Goal: Transaction & Acquisition: Purchase product/service

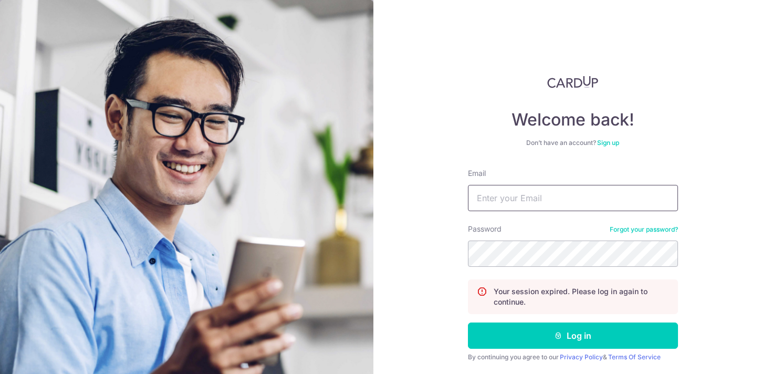
click at [510, 202] on input "Email" at bounding box center [573, 198] width 210 height 26
type input "[EMAIL_ADDRESS][DOMAIN_NAME]"
click at [468, 322] on button "Log in" at bounding box center [573, 335] width 210 height 26
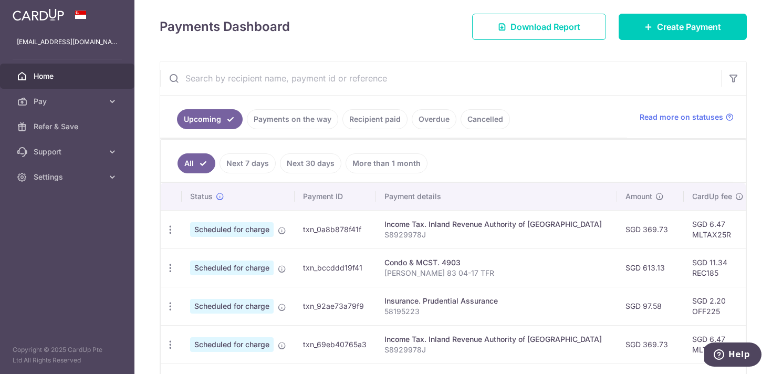
scroll to position [141, 0]
click at [165, 231] on icon "button" at bounding box center [170, 230] width 11 height 11
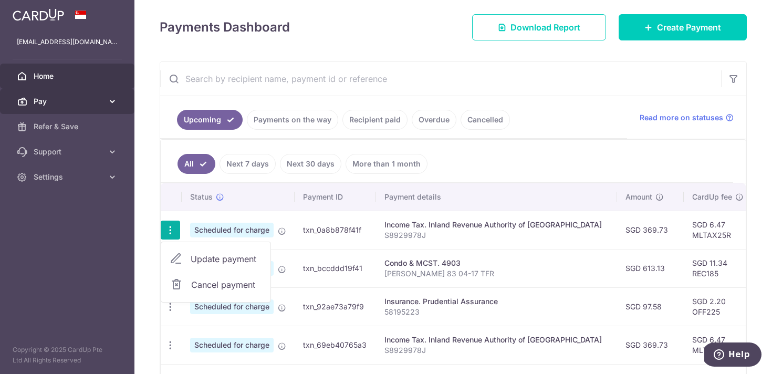
click at [93, 104] on span "Pay" at bounding box center [68, 101] width 69 height 10
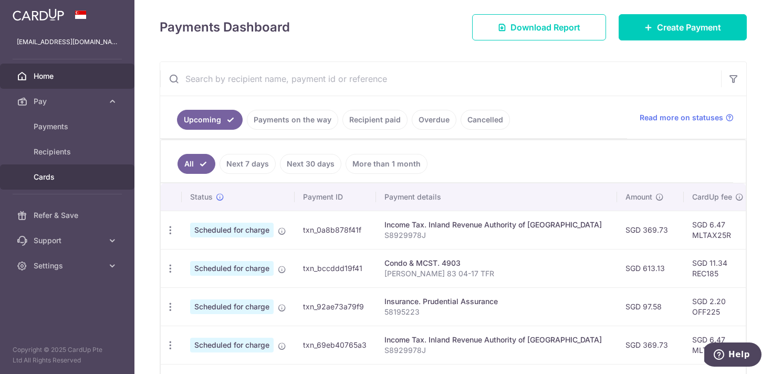
click at [53, 185] on link "Cards" at bounding box center [67, 176] width 134 height 25
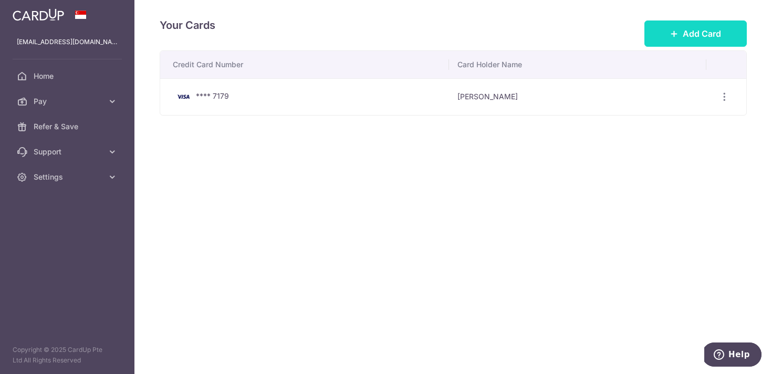
click at [688, 27] on span "Add Card" at bounding box center [701, 33] width 38 height 13
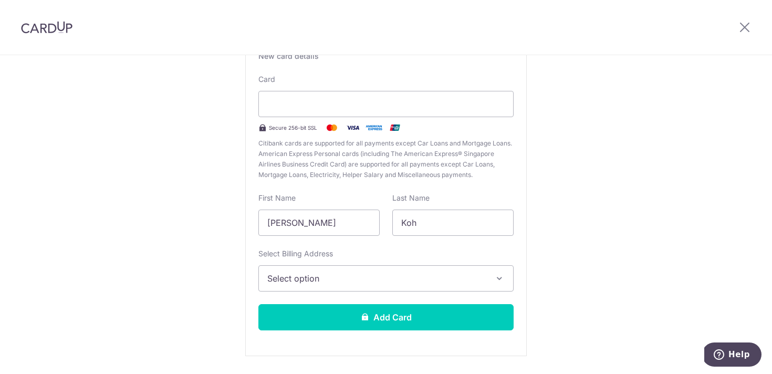
scroll to position [90, 0]
click at [385, 271] on button "Select option" at bounding box center [385, 279] width 255 height 26
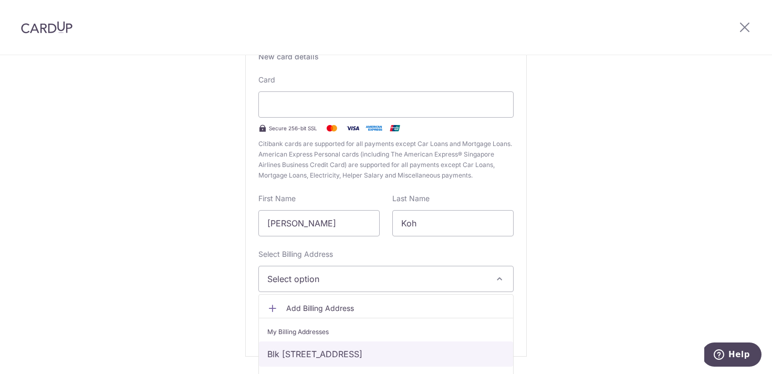
click at [336, 350] on link "Blk 83, #04-17, Hougang Avenue 2, Singapore, Singapore, Singapore-538860" at bounding box center [386, 353] width 254 height 25
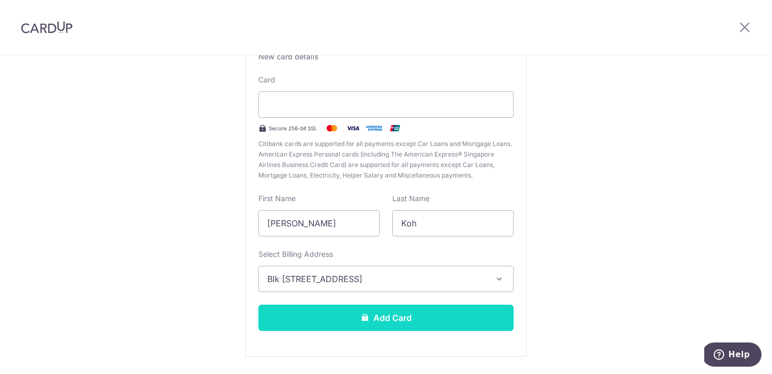
click at [340, 318] on button "Add Card" at bounding box center [385, 317] width 255 height 26
click at [433, 313] on button "Add Card" at bounding box center [385, 317] width 255 height 26
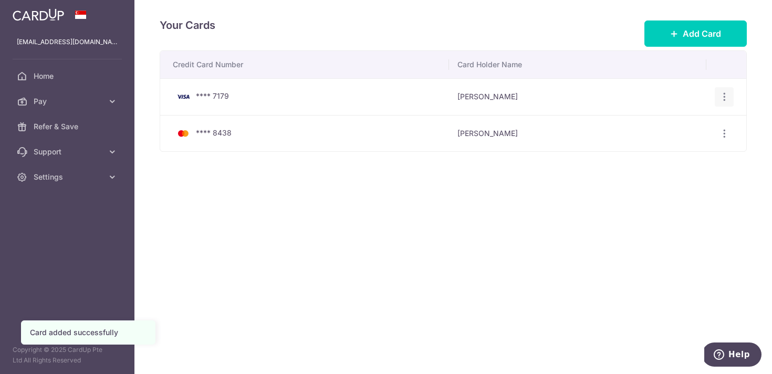
click at [725, 91] on icon "button" at bounding box center [724, 96] width 11 height 11
click at [661, 156] on span "Delete" at bounding box center [688, 151] width 71 height 13
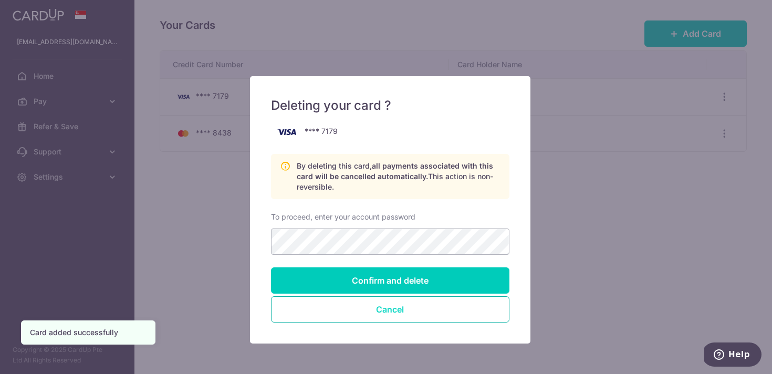
click at [349, 321] on button "Cancel" at bounding box center [390, 309] width 238 height 26
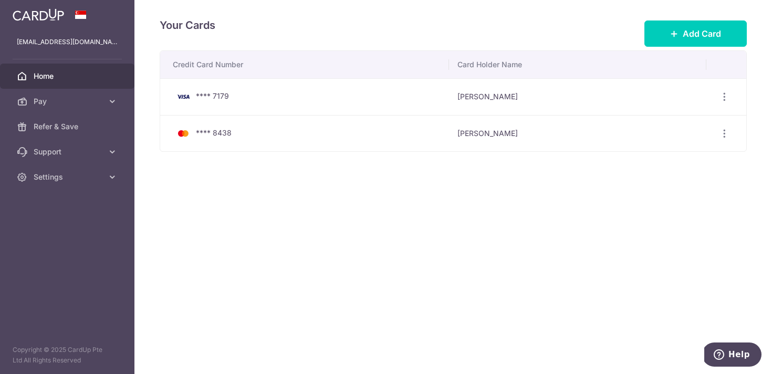
click at [46, 73] on span "Home" at bounding box center [68, 76] width 69 height 10
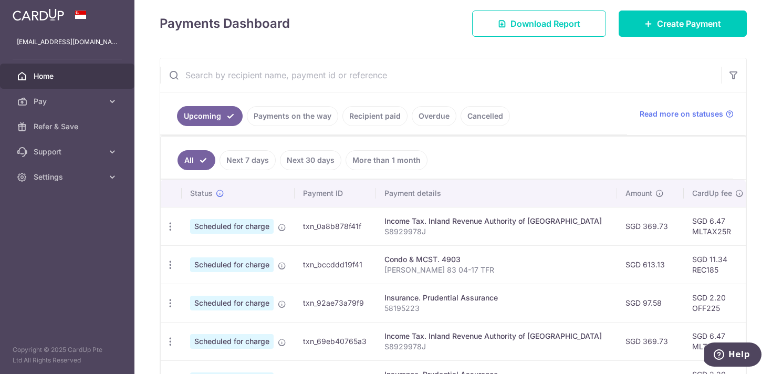
scroll to position [151, 0]
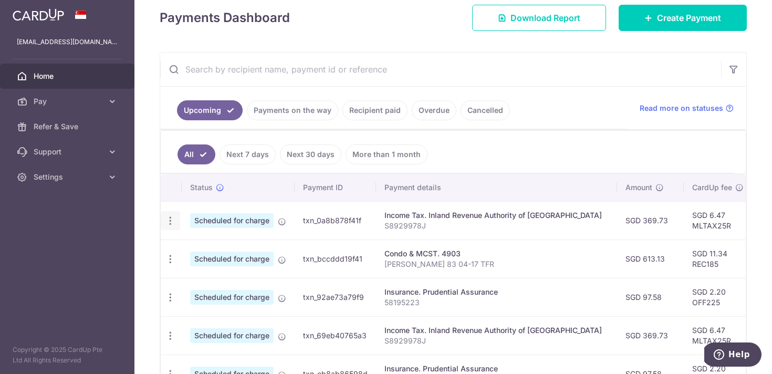
click at [172, 223] on icon "button" at bounding box center [170, 220] width 11 height 11
click at [209, 247] on span "Update payment" at bounding box center [226, 249] width 71 height 13
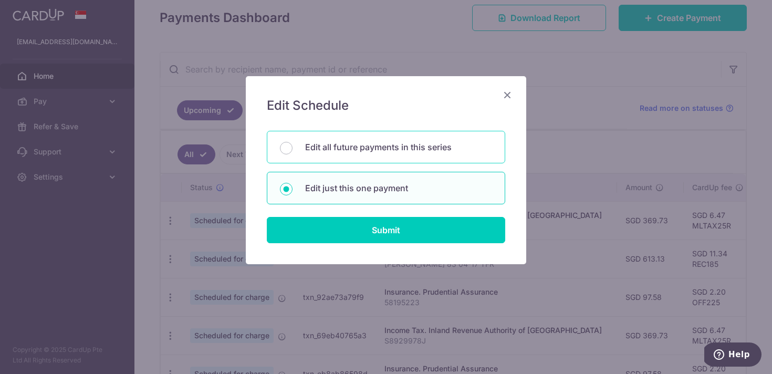
click at [377, 154] on div "Edit all future payments in this series" at bounding box center [386, 147] width 238 height 33
radio input "true"
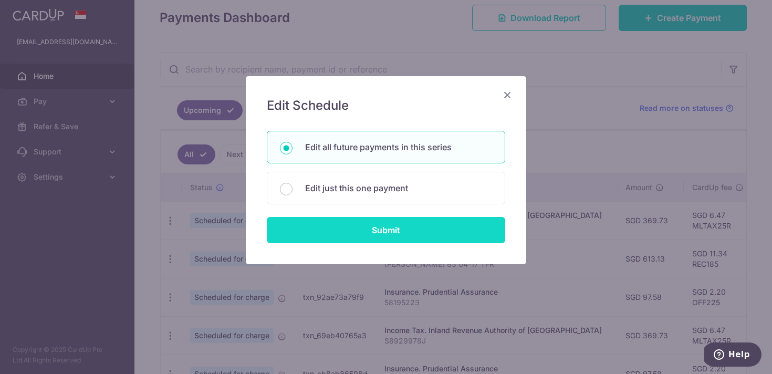
click at [378, 233] on input "Submit" at bounding box center [386, 230] width 238 height 26
radio input "true"
type input "369.73"
type input "S8929978J"
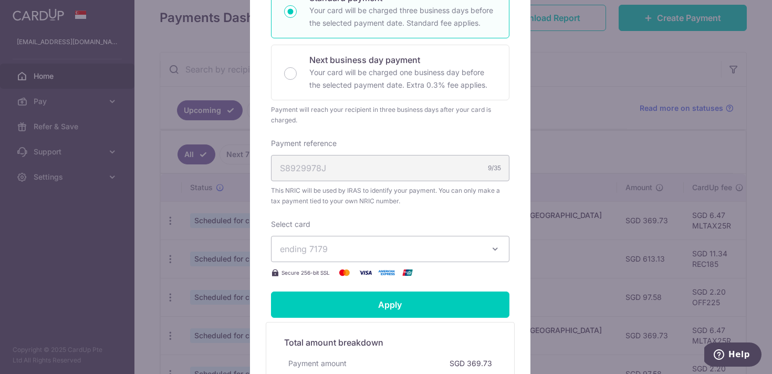
scroll to position [268, 0]
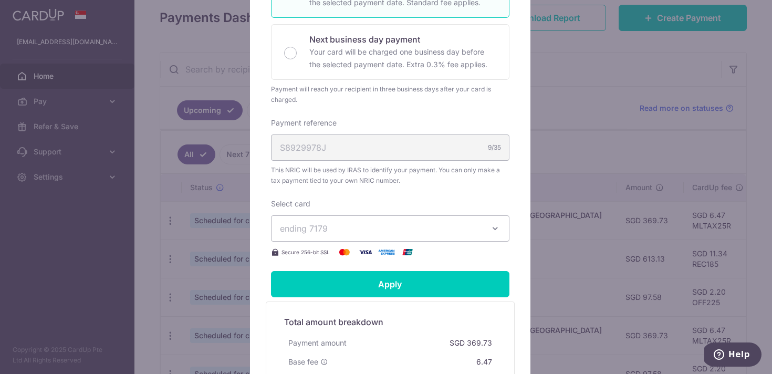
click at [377, 231] on span "ending 7179" at bounding box center [381, 228] width 202 height 13
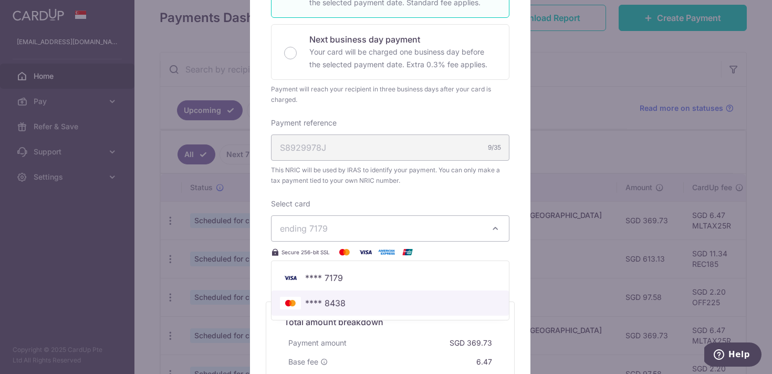
click at [325, 307] on span "**** 8438" at bounding box center [325, 303] width 40 height 13
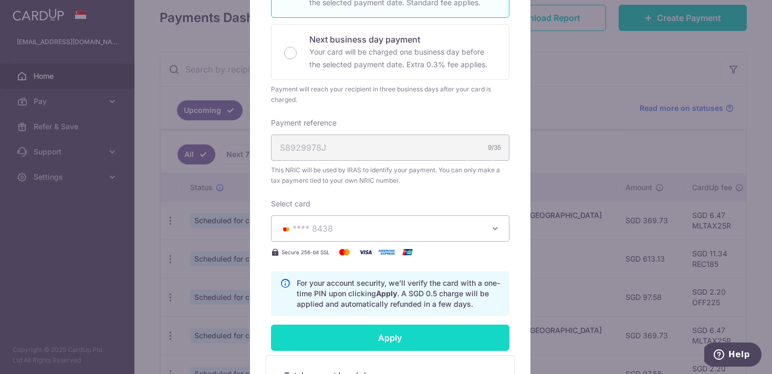
click at [366, 336] on input "Apply" at bounding box center [390, 337] width 238 height 26
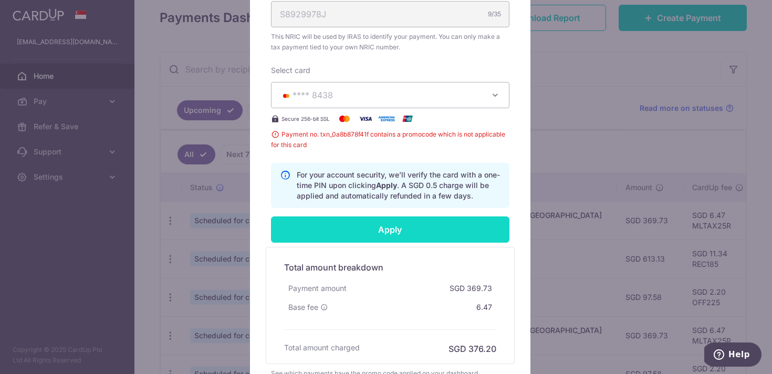
scroll to position [389, 0]
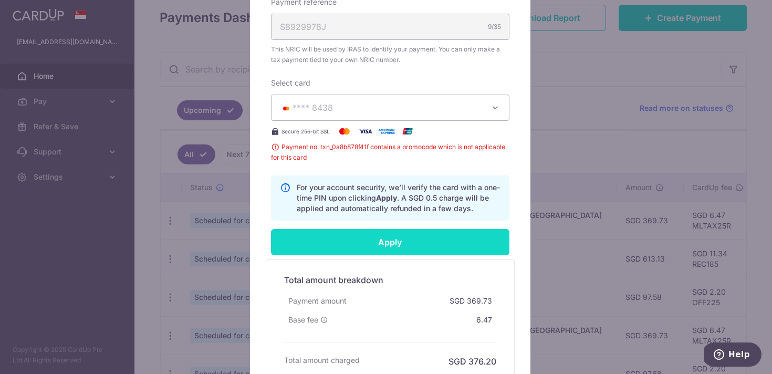
click at [381, 248] on input "Apply" at bounding box center [390, 242] width 238 height 26
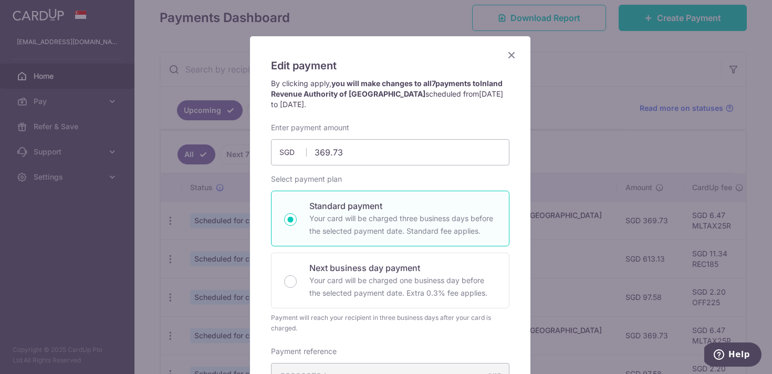
scroll to position [0, 0]
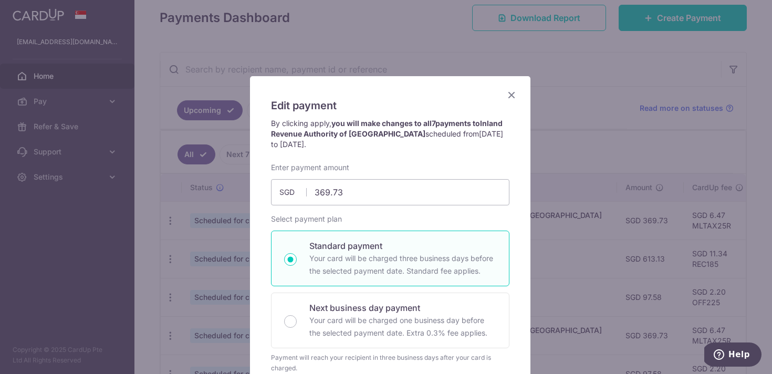
click at [505, 99] on icon "Close" at bounding box center [511, 94] width 13 height 13
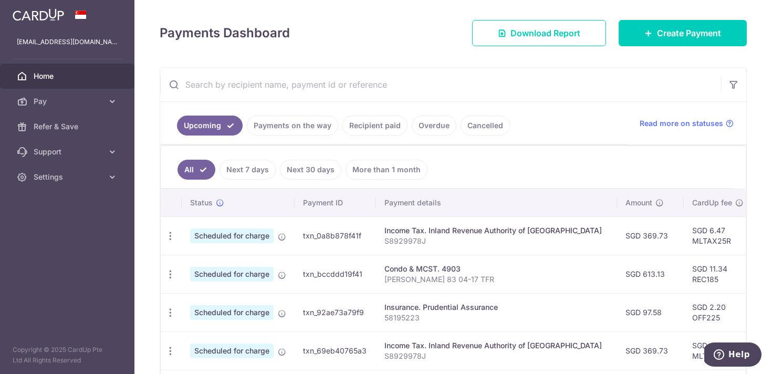
scroll to position [150, 0]
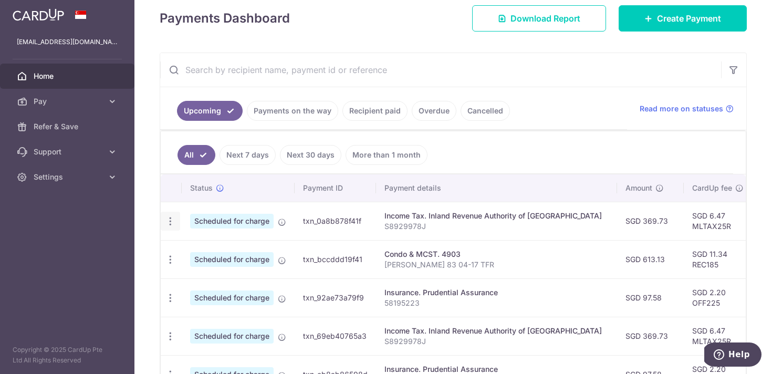
click at [173, 218] on icon "button" at bounding box center [170, 221] width 11 height 11
click at [193, 249] on span "Update payment" at bounding box center [226, 250] width 71 height 13
radio input "true"
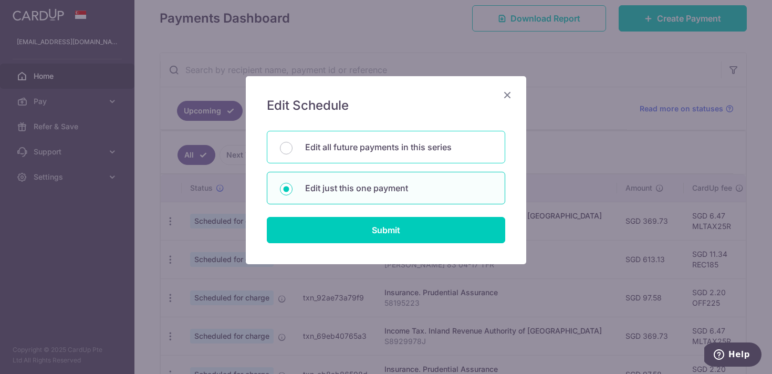
click at [374, 153] on p "Edit all future payments in this series" at bounding box center [398, 147] width 187 height 13
click at [292, 153] on input "Edit all future payments in this series" at bounding box center [286, 148] width 13 height 13
radio input "true"
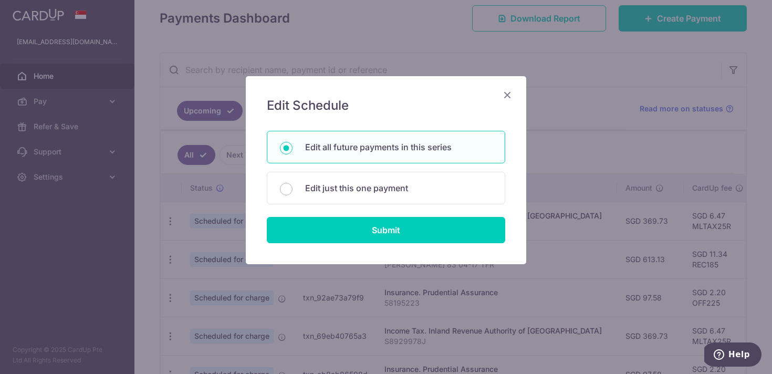
click at [354, 244] on div "Edit Schedule You will be editing all 7 payments to Inland Revenue Authority of…" at bounding box center [386, 170] width 280 height 188
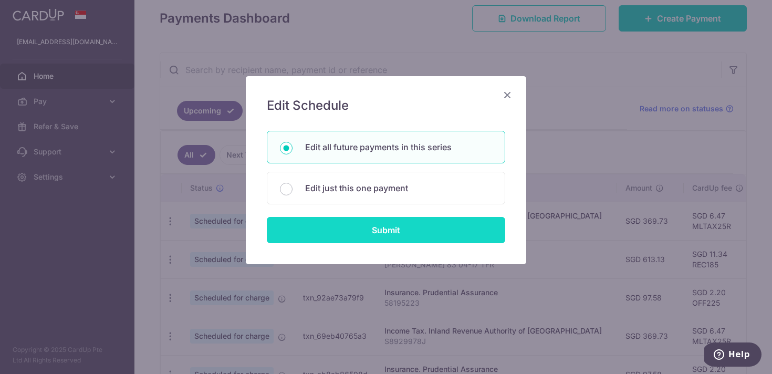
click at [355, 234] on input "Submit" at bounding box center [386, 230] width 238 height 26
radio input "true"
type input "369.73"
type input "S8929978J"
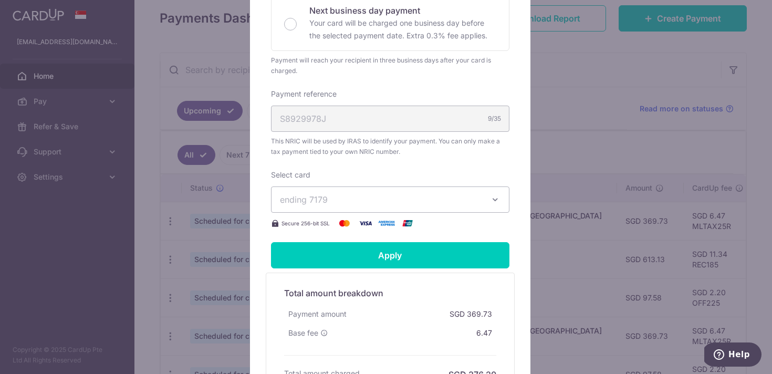
scroll to position [299, 0]
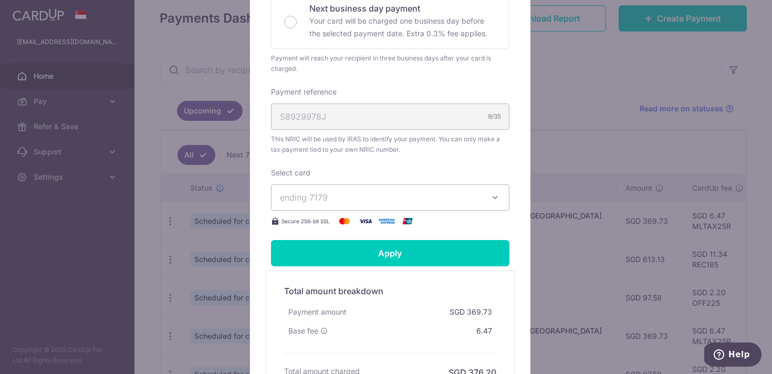
click at [356, 207] on button "ending 7179" at bounding box center [390, 197] width 238 height 26
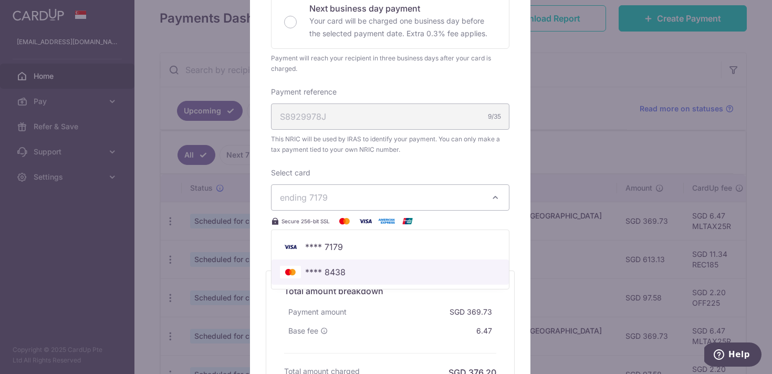
click at [338, 275] on span "**** 8438" at bounding box center [325, 272] width 40 height 13
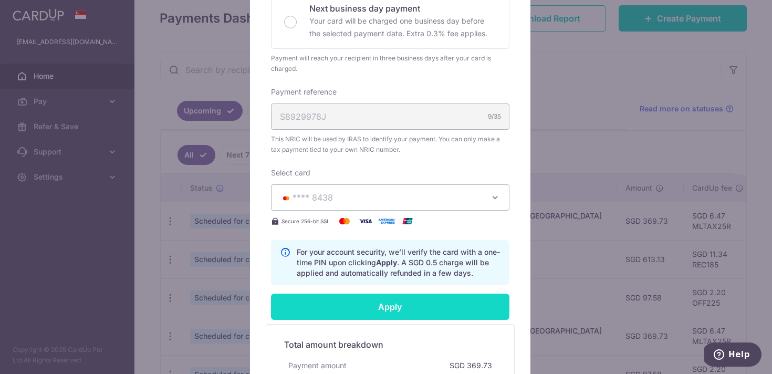
click at [338, 304] on input "Apply" at bounding box center [390, 306] width 238 height 26
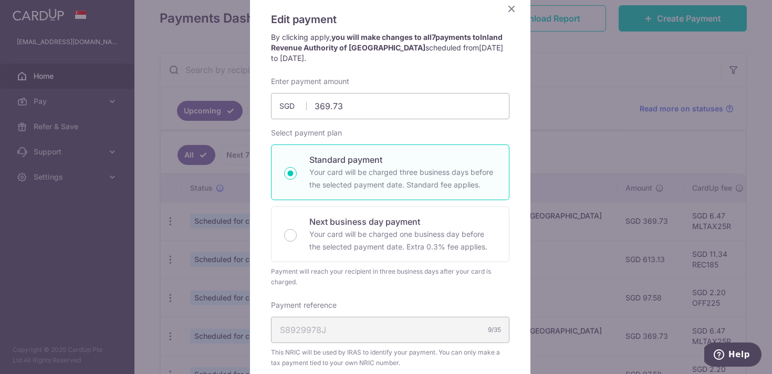
scroll to position [0, 0]
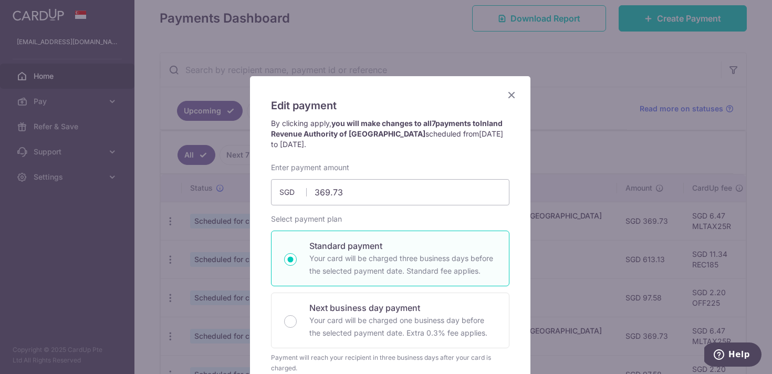
click at [508, 90] on icon "Close" at bounding box center [511, 94] width 13 height 13
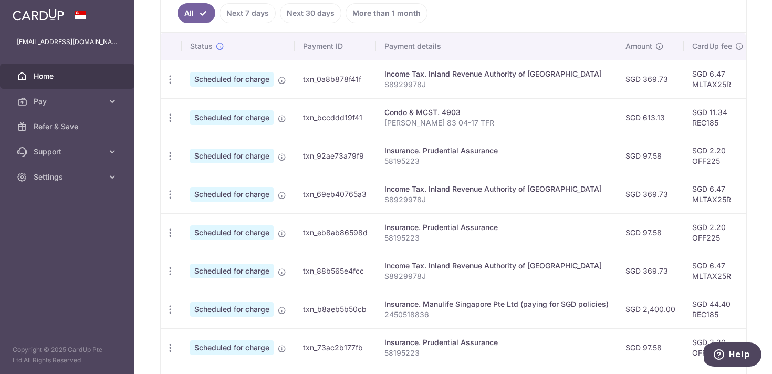
scroll to position [277, 0]
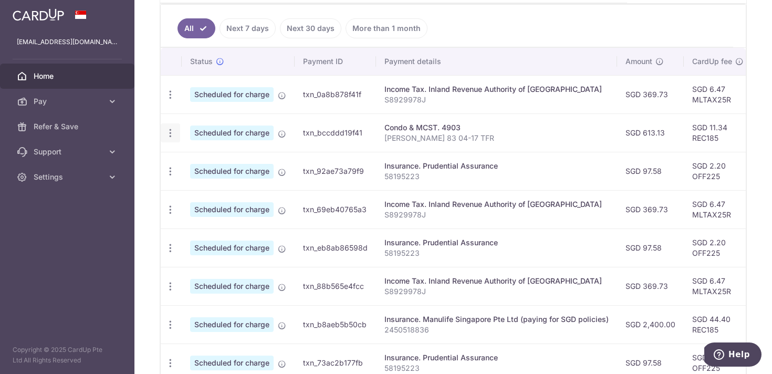
click at [171, 131] on icon "button" at bounding box center [170, 133] width 11 height 11
click at [191, 162] on span "Update payment" at bounding box center [226, 161] width 71 height 13
radio input "true"
type input "613.13"
type input "[DATE]"
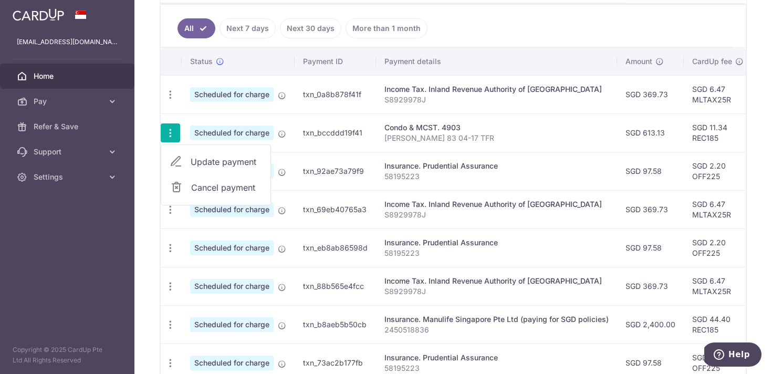
type input "[PERSON_NAME] 83 04-17 TFR"
type input "REC185"
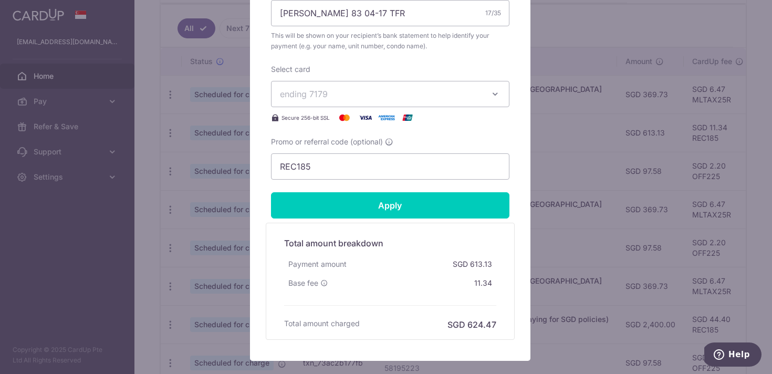
scroll to position [357, 0]
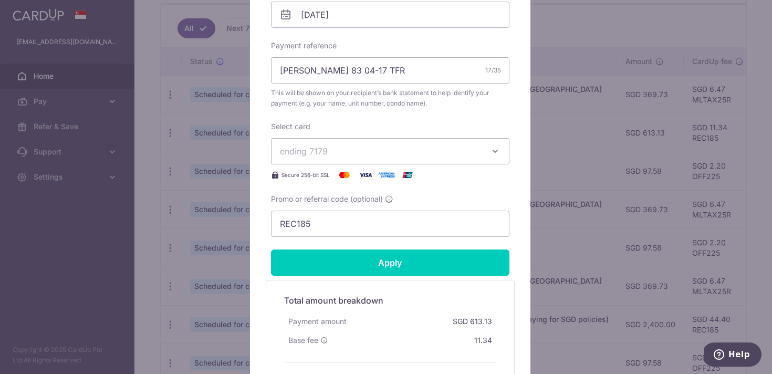
click at [431, 159] on button "ending 7179" at bounding box center [390, 151] width 238 height 26
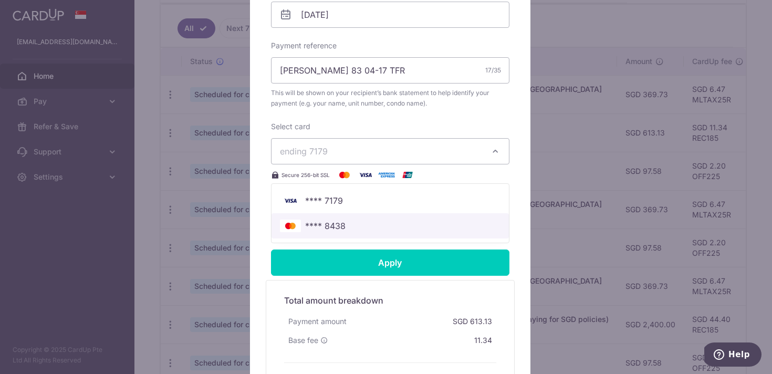
click at [344, 233] on link "**** 8438" at bounding box center [389, 225] width 237 height 25
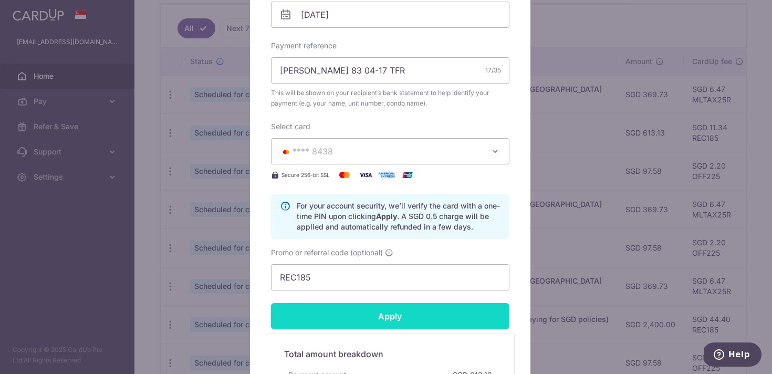
click at [351, 315] on input "Apply" at bounding box center [390, 316] width 238 height 26
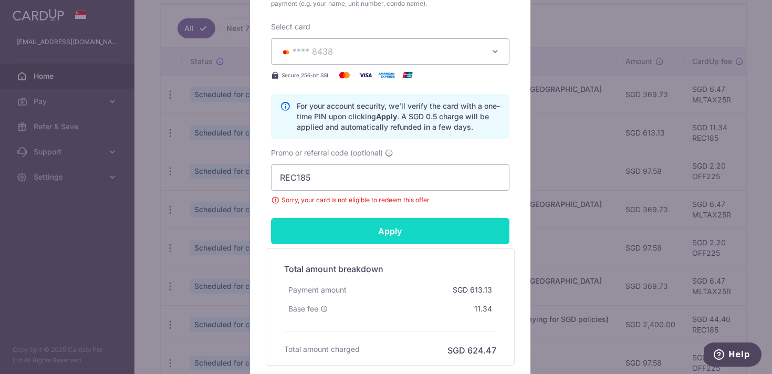
scroll to position [458, 0]
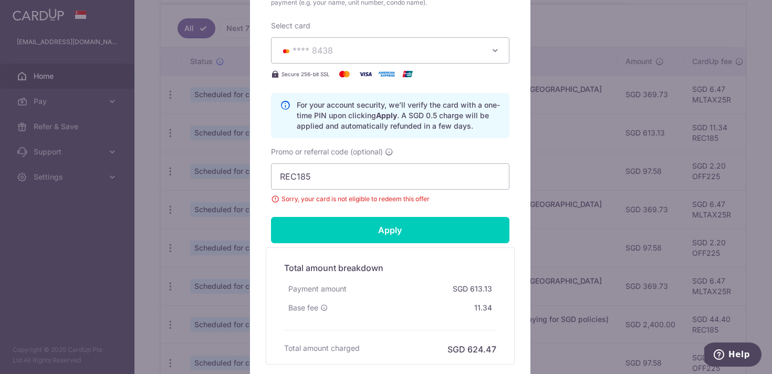
click at [543, 118] on div "Edit payment By clicking apply, you will make changes to all payments to 4903 s…" at bounding box center [386, 187] width 772 height 374
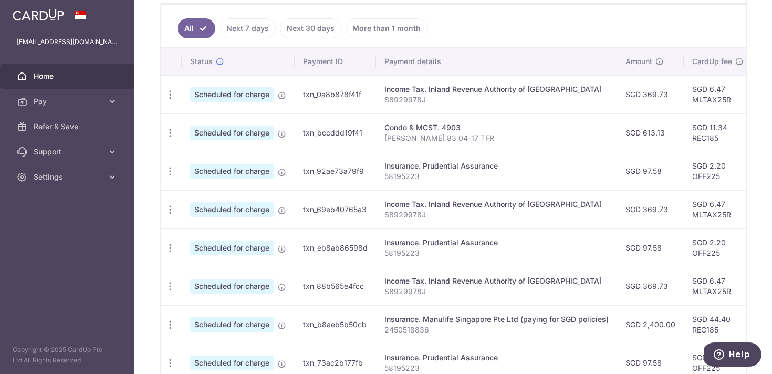
scroll to position [312, 0]
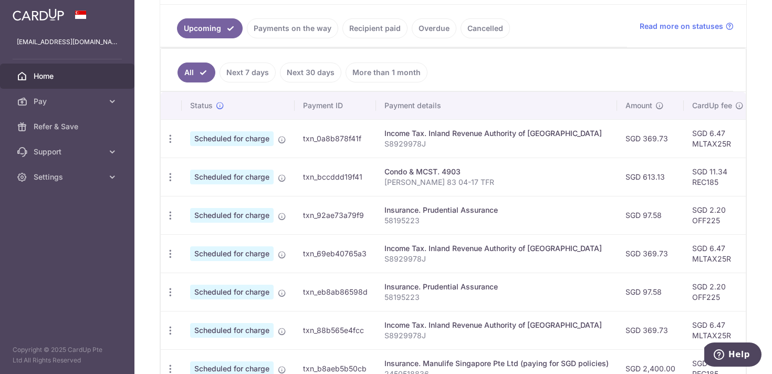
scroll to position [251, 0]
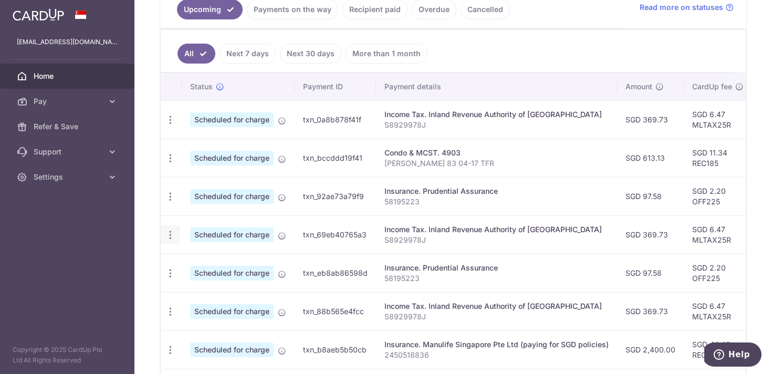
click at [176, 239] on div "Update payment Cancel payment" at bounding box center [170, 234] width 19 height 19
click at [174, 238] on icon "button" at bounding box center [170, 234] width 11 height 11
click at [165, 123] on icon "button" at bounding box center [170, 119] width 11 height 11
click at [286, 120] on icon at bounding box center [282, 121] width 8 height 8
click at [274, 121] on td "Scheduled for charge" at bounding box center [238, 119] width 113 height 38
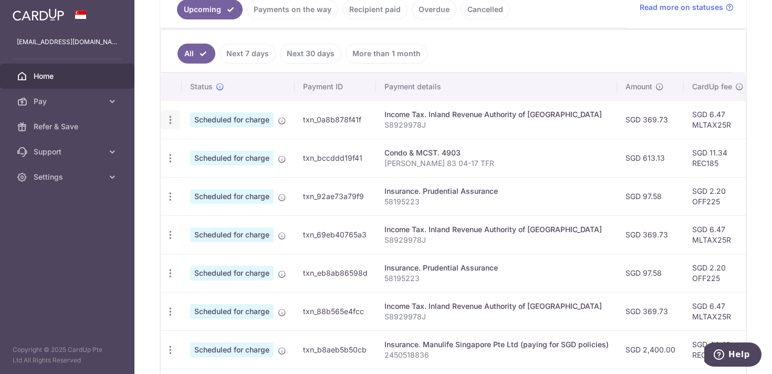
click at [171, 117] on icon "button" at bounding box center [170, 119] width 11 height 11
click at [184, 145] on link "Update payment" at bounding box center [215, 148] width 109 height 25
radio input "true"
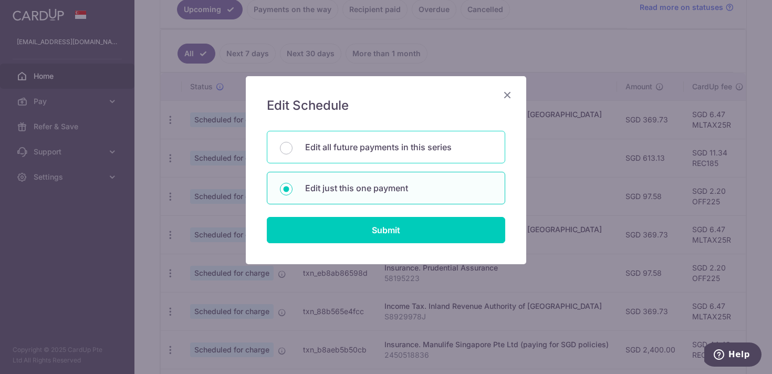
click at [305, 151] on p "Edit all future payments in this series" at bounding box center [398, 147] width 187 height 13
click at [292, 151] on input "Edit all future payments in this series" at bounding box center [286, 148] width 13 height 13
radio input "true"
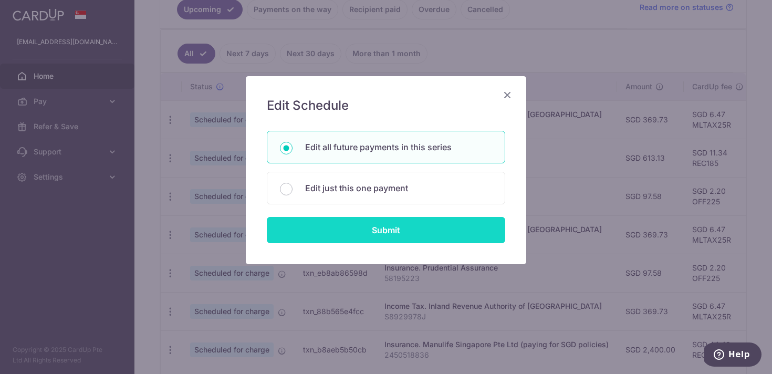
click at [336, 230] on input "Submit" at bounding box center [386, 230] width 238 height 26
radio input "true"
type input "369.73"
type input "S8929978J"
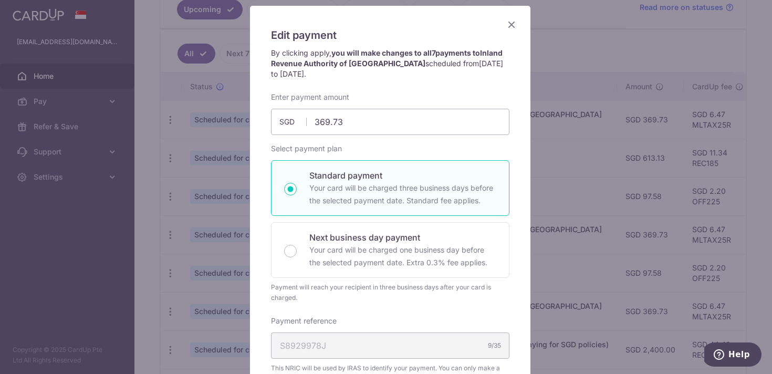
scroll to position [42, 0]
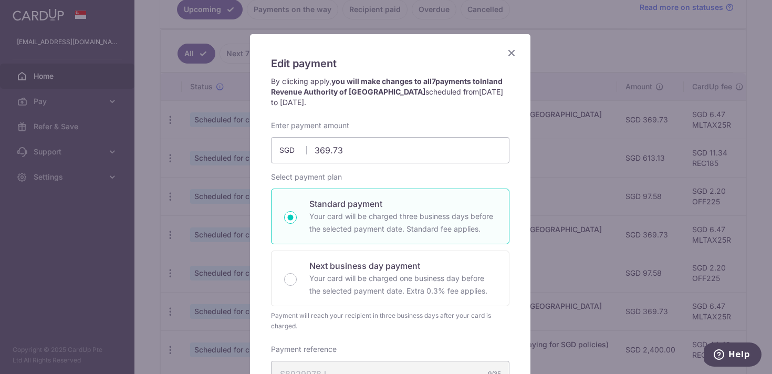
click at [509, 56] on icon "Close" at bounding box center [511, 52] width 13 height 13
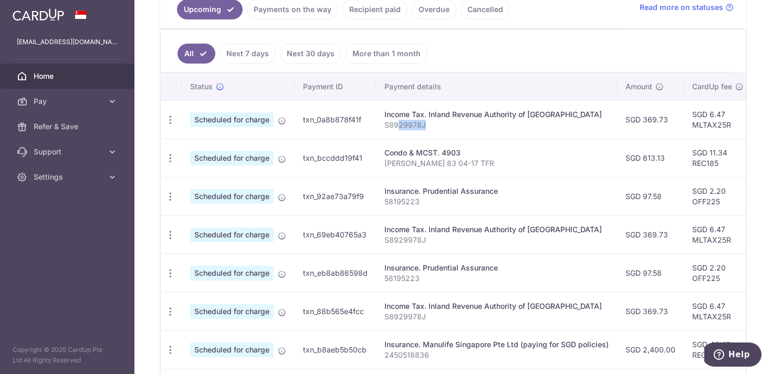
drag, startPoint x: 423, startPoint y: 127, endPoint x: 396, endPoint y: 125, distance: 26.8
click at [396, 125] on p "S8929978J" at bounding box center [496, 125] width 224 height 10
click at [114, 103] on icon at bounding box center [112, 101] width 10 height 10
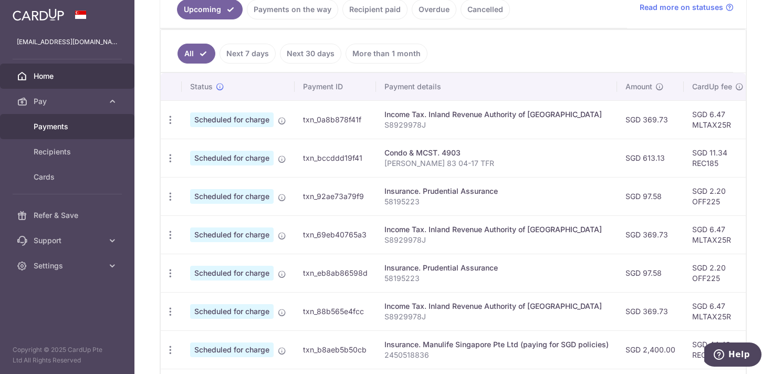
click at [68, 132] on link "Payments" at bounding box center [67, 126] width 134 height 25
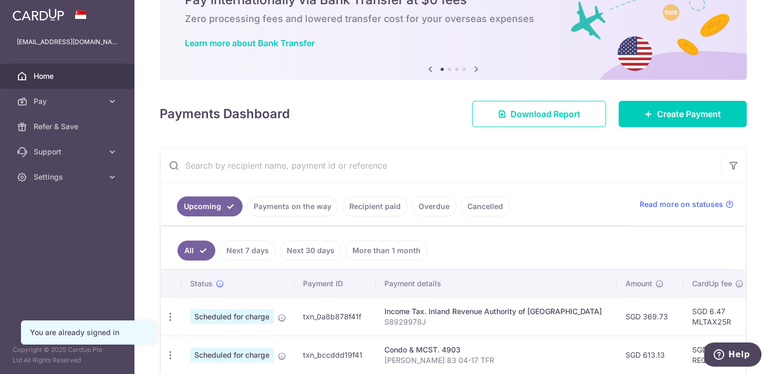
scroll to position [93, 0]
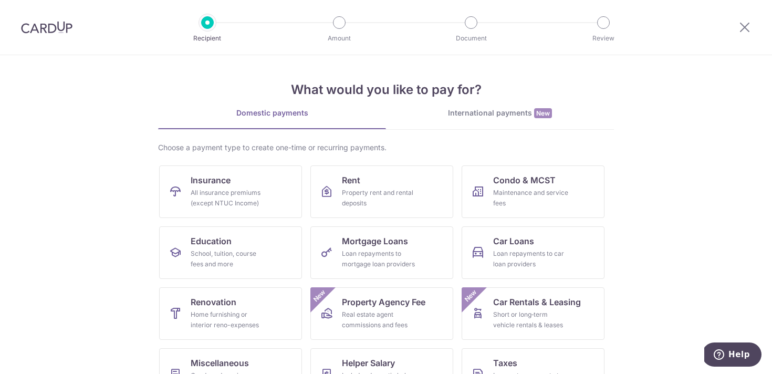
scroll to position [17, 0]
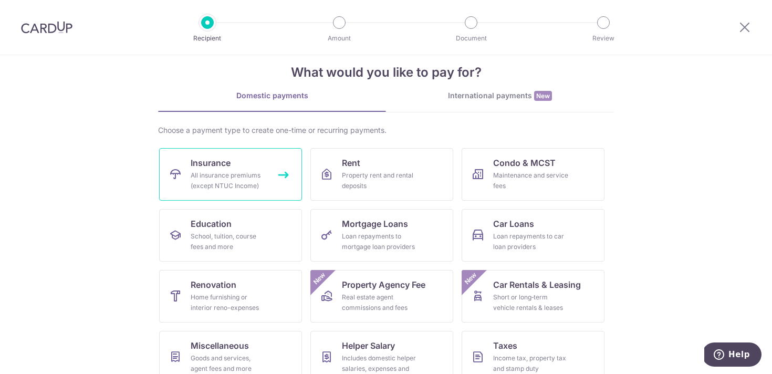
click at [247, 191] on div "All insurance premiums (except NTUC Income)" at bounding box center [229, 180] width 76 height 21
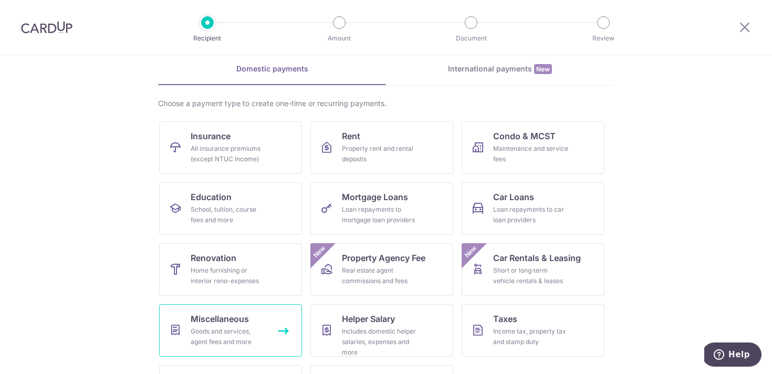
scroll to position [96, 0]
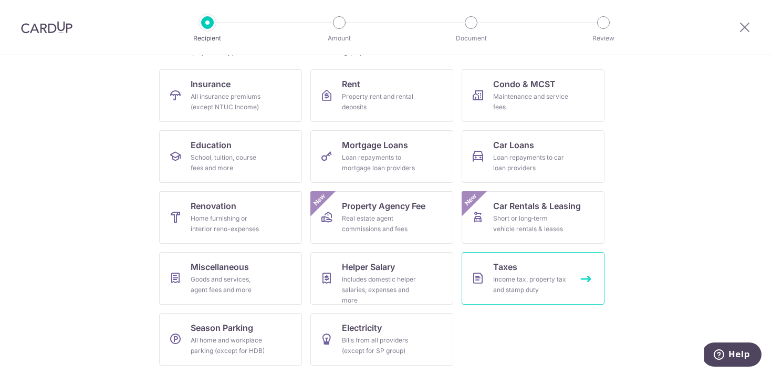
click at [499, 273] on link "Taxes Income tax, property tax and stamp duty" at bounding box center [532, 278] width 143 height 52
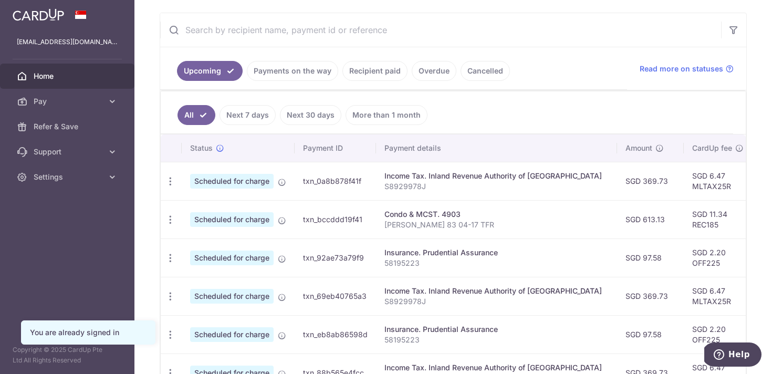
scroll to position [191, 0]
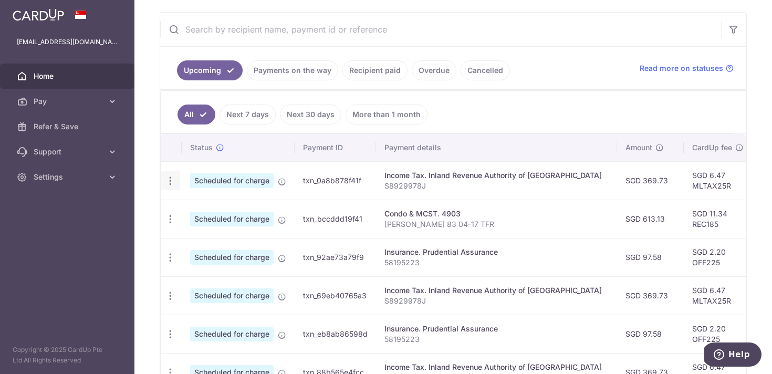
click at [173, 181] on icon "button" at bounding box center [170, 180] width 11 height 11
click at [185, 209] on link "Update payment" at bounding box center [215, 209] width 109 height 25
radio input "true"
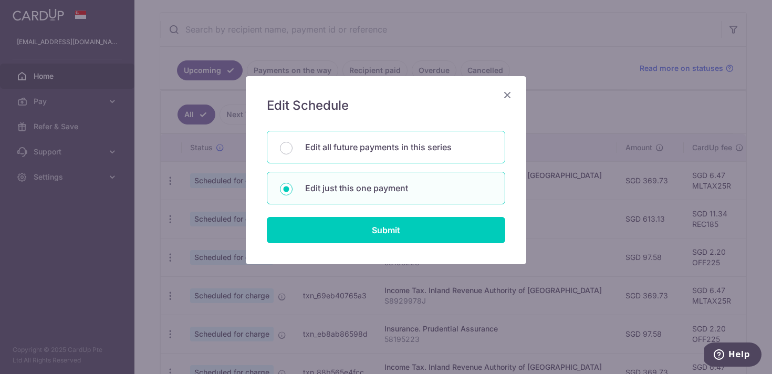
click at [404, 153] on p "Edit all future payments in this series" at bounding box center [398, 147] width 187 height 13
click at [292, 153] on input "Edit all future payments in this series" at bounding box center [286, 148] width 13 height 13
radio input "true"
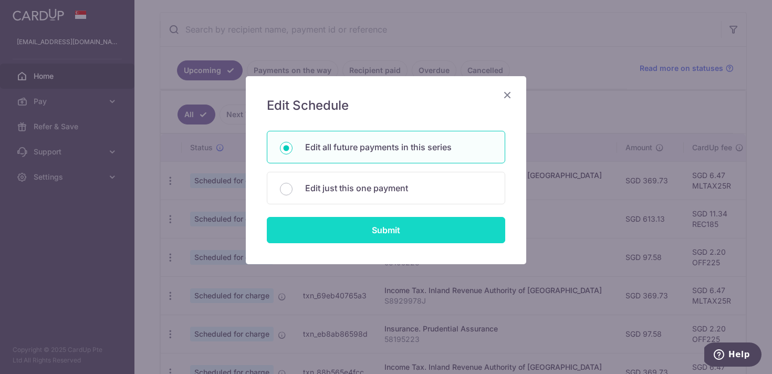
click at [391, 227] on input "Submit" at bounding box center [386, 230] width 238 height 26
radio input "true"
type input "369.73"
type input "S8929978J"
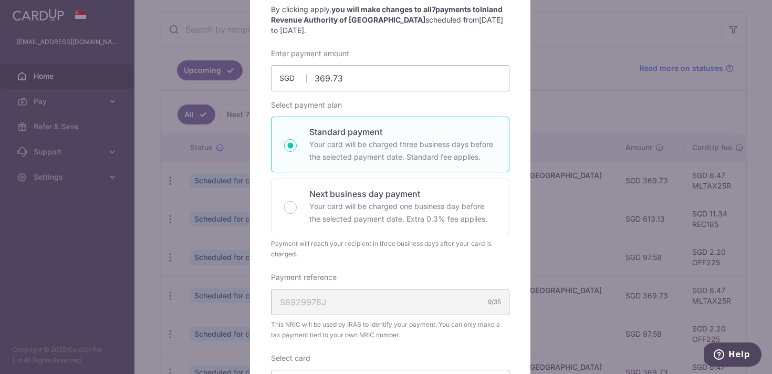
scroll to position [67, 0]
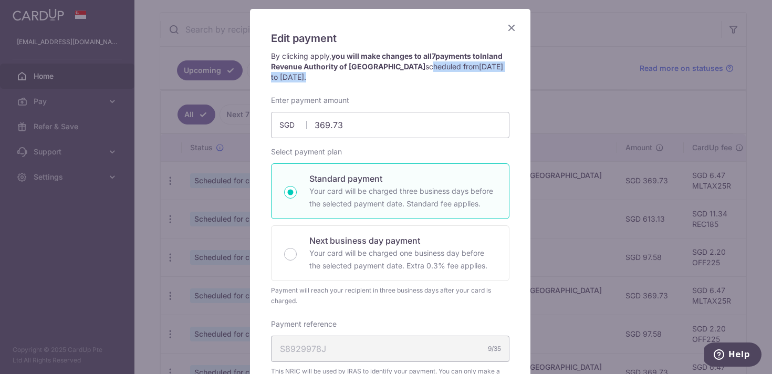
drag, startPoint x: 409, startPoint y: 67, endPoint x: 414, endPoint y: 78, distance: 12.0
click at [414, 78] on p "By clicking apply, you will make changes to all 7 payments to Inland Revenue Au…" at bounding box center [390, 66] width 238 height 31
click at [505, 29] on icon "Close" at bounding box center [511, 27] width 13 height 13
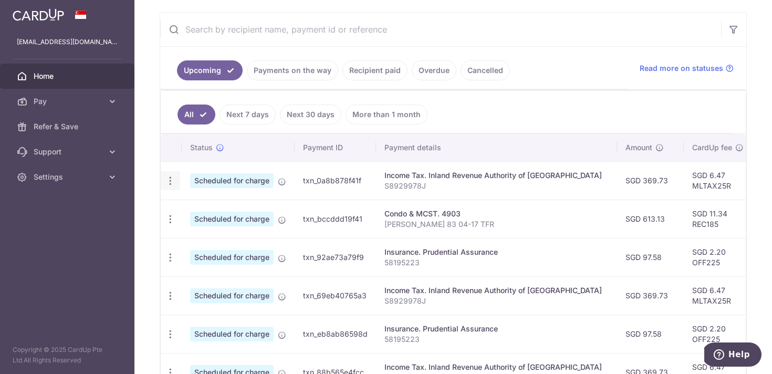
click at [178, 185] on div "Update payment Cancel payment" at bounding box center [170, 180] width 19 height 19
click at [172, 184] on icon "button" at bounding box center [170, 180] width 11 height 11
click at [184, 235] on link "Cancel payment" at bounding box center [215, 235] width 109 height 26
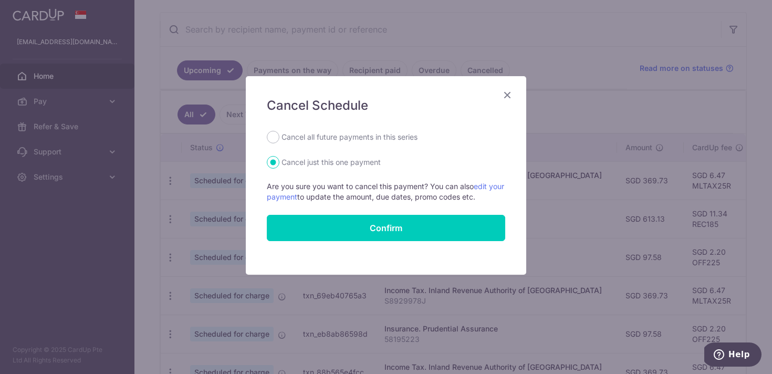
click at [364, 144] on form "Cancel all future payments in this series Cancel just this one payment Are you …" at bounding box center [386, 186] width 238 height 110
click at [365, 138] on label "Cancel all future payments in this series" at bounding box center [349, 137] width 136 height 13
click at [279, 138] on input "Cancel all future payments in this series" at bounding box center [273, 137] width 13 height 13
radio input "true"
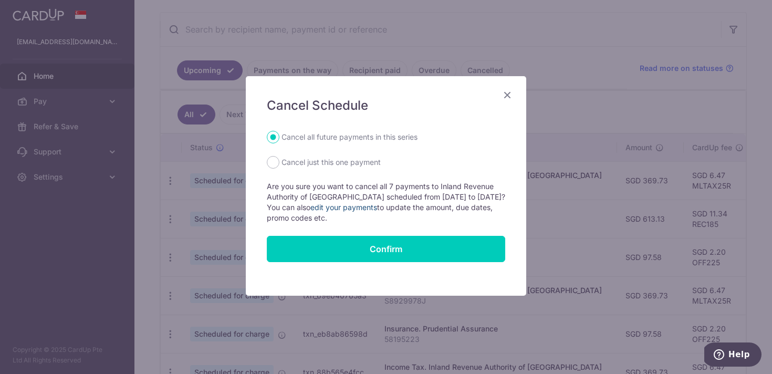
click at [376, 208] on link "edit your payments" at bounding box center [343, 207] width 67 height 9
click at [504, 97] on icon "Close" at bounding box center [507, 94] width 13 height 13
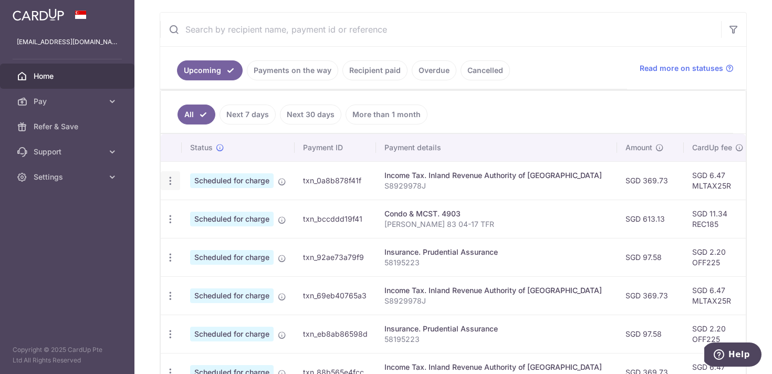
click at [172, 181] on icon "button" at bounding box center [170, 180] width 11 height 11
click at [183, 213] on link "Update payment" at bounding box center [215, 209] width 109 height 25
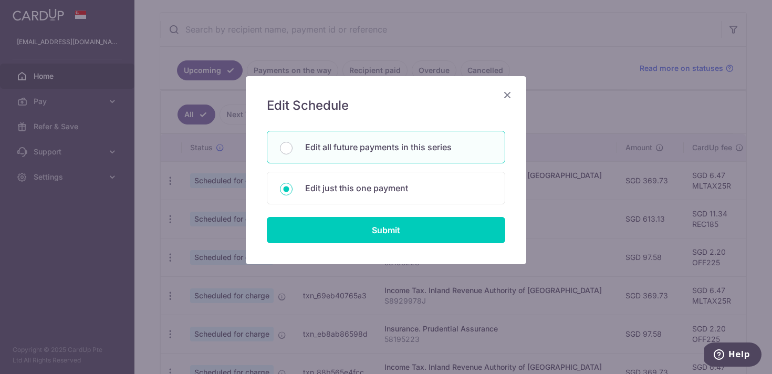
click at [350, 152] on p "Edit all future payments in this series" at bounding box center [398, 147] width 187 height 13
click at [292, 152] on input "Edit all future payments in this series" at bounding box center [286, 148] width 13 height 13
radio input "true"
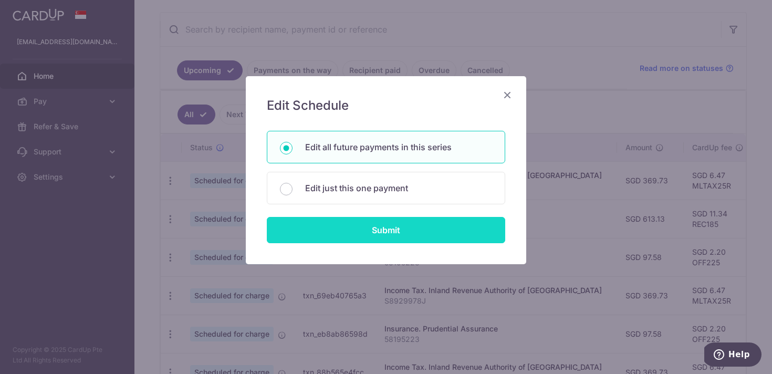
click at [352, 224] on input "Submit" at bounding box center [386, 230] width 238 height 26
radio input "true"
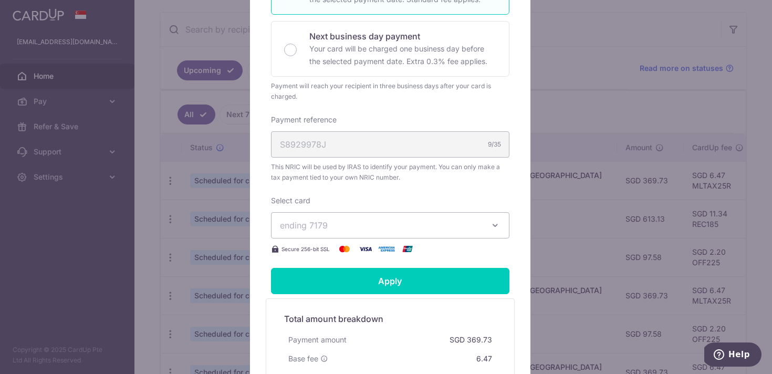
scroll to position [270, 0]
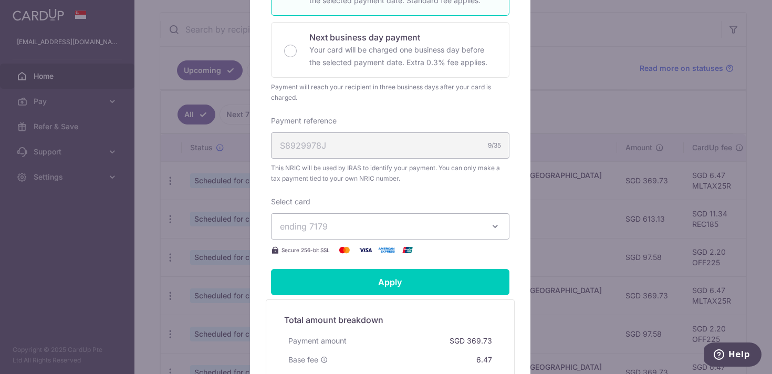
click at [352, 224] on span "ending 7179" at bounding box center [381, 226] width 202 height 13
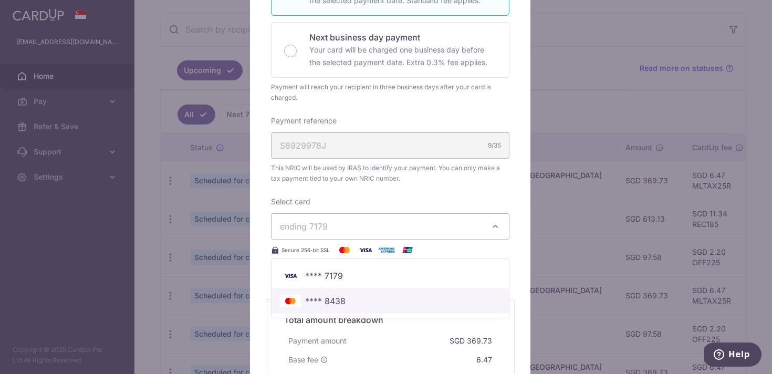
click at [335, 298] on span "**** 8438" at bounding box center [325, 300] width 40 height 13
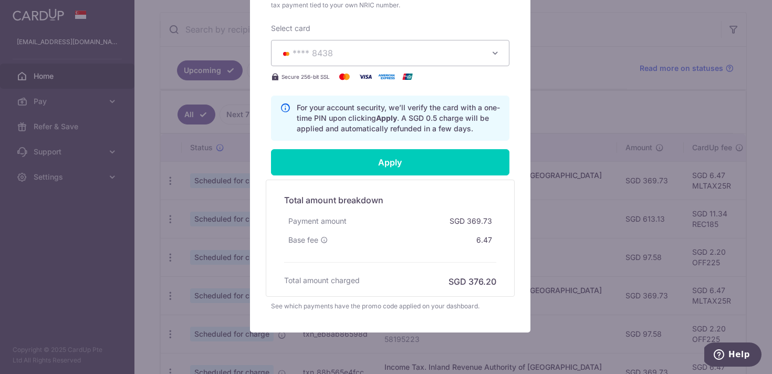
scroll to position [455, 0]
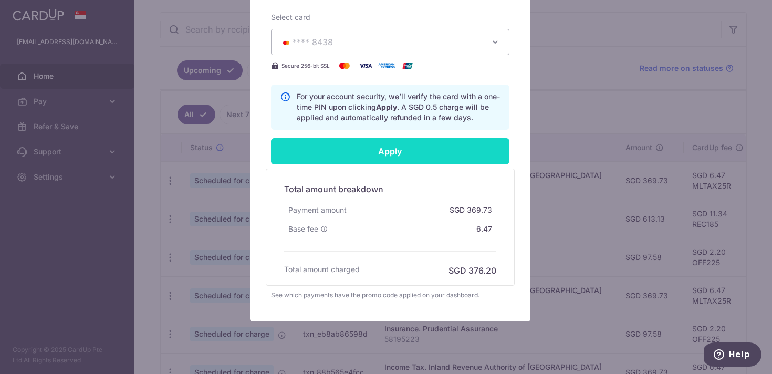
click at [365, 152] on input "Apply" at bounding box center [390, 151] width 238 height 26
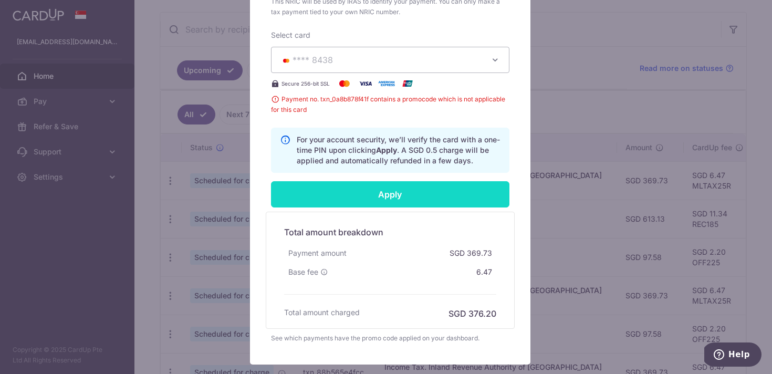
scroll to position [442, 0]
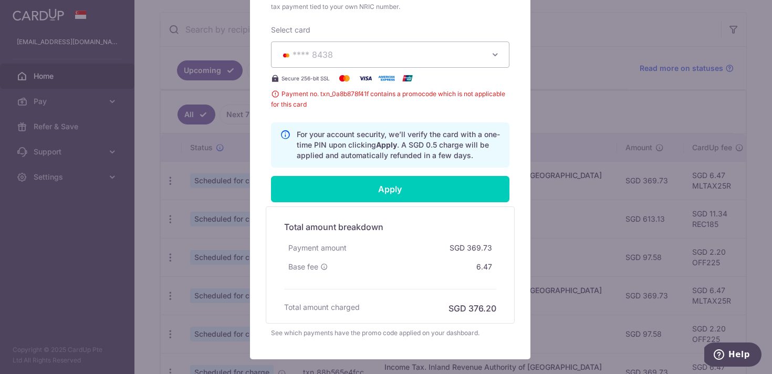
click at [386, 59] on span "**** 8438" at bounding box center [381, 54] width 202 height 13
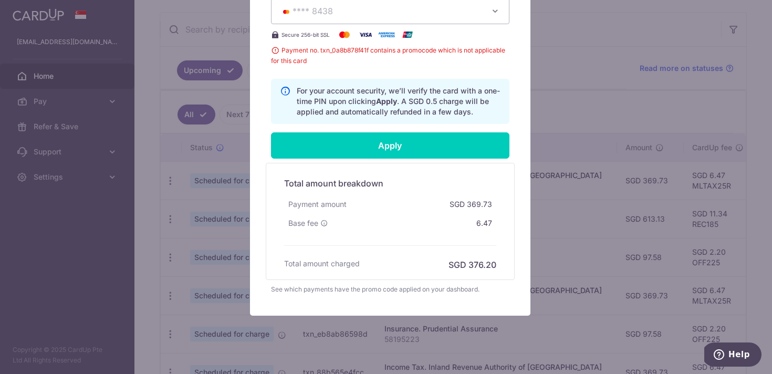
scroll to position [480, 0]
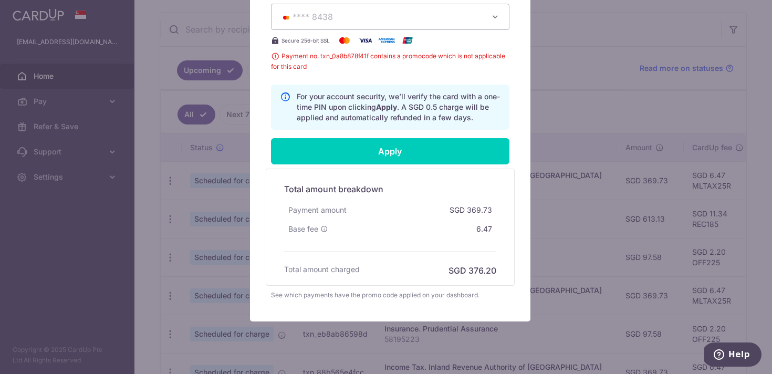
click at [560, 69] on div "Edit payment By clicking apply, you will make changes to all 7 payments to Inla…" at bounding box center [386, 187] width 772 height 374
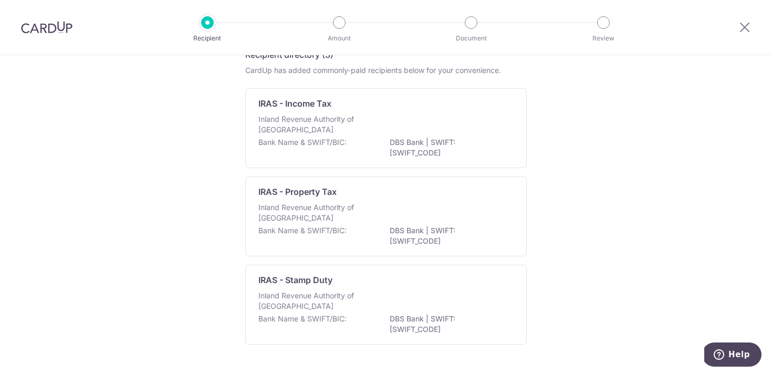
scroll to position [52, 0]
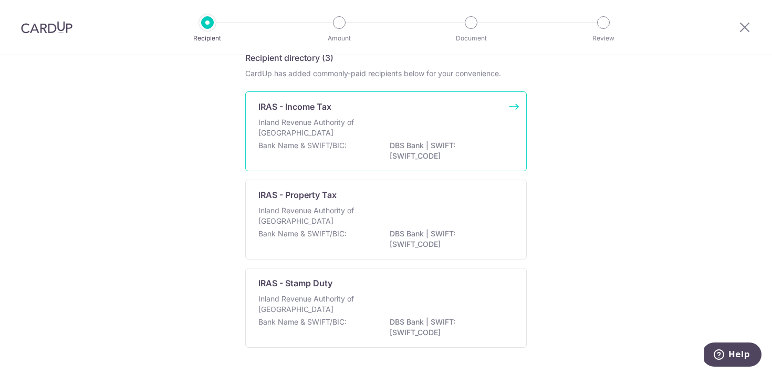
click at [464, 146] on p "DBS Bank | SWIFT: [SWIFT_CODE]" at bounding box center [448, 150] width 118 height 21
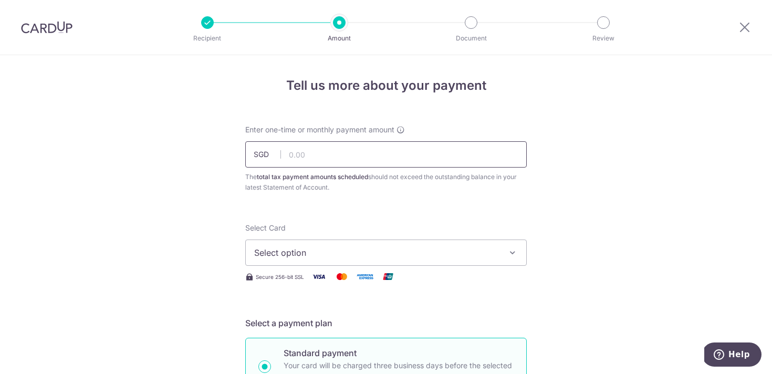
click at [331, 160] on input "text" at bounding box center [385, 154] width 281 height 26
type input "369.73"
click at [321, 236] on div "Select Card Select option Add credit card Your Cards **** 7179 **** 8438" at bounding box center [385, 244] width 281 height 43
click at [321, 248] on span "Select option" at bounding box center [376, 252] width 245 height 13
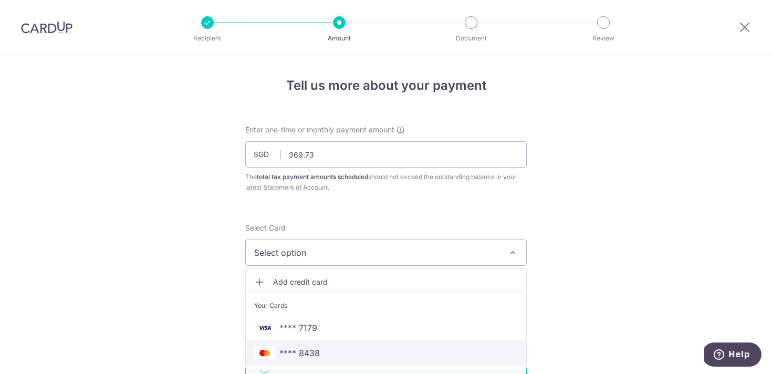
click at [298, 349] on span "**** 8438" at bounding box center [299, 352] width 40 height 13
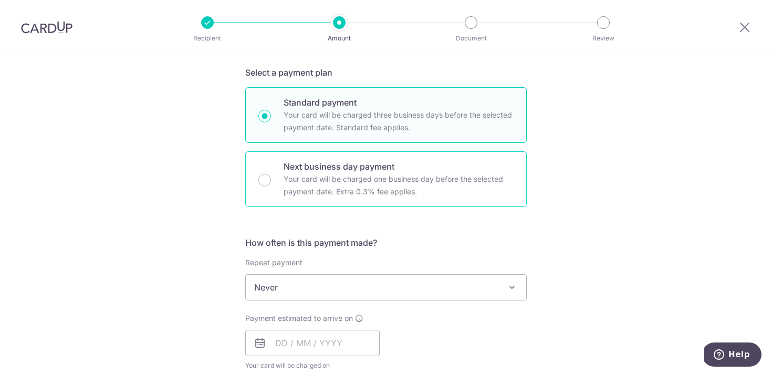
scroll to position [251, 0]
click at [306, 281] on span "Never" at bounding box center [386, 286] width 280 height 25
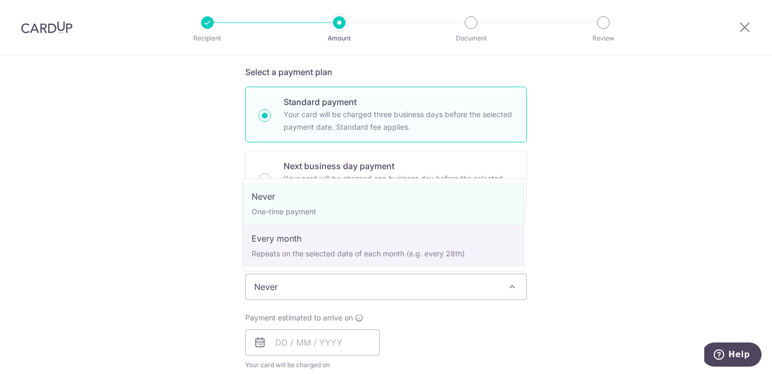
select select "3"
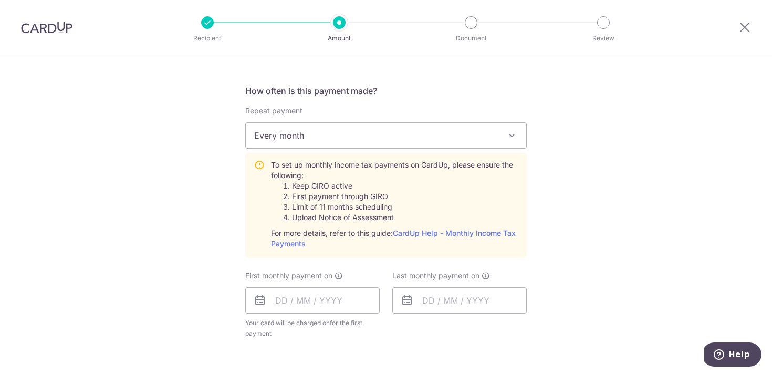
scroll to position [411, 0]
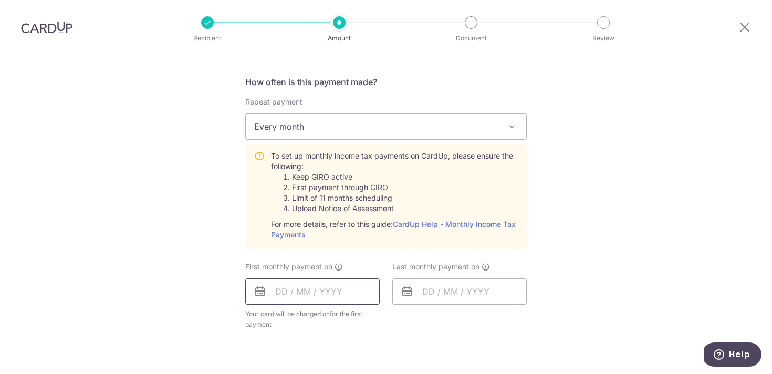
click at [302, 291] on input "text" at bounding box center [312, 291] width 134 height 26
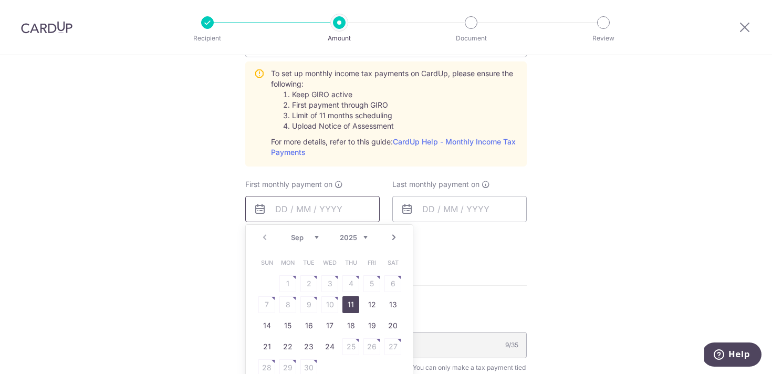
scroll to position [513, 0]
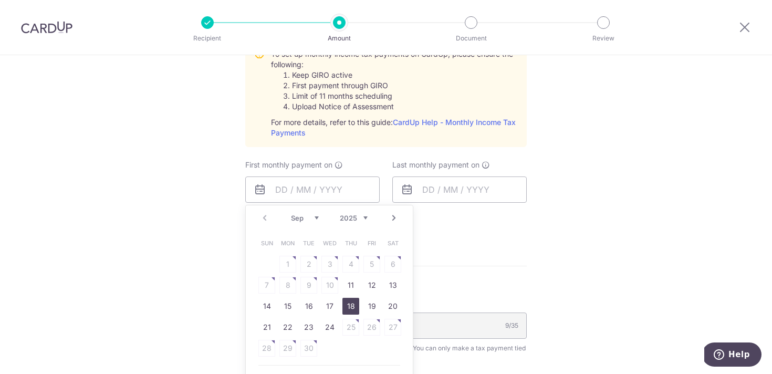
click at [352, 310] on link "18" at bounding box center [350, 306] width 17 height 17
type input "[DATE]"
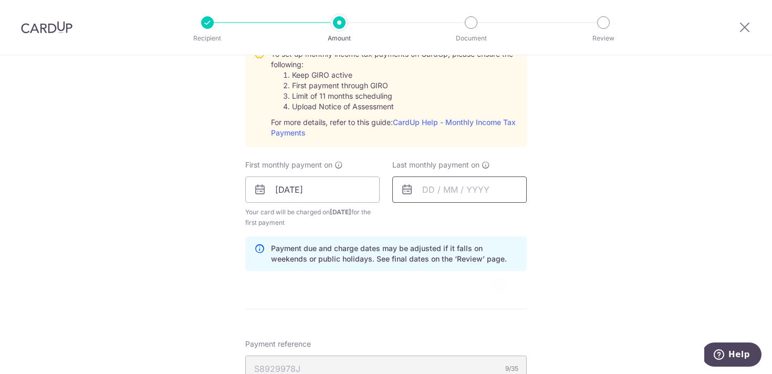
click at [455, 195] on input "text" at bounding box center [459, 189] width 134 height 26
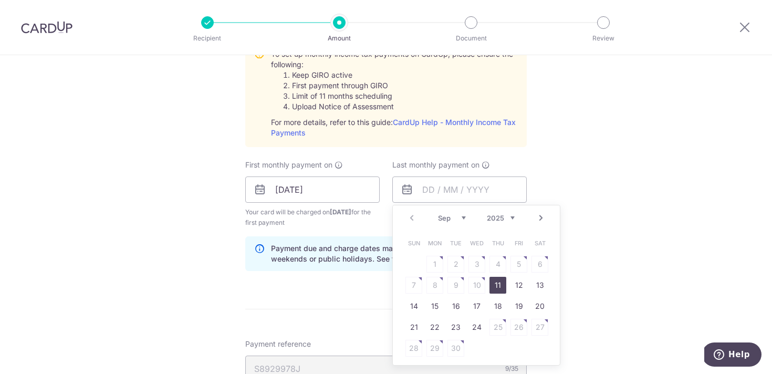
click at [538, 219] on link "Next" at bounding box center [540, 218] width 13 height 13
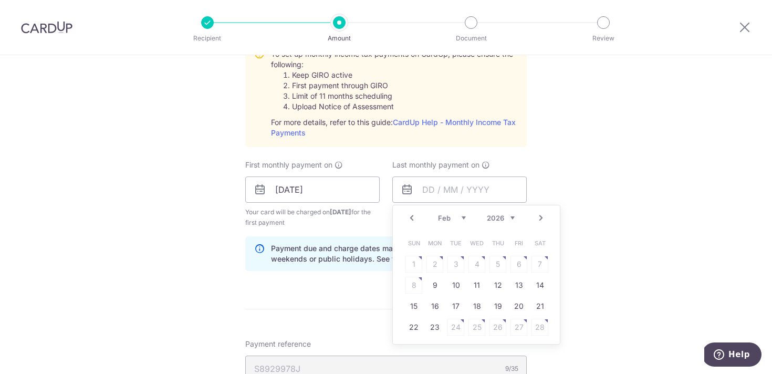
click at [538, 219] on link "Next" at bounding box center [540, 218] width 13 height 13
click at [476, 302] on link "18" at bounding box center [476, 306] width 17 height 17
type input "[DATE]"
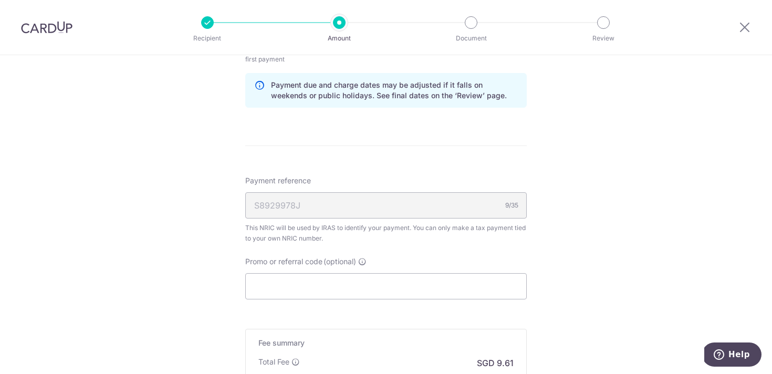
scroll to position [687, 0]
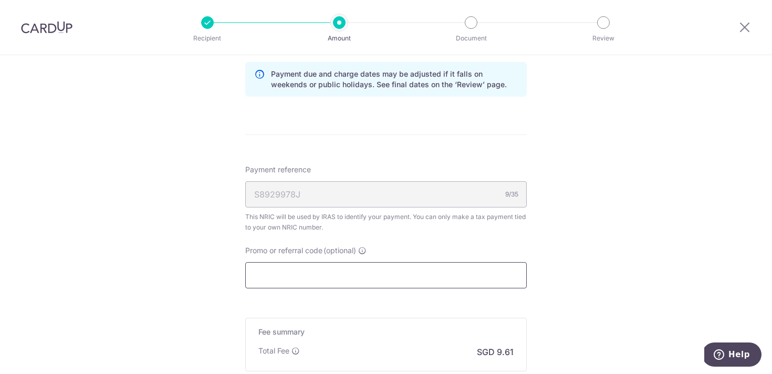
click at [327, 282] on input "Promo or referral code (optional)" at bounding box center [385, 275] width 281 height 26
paste input "MCTAX25N"
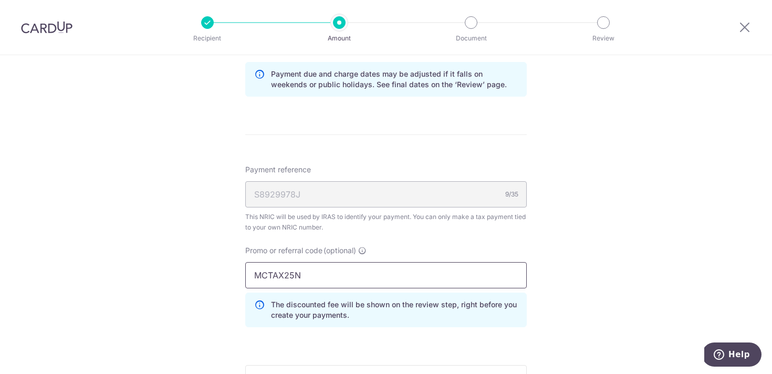
type input "MCTAX25N"
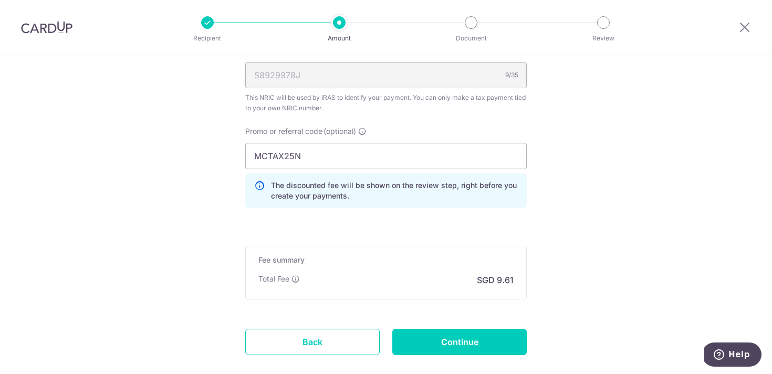
scroll to position [815, 0]
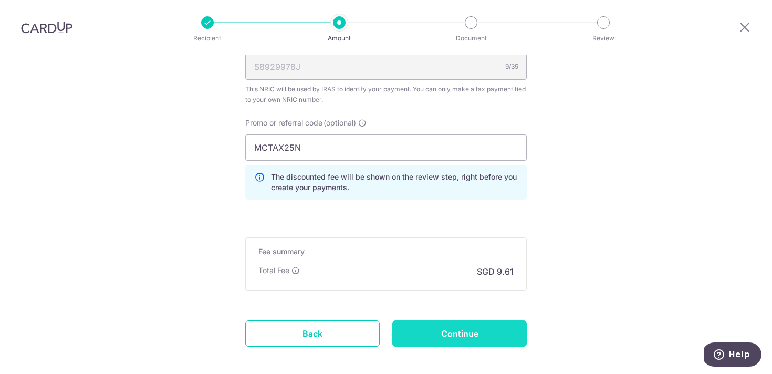
click at [443, 330] on input "Continue" at bounding box center [459, 333] width 134 height 26
type input "Create Schedule"
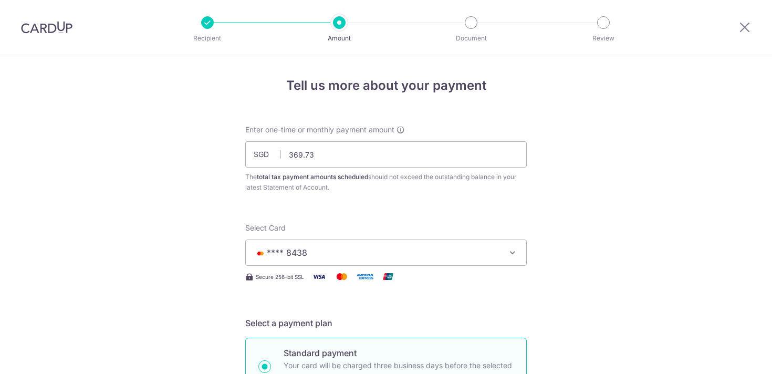
scroll to position [718, 0]
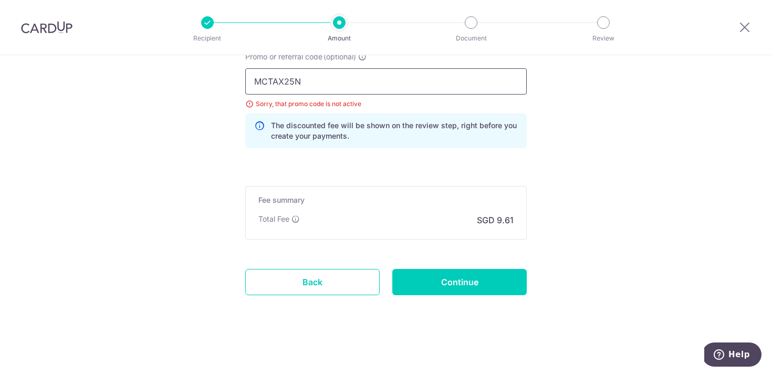
drag, startPoint x: 342, startPoint y: 83, endPoint x: 234, endPoint y: 85, distance: 108.1
paste input "text"
type input "MCTAX25"
click at [461, 276] on input "Continue" at bounding box center [459, 282] width 134 height 26
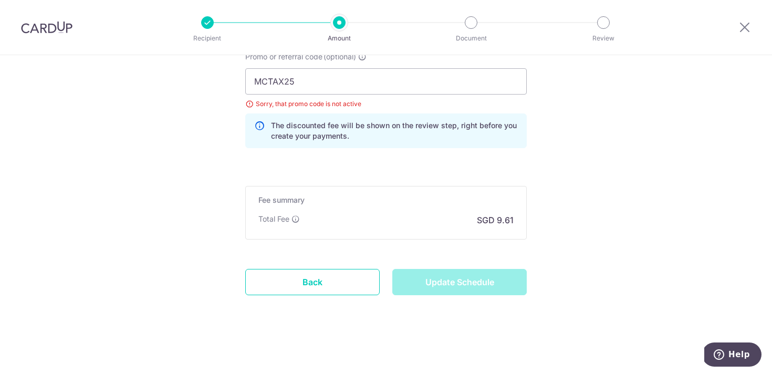
type input "Update Schedule"
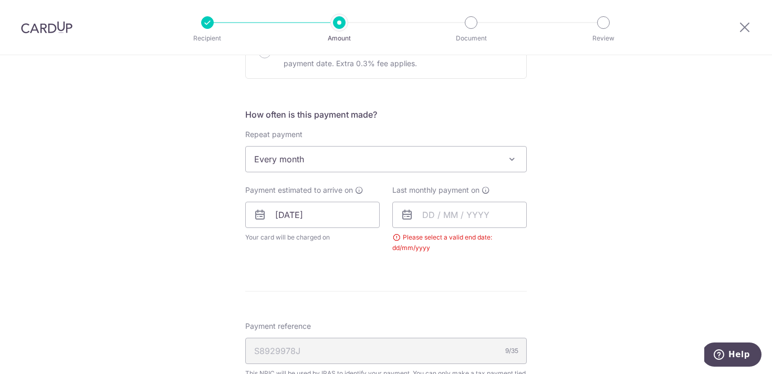
scroll to position [378, 0]
click at [423, 212] on input "text" at bounding box center [459, 215] width 134 height 26
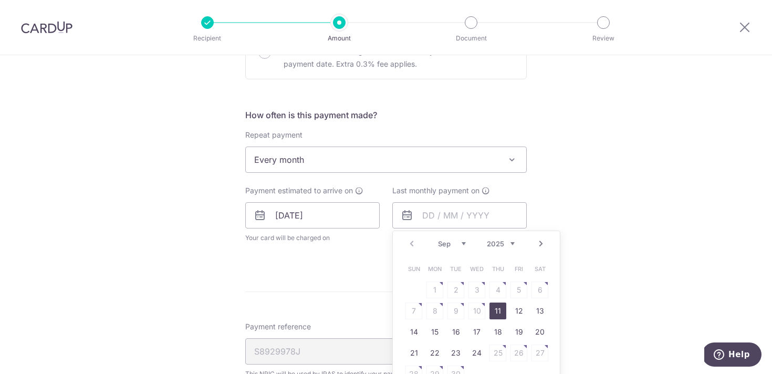
click at [538, 245] on link "Next" at bounding box center [540, 243] width 13 height 13
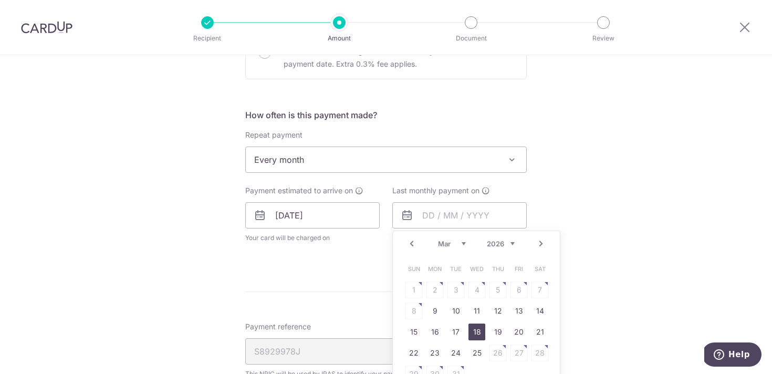
click at [474, 330] on link "18" at bounding box center [476, 331] width 17 height 17
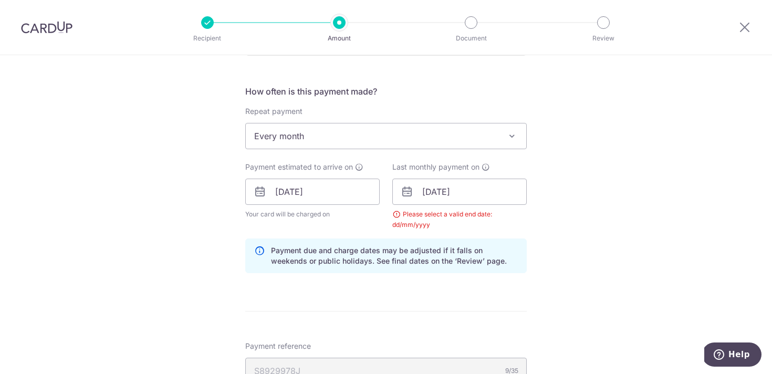
scroll to position [410, 0]
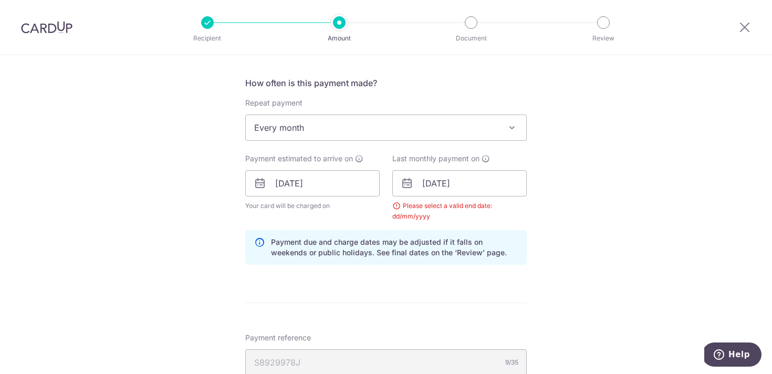
click at [463, 219] on div "Please select a valid end date: dd/mm/yyyy" at bounding box center [459, 211] width 134 height 21
click at [459, 191] on input "[DATE]" at bounding box center [459, 183] width 134 height 26
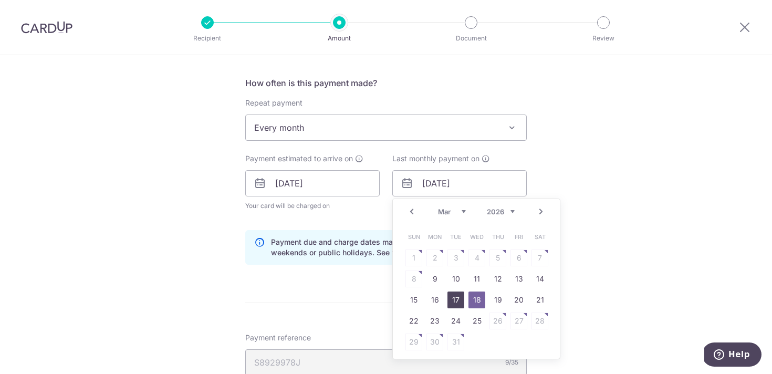
click at [453, 296] on link "17" at bounding box center [455, 299] width 17 height 17
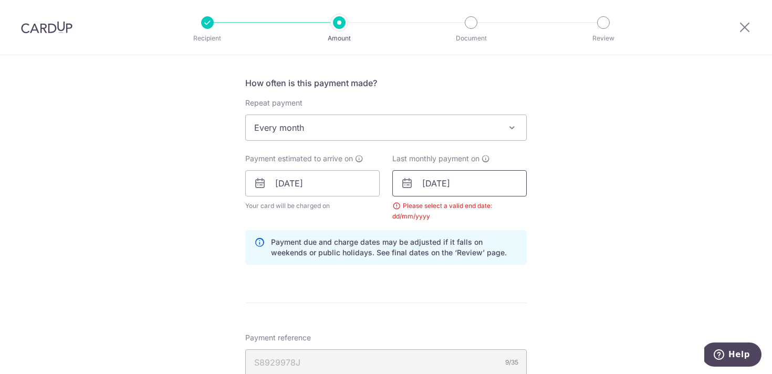
click at [459, 194] on input "17/03/2026" at bounding box center [459, 183] width 134 height 26
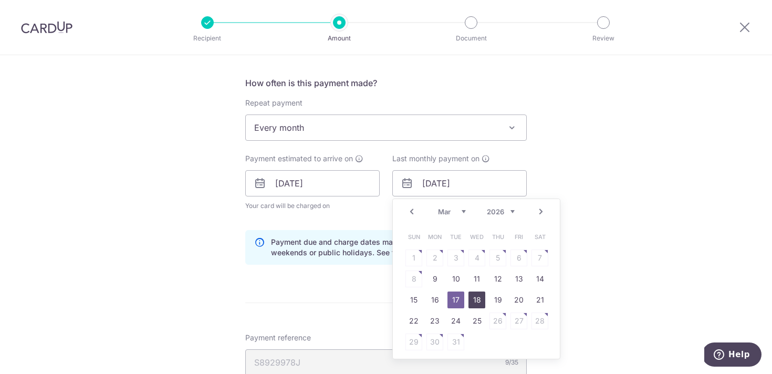
click at [472, 296] on link "18" at bounding box center [476, 299] width 17 height 17
type input "[DATE]"
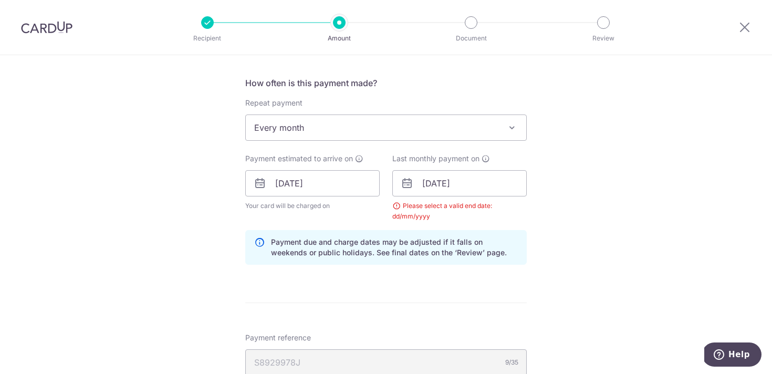
click at [472, 296] on form "Enter one-time or monthly payment amount SGD 369.73 369.73 The total tax paymen…" at bounding box center [385, 169] width 281 height 910
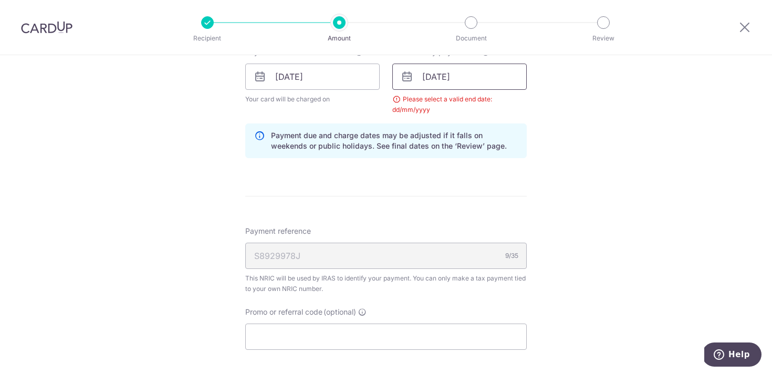
scroll to position [540, 0]
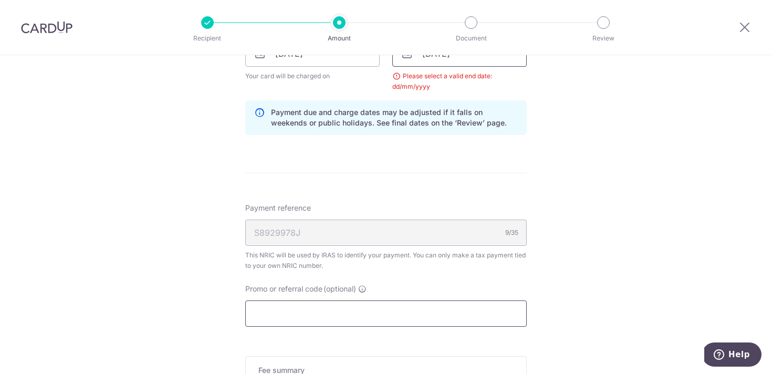
click at [459, 302] on input "Promo or referral code (optional)" at bounding box center [385, 313] width 281 height 26
paste input "MCTAX25"
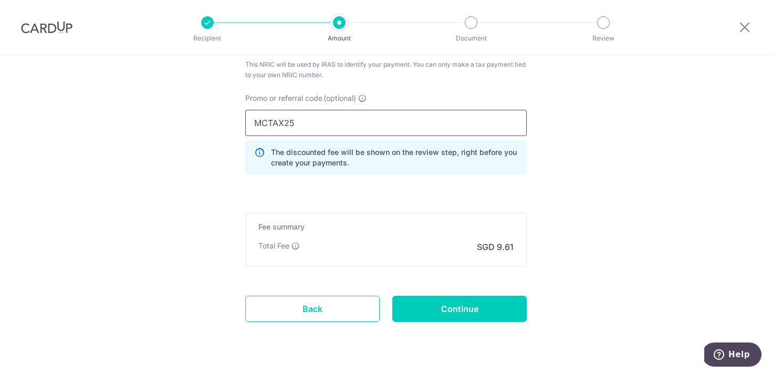
scroll to position [734, 0]
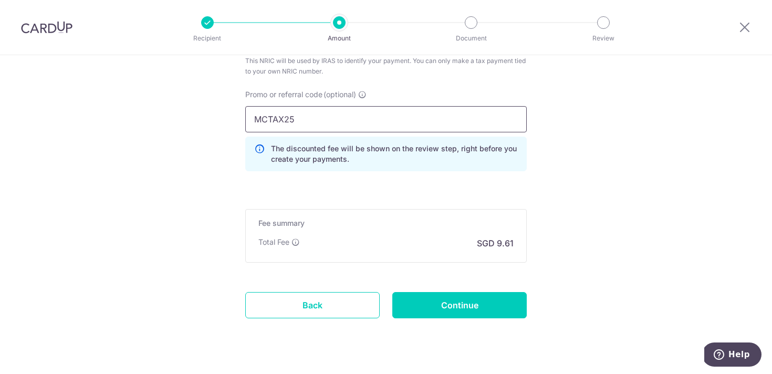
type input "MCTAX25"
click at [459, 302] on input "Continue" at bounding box center [459, 305] width 134 height 26
type input "Update Schedule"
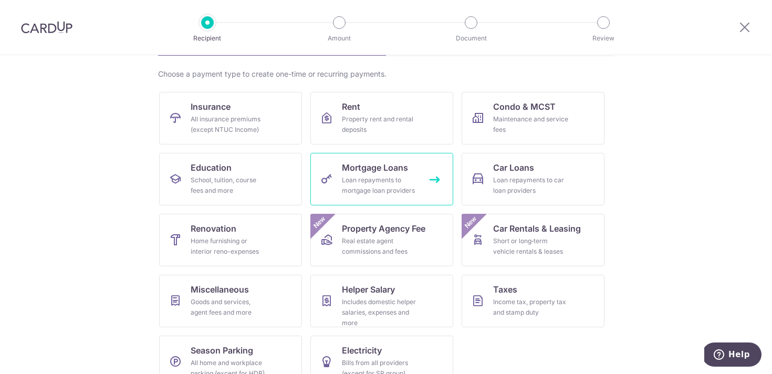
scroll to position [129, 0]
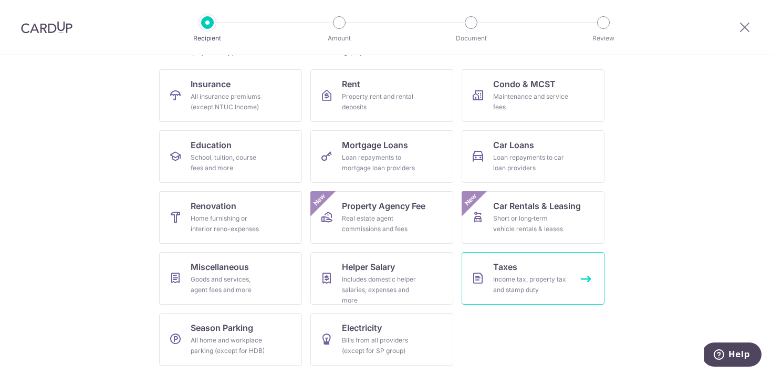
click at [488, 261] on link "Taxes Income tax, property tax and stamp duty" at bounding box center [532, 278] width 143 height 52
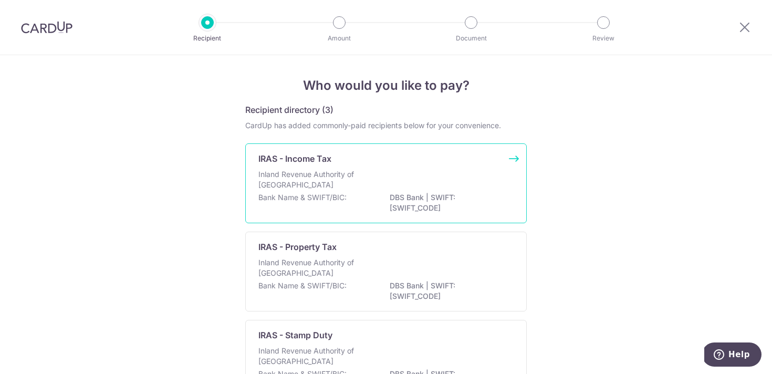
click at [408, 168] on div "IRAS - Income Tax Inland Revenue Authority of [GEOGRAPHIC_DATA] Bank Name & SWI…" at bounding box center [385, 183] width 281 height 80
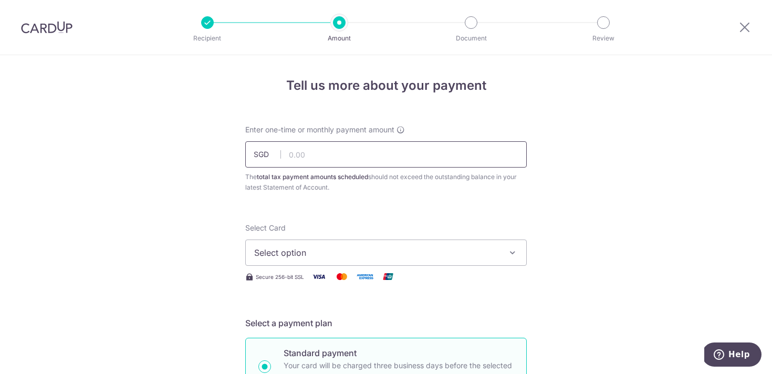
click at [395, 158] on input "text" at bounding box center [385, 154] width 281 height 26
type input "369.73"
click at [391, 244] on button "Select option" at bounding box center [385, 252] width 281 height 26
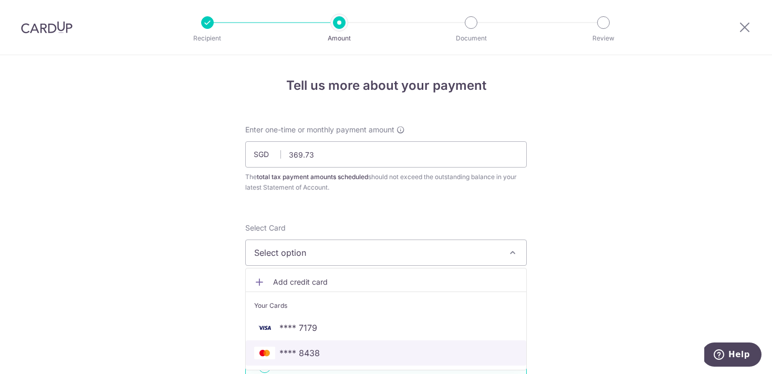
click at [313, 351] on span "**** 8438" at bounding box center [299, 352] width 40 height 13
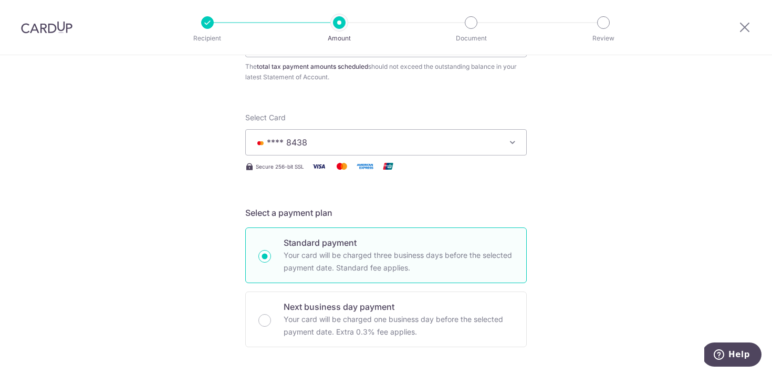
scroll to position [125, 0]
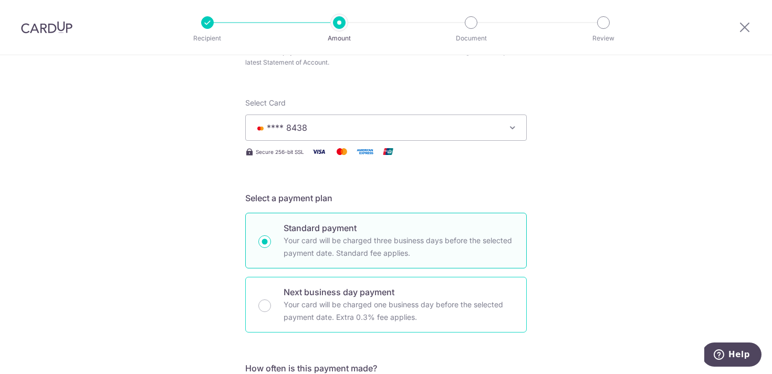
click at [316, 309] on p "Your card will be charged one business day before the selected payment date. Ex…" at bounding box center [398, 310] width 230 height 25
click at [271, 309] on input "Next business day payment Your card will be charged one business day before the…" at bounding box center [264, 305] width 13 height 13
radio input "false"
radio input "true"
click at [296, 236] on p "Your card will be charged three business days before the selected payment date.…" at bounding box center [398, 246] width 230 height 25
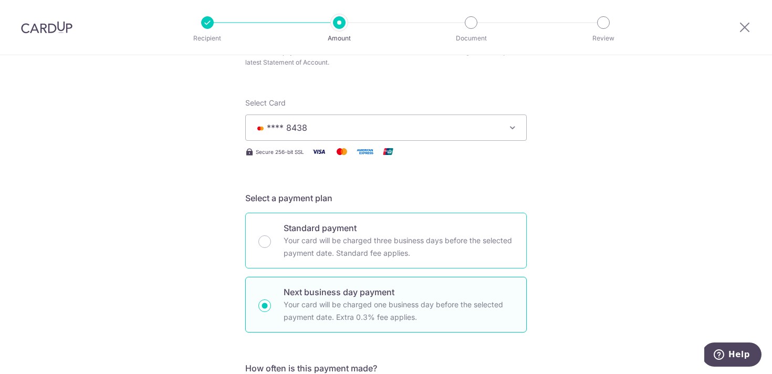
click at [271, 236] on input "Standard payment Your card will be charged three business days before the selec…" at bounding box center [264, 241] width 13 height 13
radio input "true"
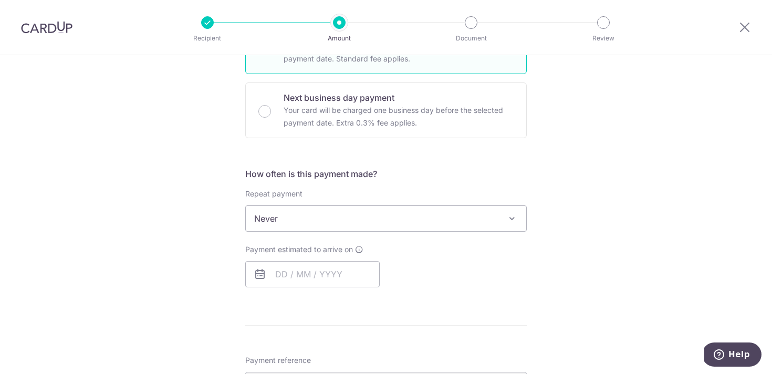
scroll to position [327, 0]
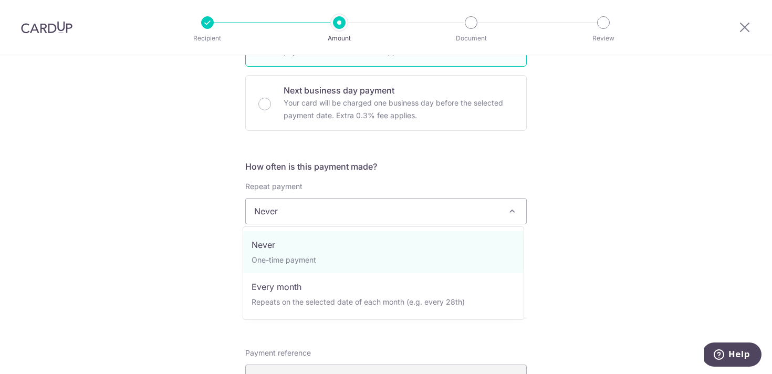
click at [289, 202] on span "Never" at bounding box center [386, 210] width 280 height 25
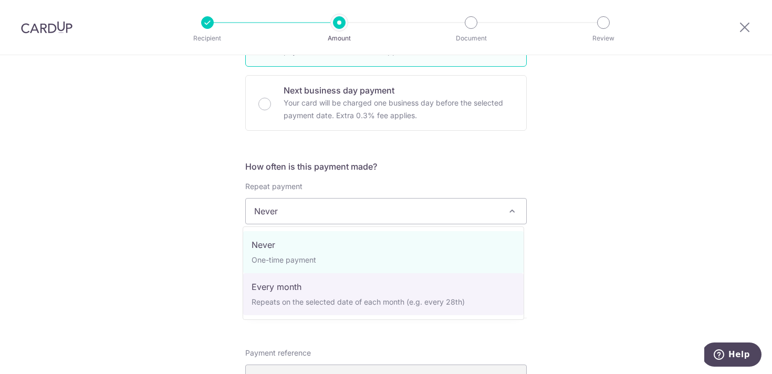
select select "3"
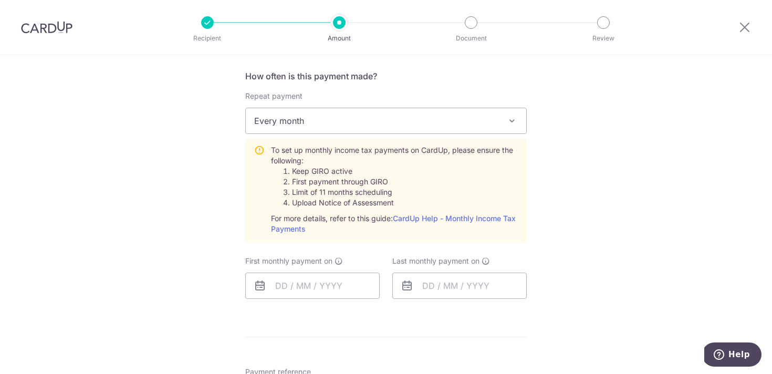
scroll to position [425, 0]
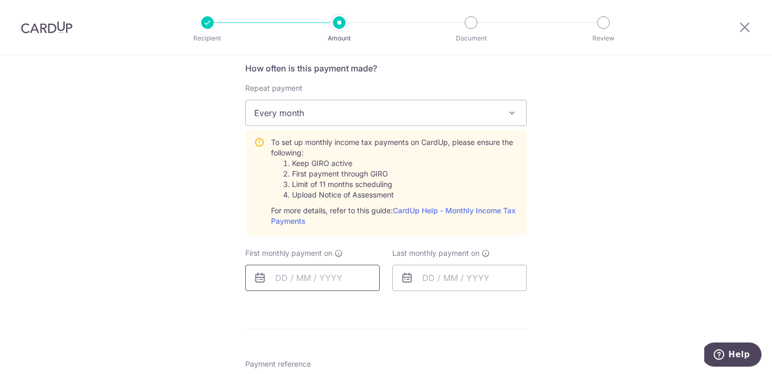
click at [322, 278] on input "text" at bounding box center [312, 278] width 134 height 26
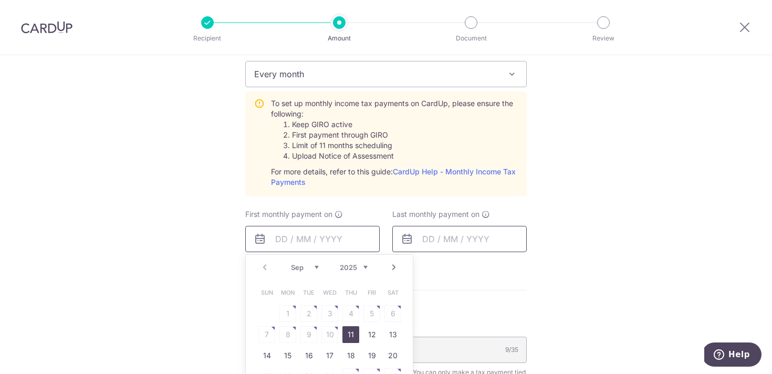
scroll to position [466, 0]
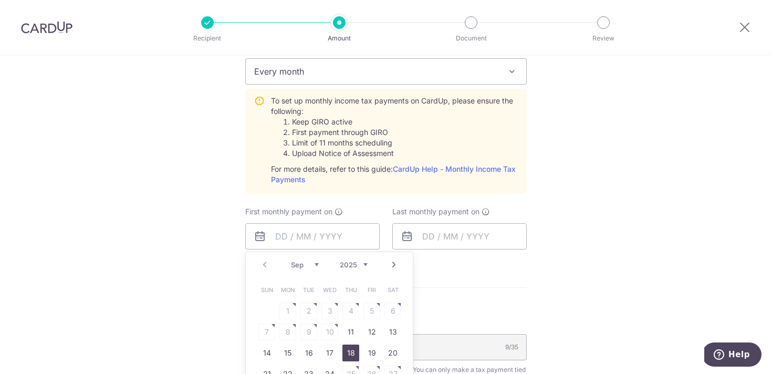
click at [343, 353] on link "18" at bounding box center [350, 352] width 17 height 17
type input "[DATE]"
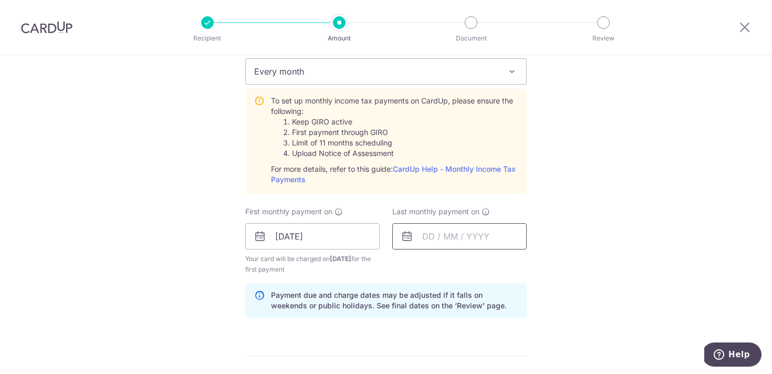
click at [437, 246] on input "text" at bounding box center [459, 236] width 134 height 26
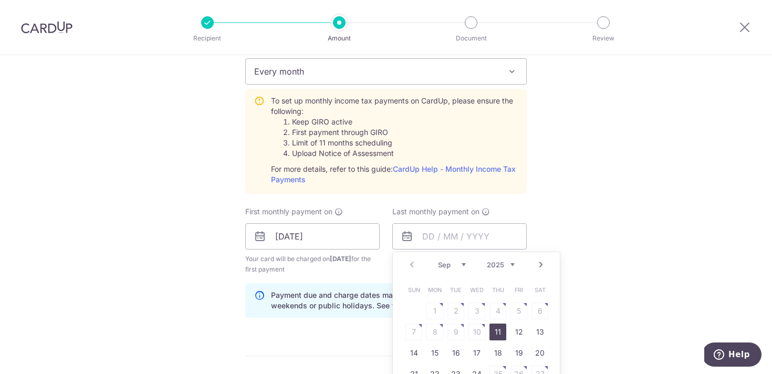
click at [534, 267] on link "Next" at bounding box center [540, 264] width 13 height 13
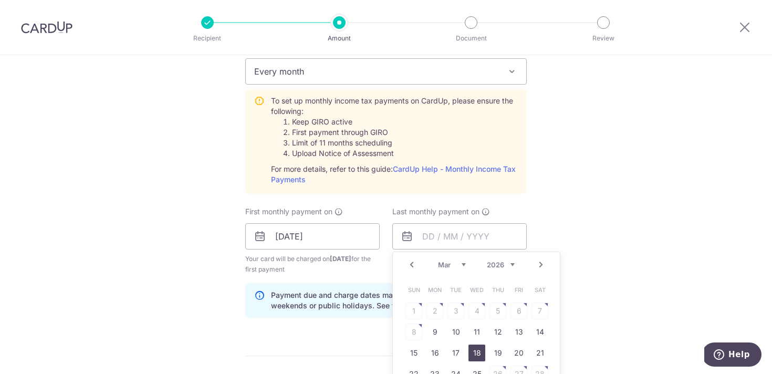
click at [475, 349] on link "18" at bounding box center [476, 352] width 17 height 17
type input "18/03/2026"
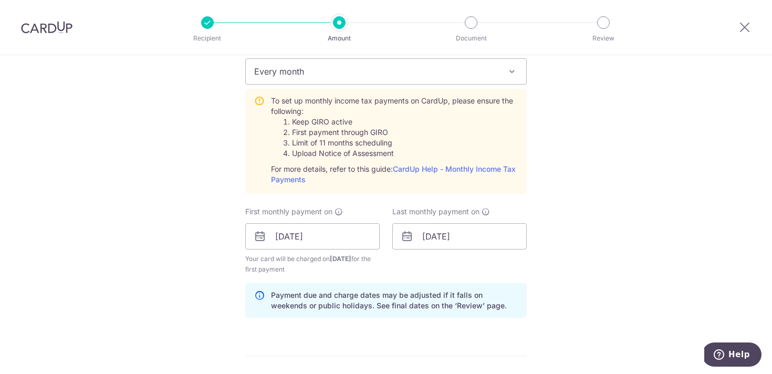
click at [515, 279] on div "How often is this payment made? Repeat payment Never Every month Every month To…" at bounding box center [385, 173] width 281 height 306
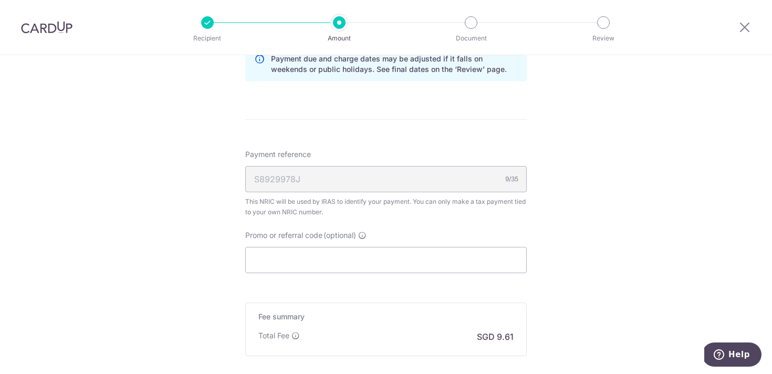
scroll to position [703, 0]
click at [457, 256] on input "Promo or referral code (optional)" at bounding box center [385, 259] width 281 height 26
paste input "MCTAX25"
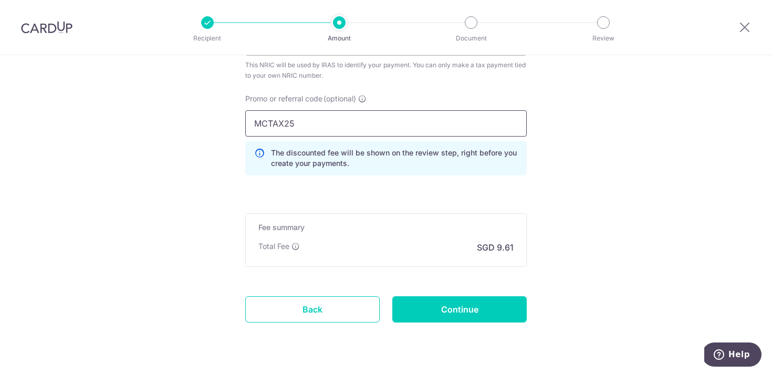
scroll to position [866, 0]
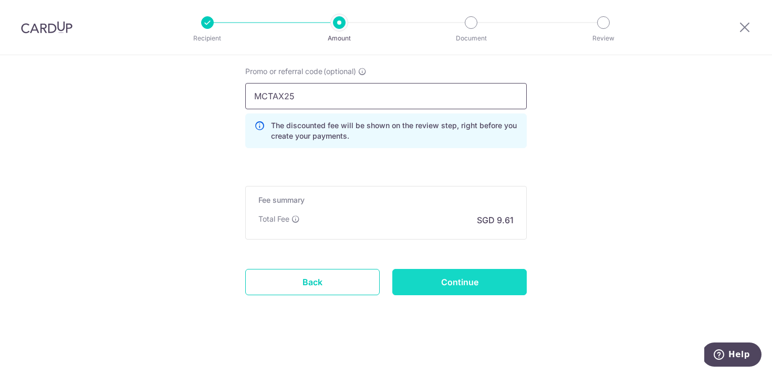
type input "MCTAX25"
click at [455, 273] on input "Continue" at bounding box center [459, 282] width 134 height 26
type input "Create Schedule"
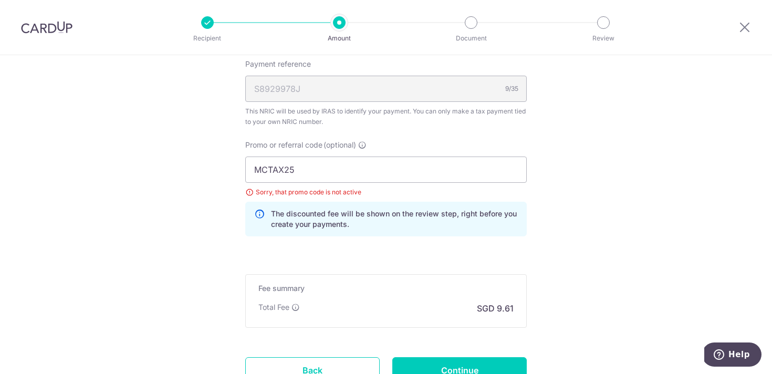
scroll to position [718, 0]
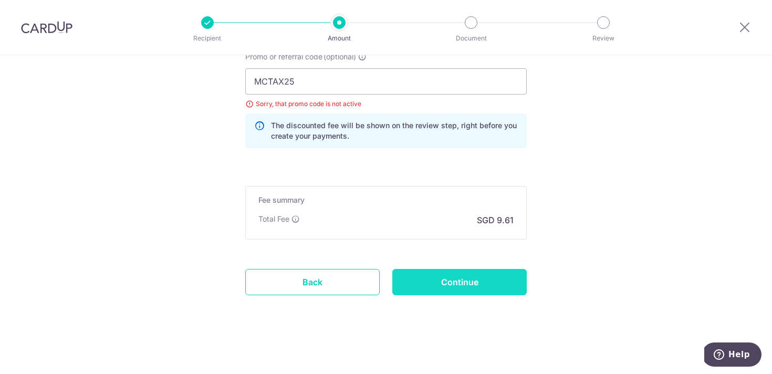
click at [463, 278] on input "Continue" at bounding box center [459, 282] width 134 height 26
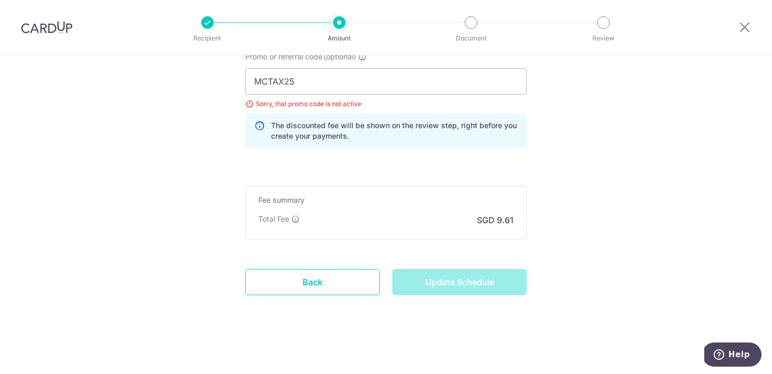
type input "Update Schedule"
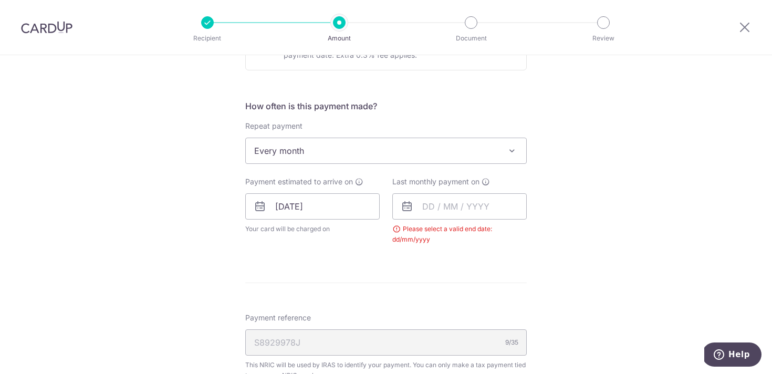
scroll to position [460, 0]
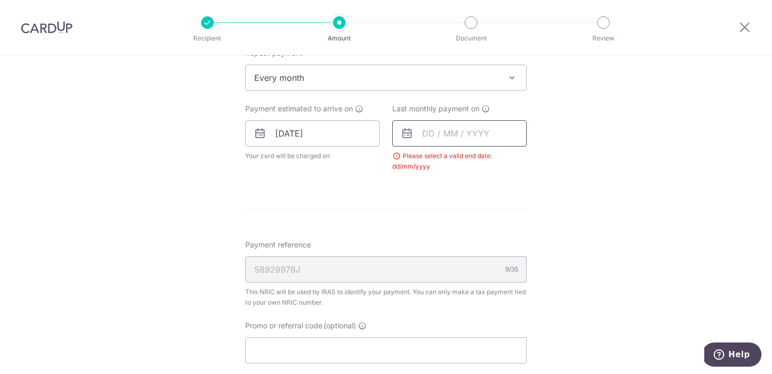
click at [435, 141] on input "text" at bounding box center [459, 133] width 134 height 26
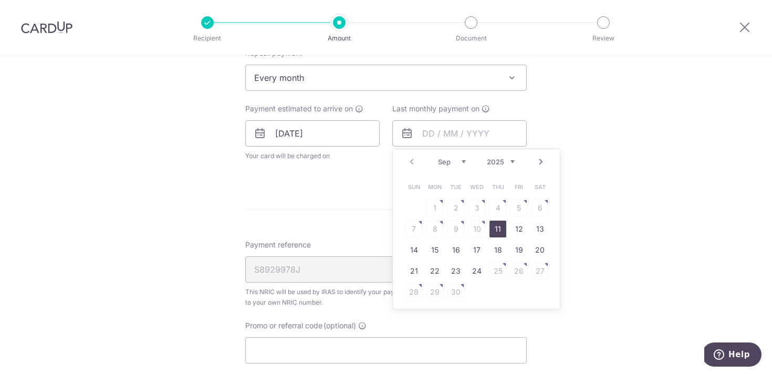
click at [539, 162] on link "Next" at bounding box center [540, 161] width 13 height 13
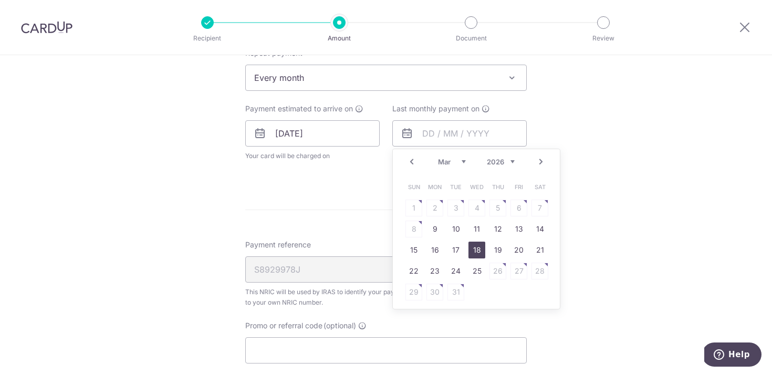
click at [471, 252] on link "18" at bounding box center [476, 249] width 17 height 17
type input "[DATE]"
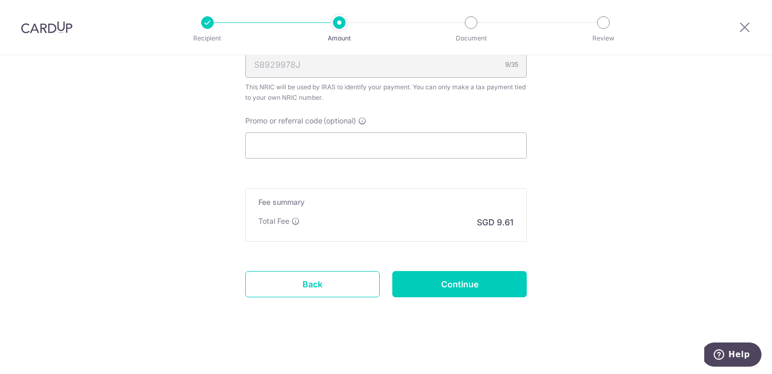
scroll to position [710, 0]
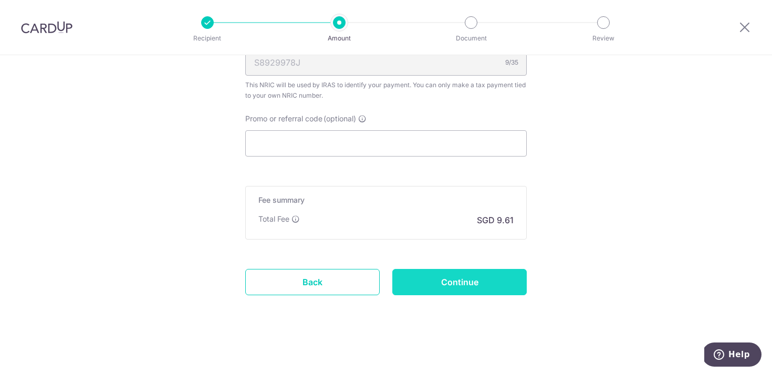
click at [469, 277] on input "Continue" at bounding box center [459, 282] width 134 height 26
type input "Update Schedule"
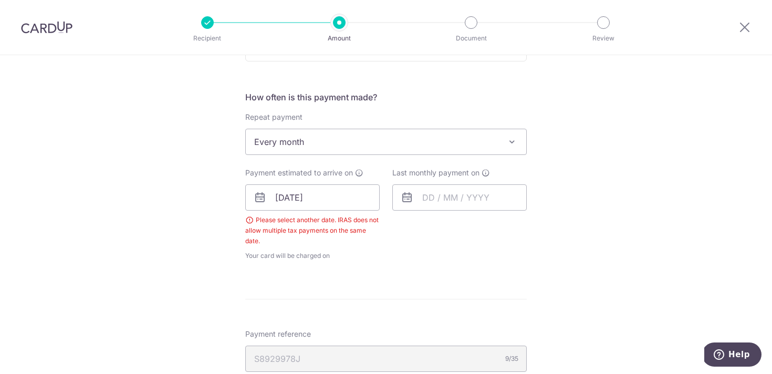
scroll to position [395, 0]
click at [427, 202] on input "text" at bounding box center [459, 198] width 134 height 26
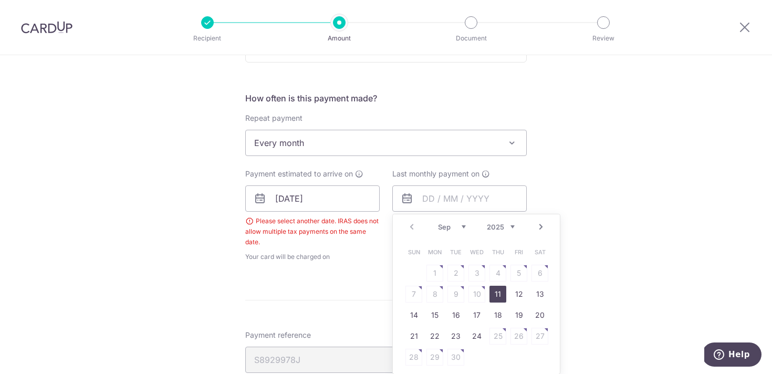
click at [545, 224] on div "Prev Next Sep Oct Nov [DATE] 2026" at bounding box center [476, 226] width 167 height 25
click at [538, 227] on link "Next" at bounding box center [540, 226] width 13 height 13
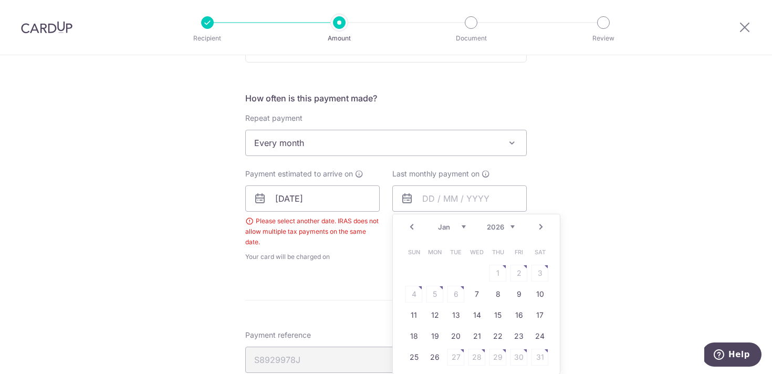
click at [538, 227] on link "Next" at bounding box center [540, 226] width 13 height 13
click at [545, 99] on div "Tell us more about your payment Enter one-time or monthly payment amount SGD 36…" at bounding box center [386, 165] width 772 height 1010
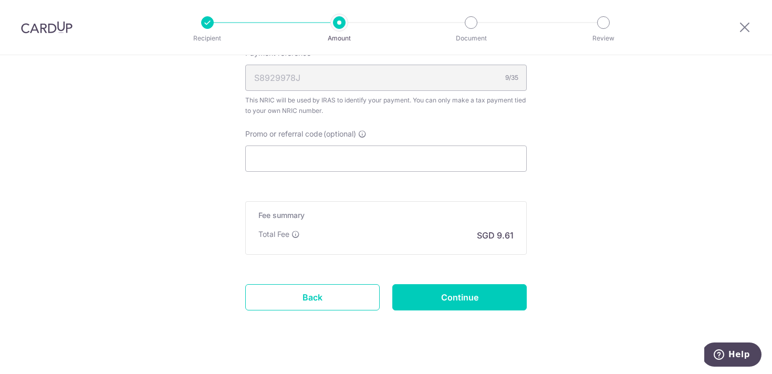
scroll to position [692, 0]
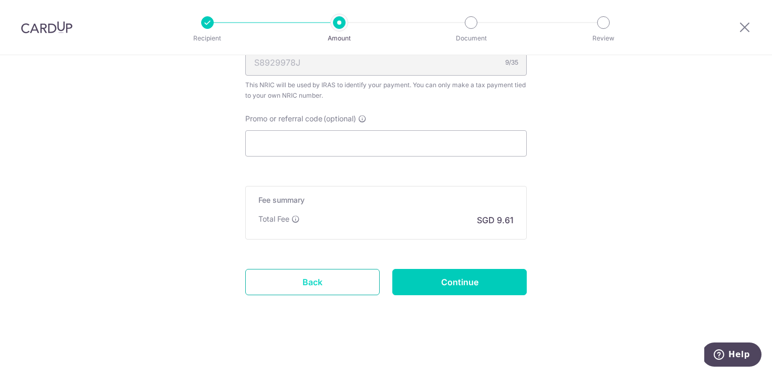
click at [338, 278] on link "Back" at bounding box center [312, 282] width 134 height 26
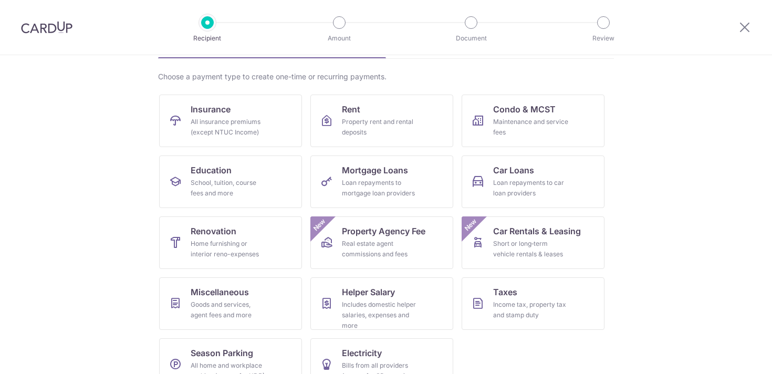
scroll to position [96, 0]
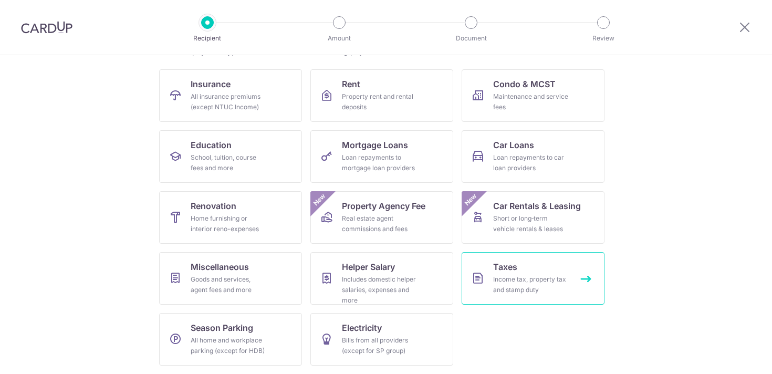
click at [493, 279] on div "Income tax, property tax and stamp duty" at bounding box center [531, 284] width 76 height 21
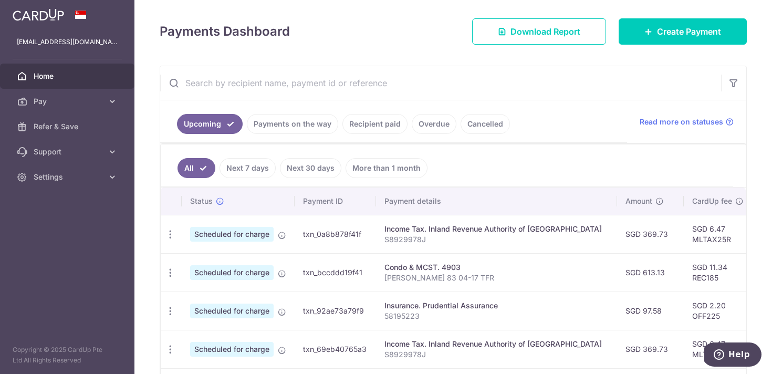
scroll to position [139, 0]
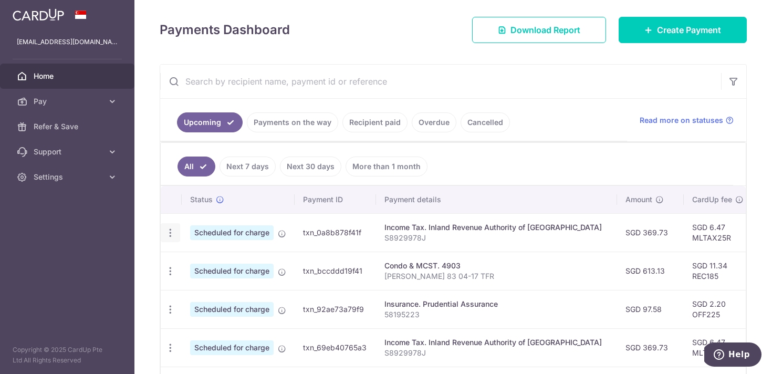
click at [174, 233] on icon "button" at bounding box center [170, 232] width 11 height 11
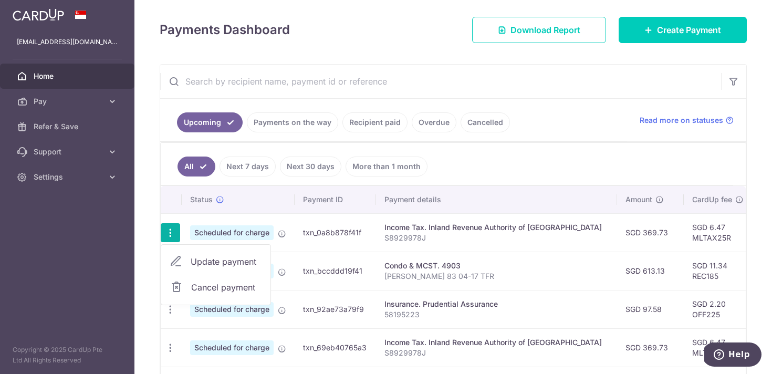
click at [205, 287] on span "Cancel payment" at bounding box center [226, 287] width 70 height 13
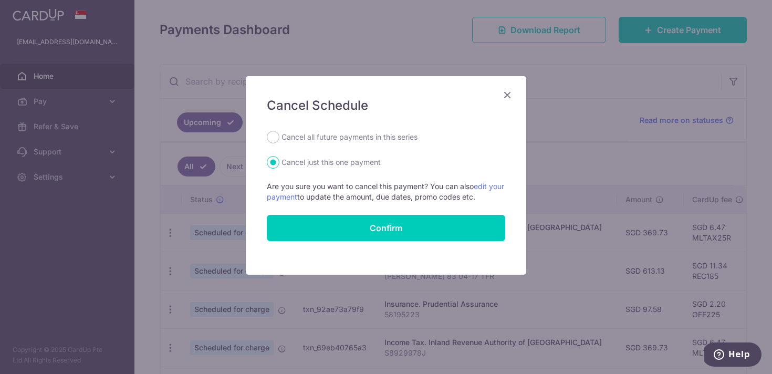
click at [394, 133] on label "Cancel all future payments in this series" at bounding box center [349, 137] width 136 height 13
click at [279, 133] on input "Cancel all future payments in this series" at bounding box center [273, 137] width 13 height 13
radio input "true"
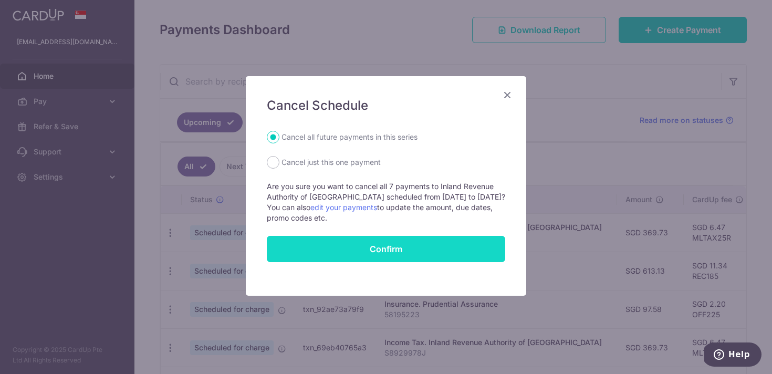
click at [375, 241] on button "Confirm" at bounding box center [386, 249] width 238 height 26
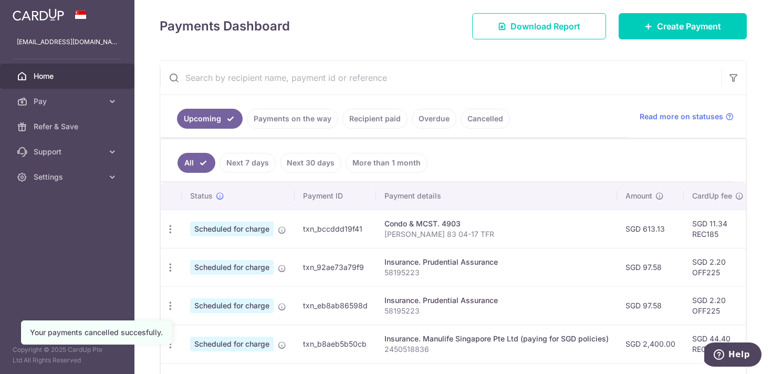
scroll to position [165, 0]
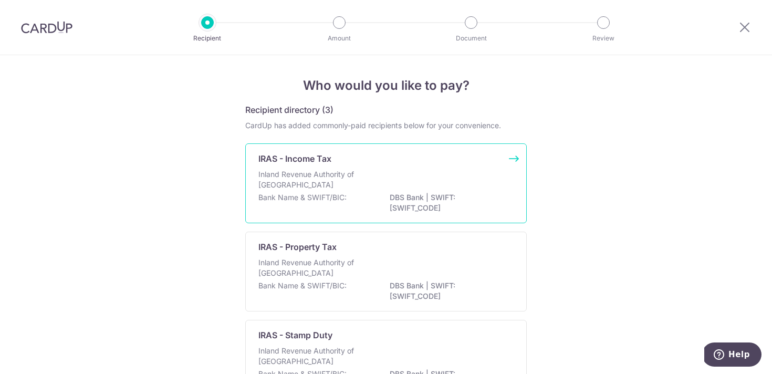
click at [397, 190] on div "Inland Revenue Authority of [GEOGRAPHIC_DATA]" at bounding box center [385, 180] width 255 height 23
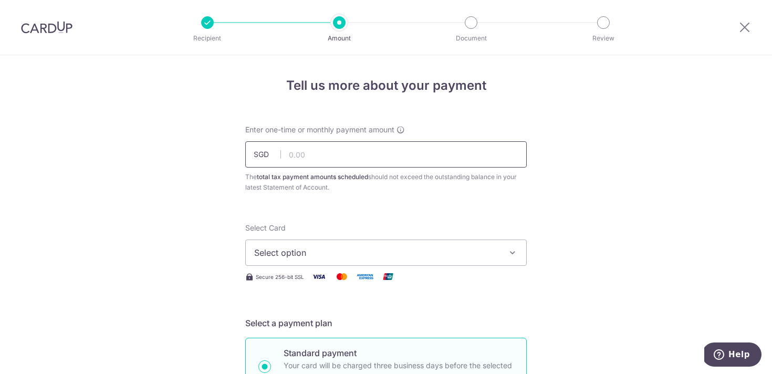
click at [343, 156] on input "text" at bounding box center [385, 154] width 281 height 26
type input "369.73"
click at [327, 245] on button "Select option" at bounding box center [385, 252] width 281 height 26
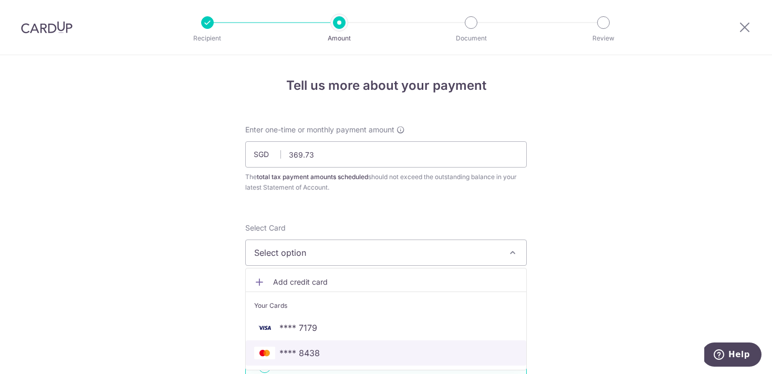
click at [316, 345] on link "**** 8438" at bounding box center [386, 352] width 280 height 25
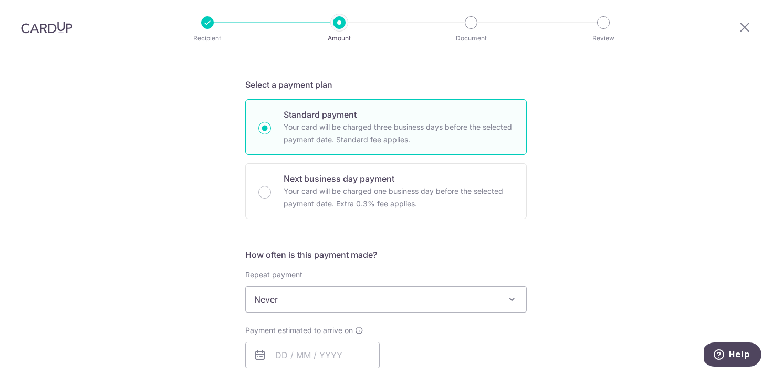
scroll to position [245, 0]
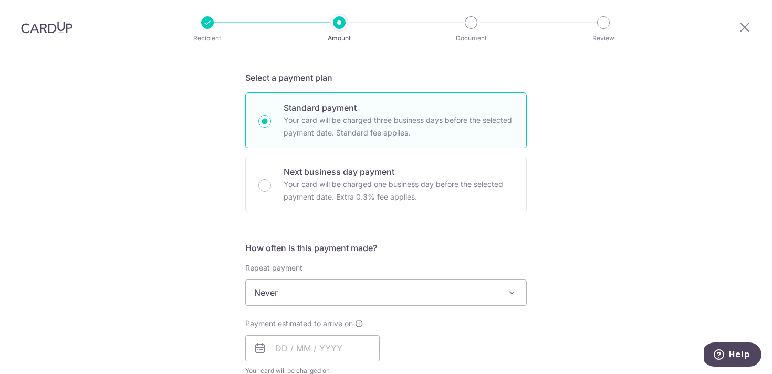
click at [336, 282] on span "Never" at bounding box center [386, 292] width 280 height 25
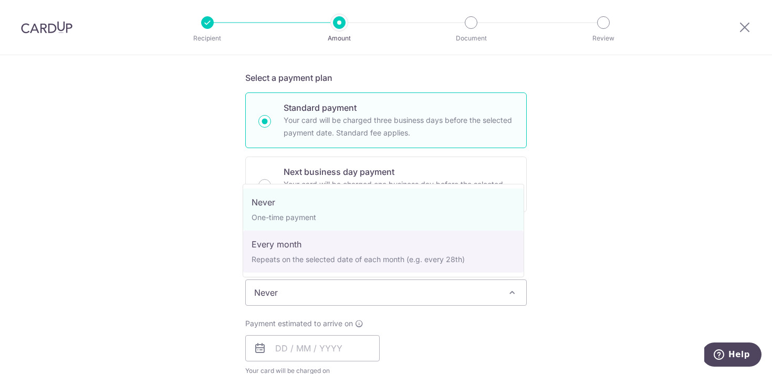
select select "3"
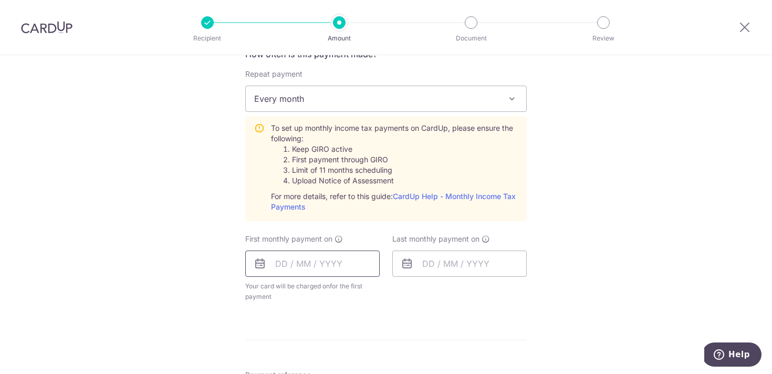
scroll to position [439, 0]
click at [324, 258] on input "text" at bounding box center [312, 263] width 134 height 26
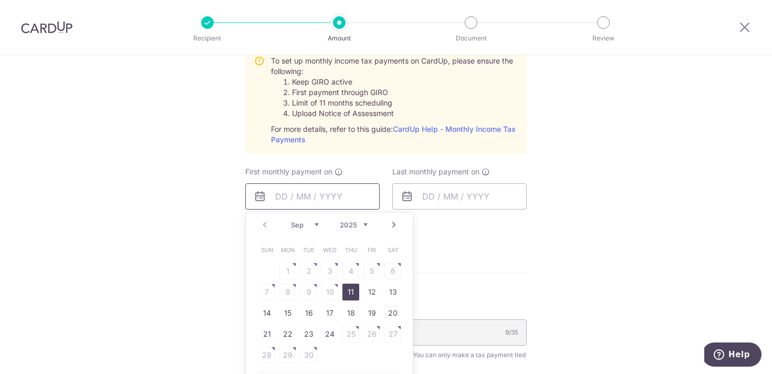
scroll to position [514, 0]
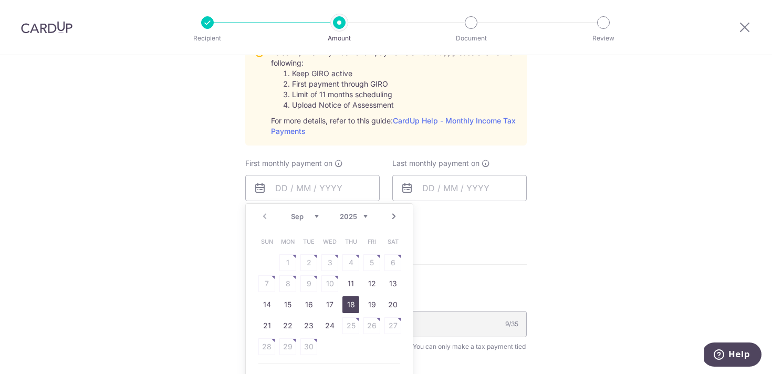
click at [354, 304] on link "18" at bounding box center [350, 304] width 17 height 17
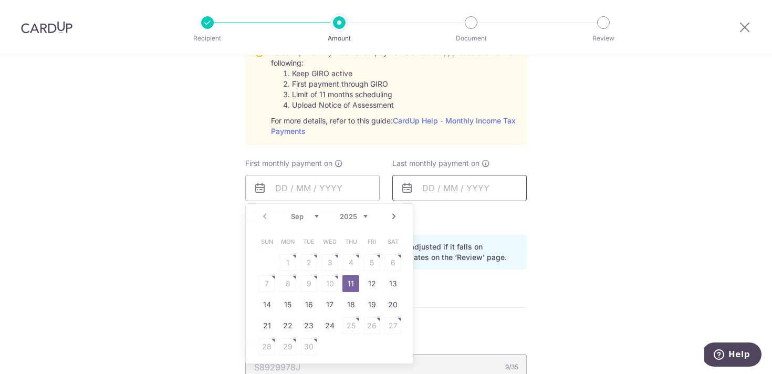
type input "[DATE]"
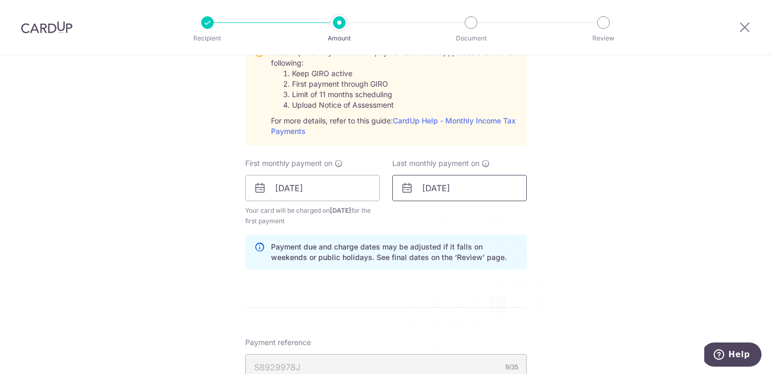
click at [462, 189] on input "[DATE]" at bounding box center [459, 188] width 134 height 26
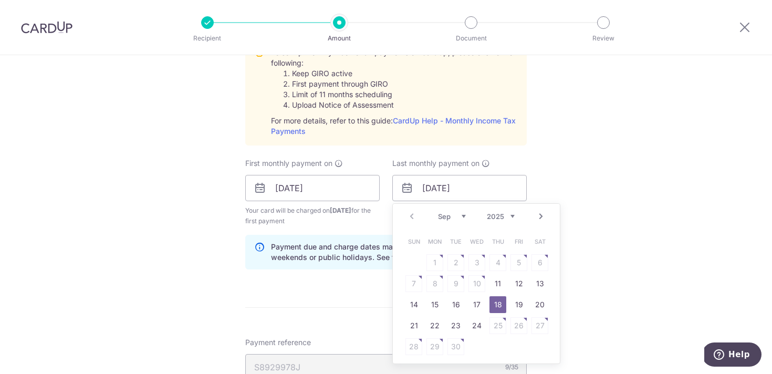
click at [540, 218] on link "Next" at bounding box center [540, 216] width 13 height 13
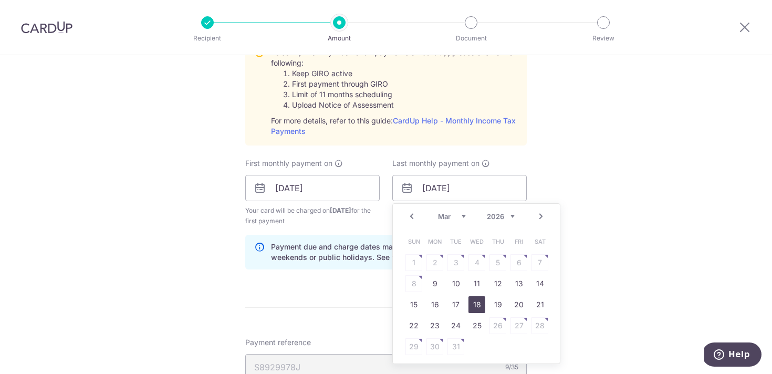
click at [470, 306] on link "18" at bounding box center [476, 304] width 17 height 17
type input "[DATE]"
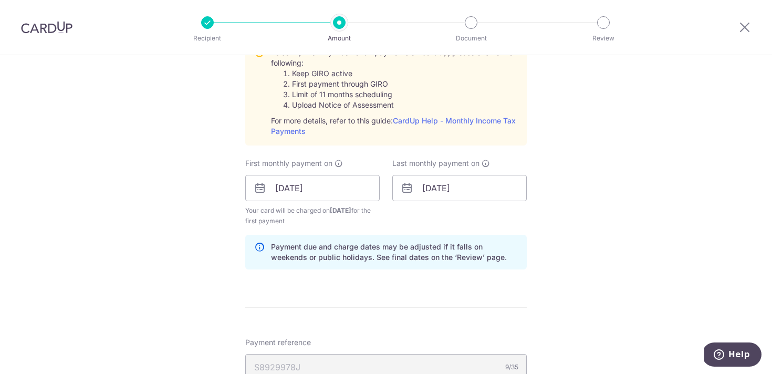
click at [381, 307] on hr at bounding box center [385, 307] width 281 height 1
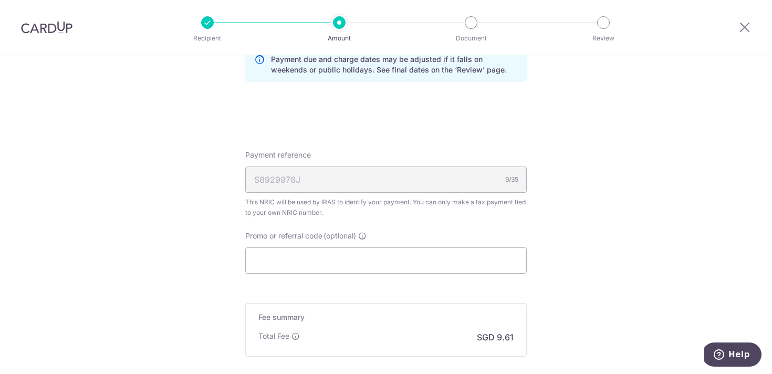
scroll to position [733, 0]
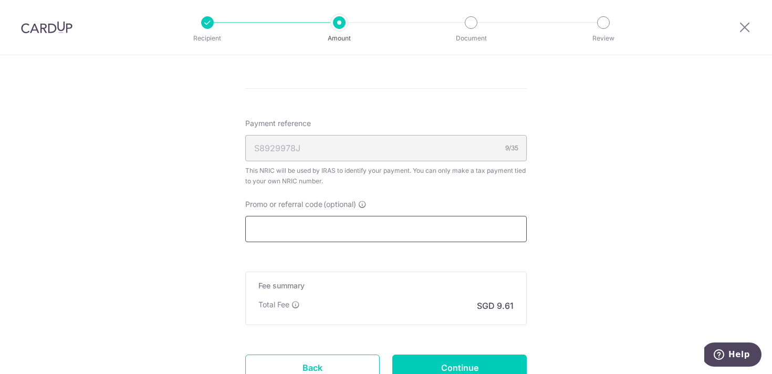
click at [369, 229] on input "Promo or referral code (optional)" at bounding box center [385, 229] width 281 height 26
paste input "BBTAX25R"
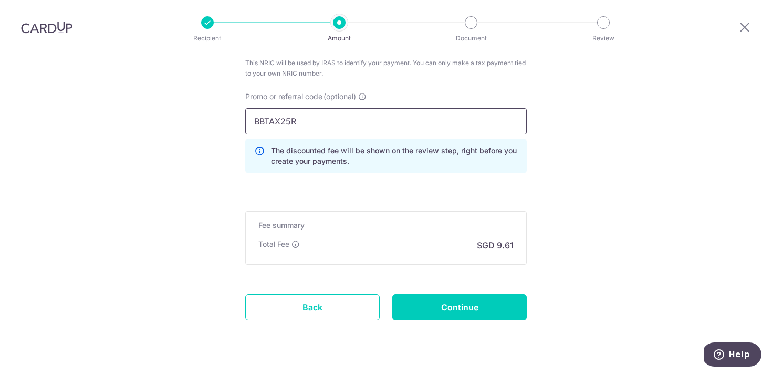
scroll to position [866, 0]
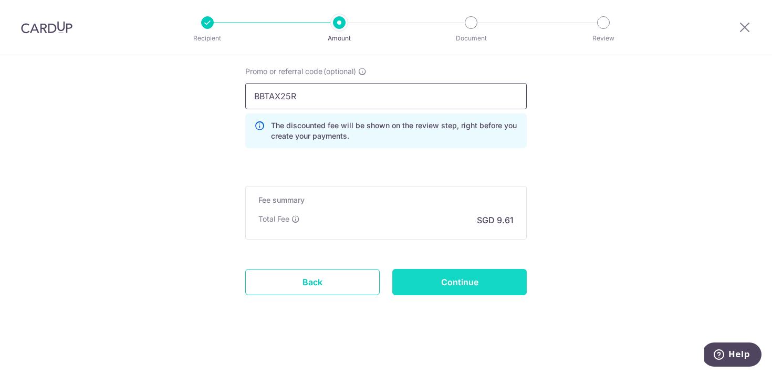
type input "BBTAX25R"
click at [446, 285] on input "Continue" at bounding box center [459, 282] width 134 height 26
type input "Create Schedule"
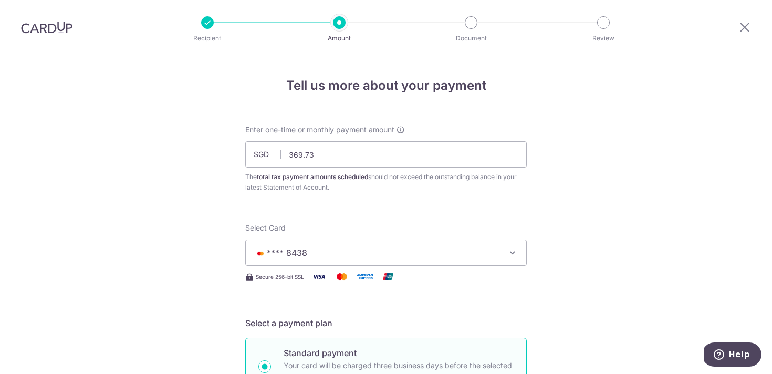
scroll to position [718, 0]
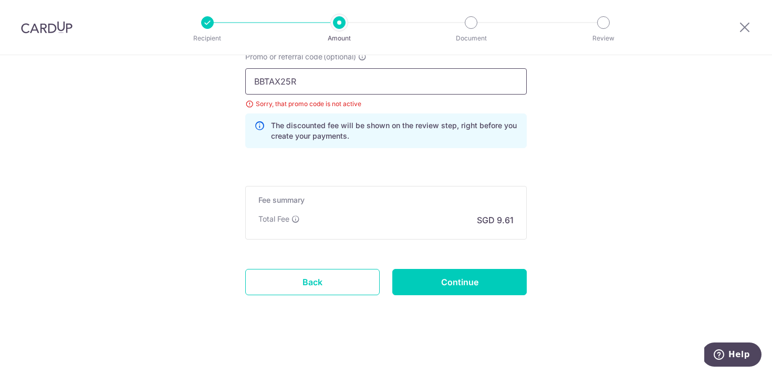
drag, startPoint x: 329, startPoint y: 85, endPoint x: 236, endPoint y: 81, distance: 92.5
click at [239, 81] on div "Promo or referral code (optional) BBTAX25R Sorry, that promo code is not active…" at bounding box center [386, 103] width 294 height 105
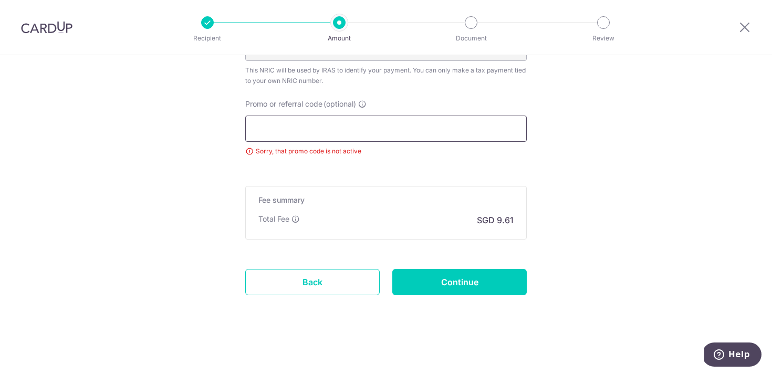
scroll to position [671, 0]
click at [448, 289] on input "Continue" at bounding box center [459, 282] width 134 height 26
type input "Update Schedule"
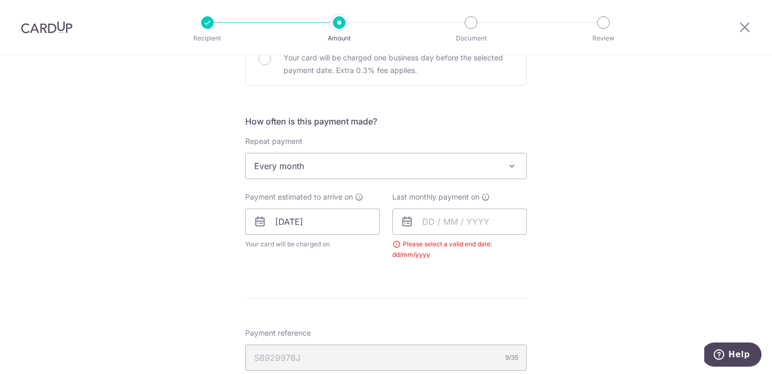
scroll to position [366, 0]
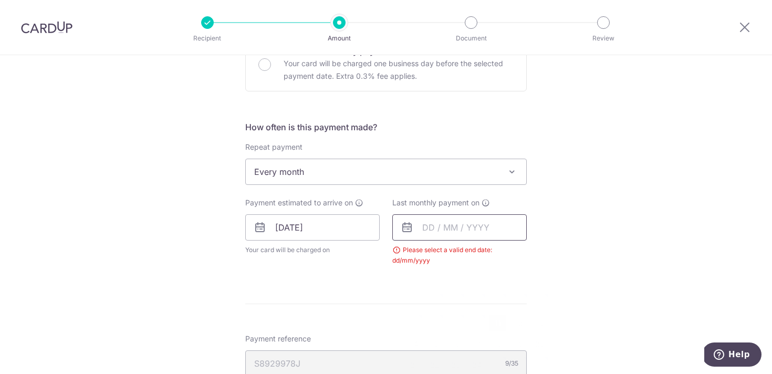
click at [446, 228] on input "text" at bounding box center [459, 227] width 134 height 26
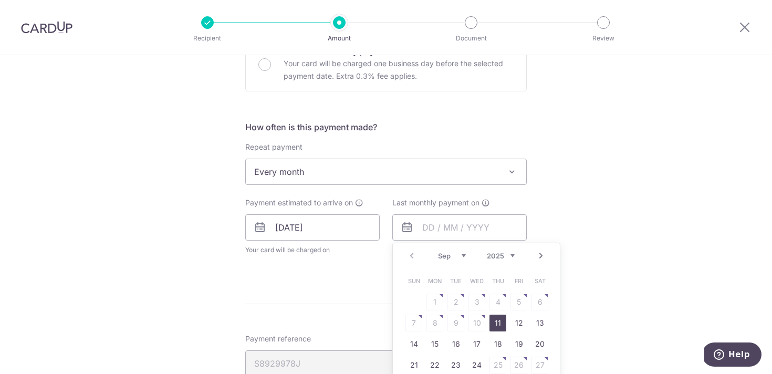
click at [540, 261] on link "Next" at bounding box center [540, 255] width 13 height 13
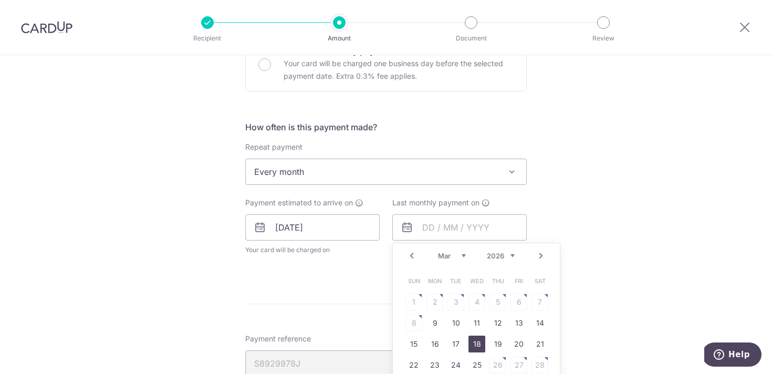
click at [475, 345] on link "18" at bounding box center [476, 343] width 17 height 17
type input "[DATE]"
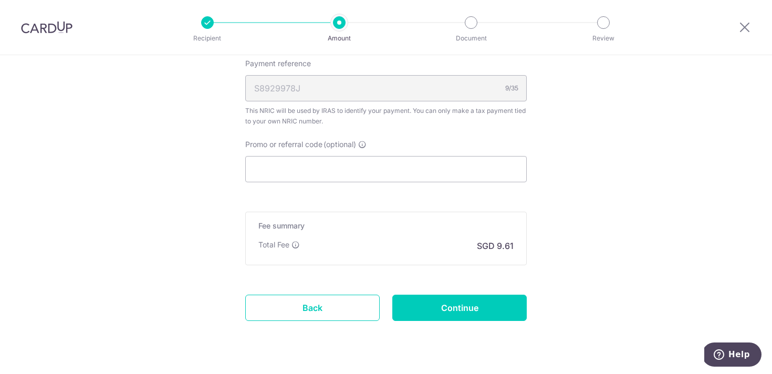
scroll to position [710, 0]
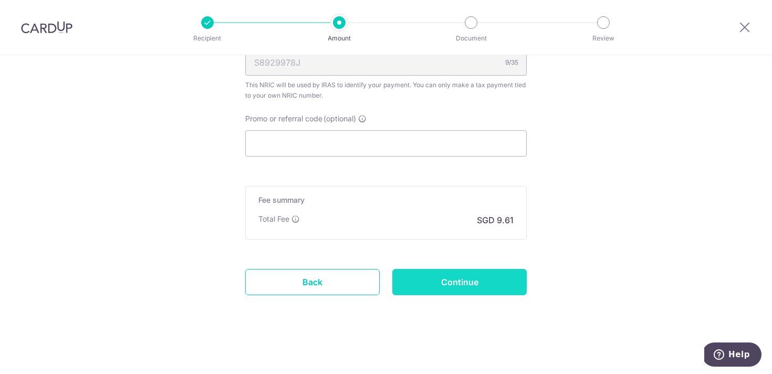
click at [477, 282] on input "Continue" at bounding box center [459, 282] width 134 height 26
type input "Update Schedule"
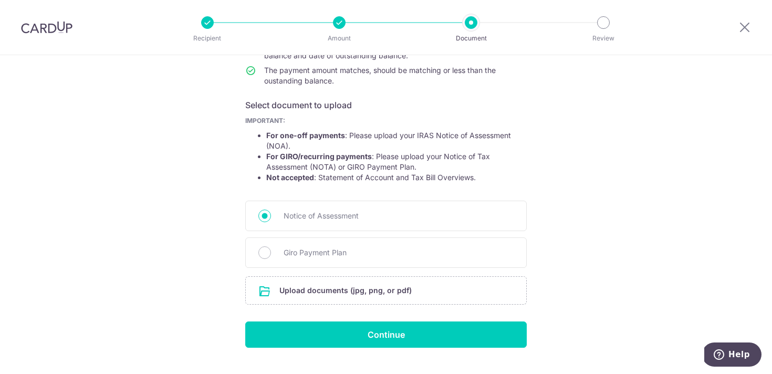
scroll to position [148, 0]
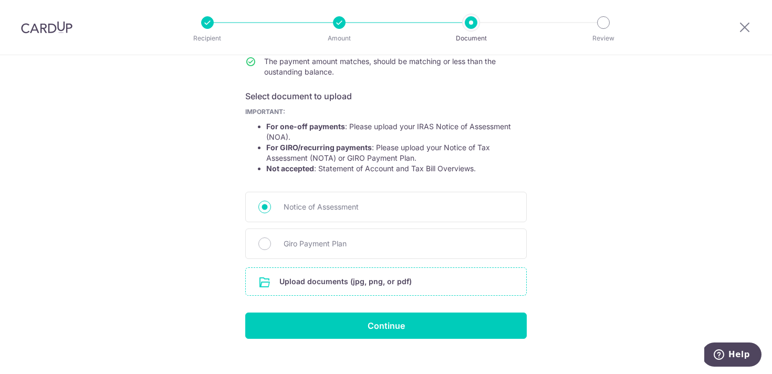
click at [359, 287] on input "file" at bounding box center [386, 281] width 280 height 27
click at [332, 204] on span "Notice of Assessment" at bounding box center [398, 207] width 230 height 13
click at [271, 204] on input "Notice of Assessment" at bounding box center [264, 207] width 13 height 13
click at [343, 302] on form "Your supporting documents will enable us to approve your payments smoothly! Ple…" at bounding box center [385, 157] width 281 height 362
click at [345, 286] on input "file" at bounding box center [386, 281] width 280 height 27
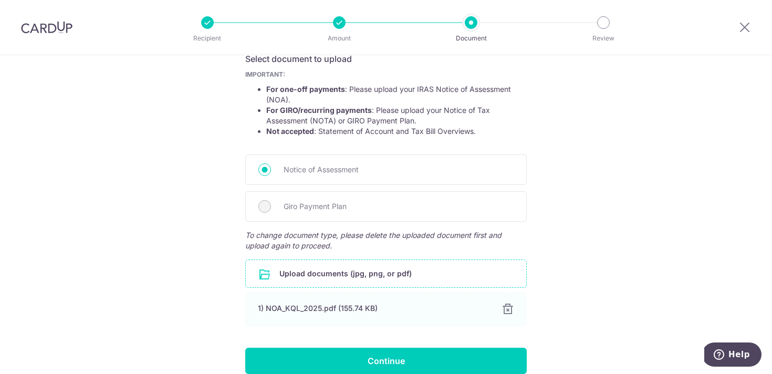
scroll to position [205, 0]
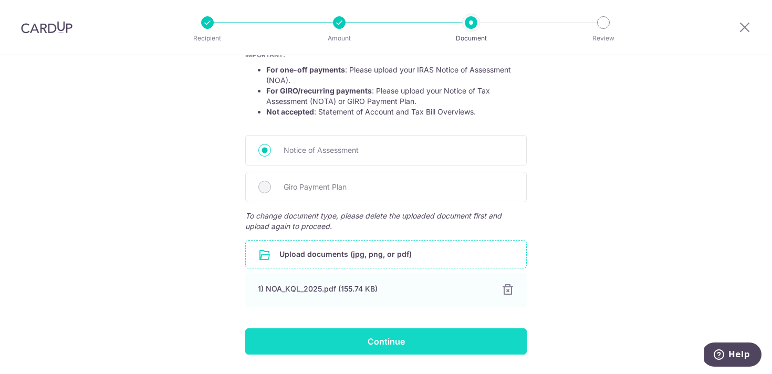
click at [348, 339] on input "Continue" at bounding box center [385, 341] width 281 height 26
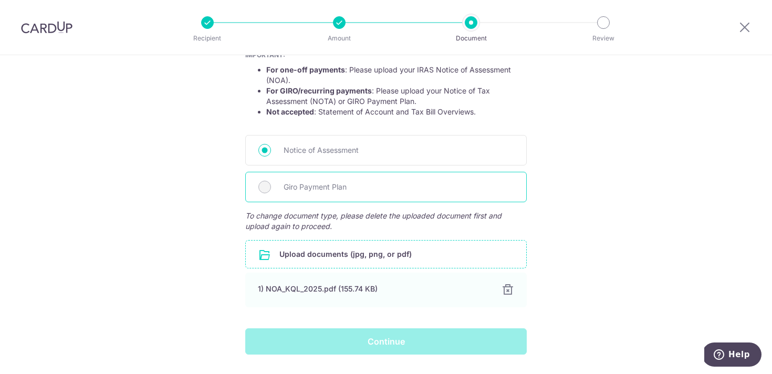
scroll to position [234, 0]
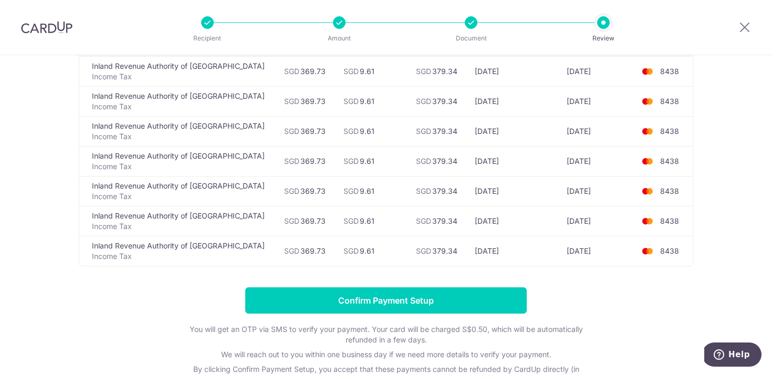
scroll to position [63, 0]
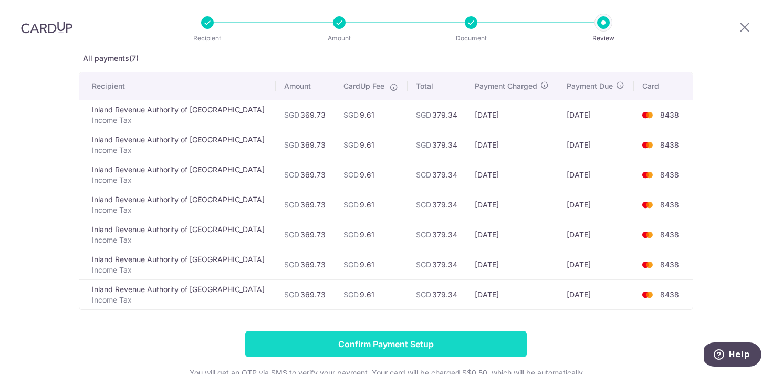
click at [404, 336] on input "Confirm Payment Setup" at bounding box center [385, 344] width 281 height 26
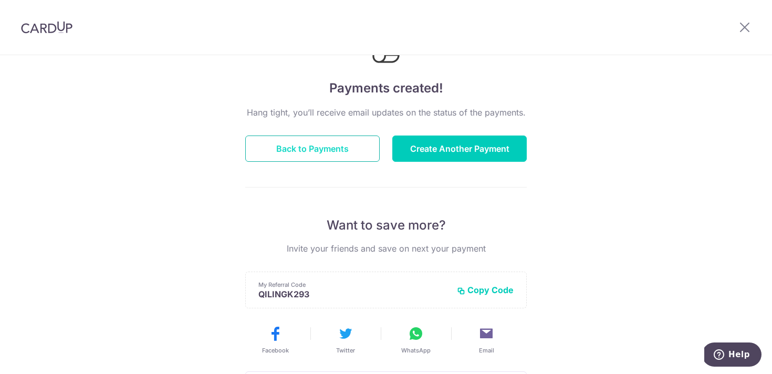
scroll to position [67, 0]
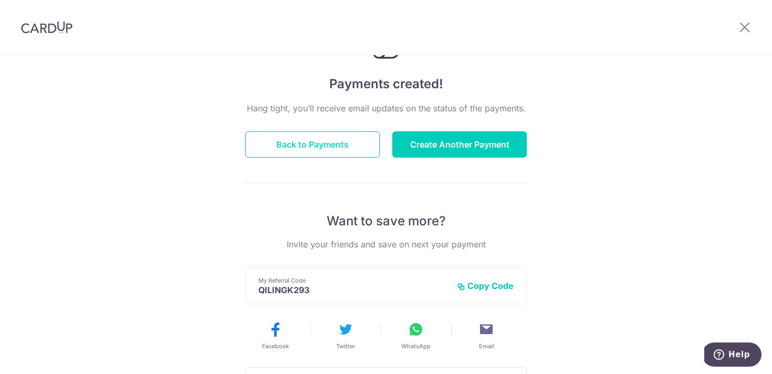
click at [334, 143] on button "Back to Payments" at bounding box center [312, 144] width 134 height 26
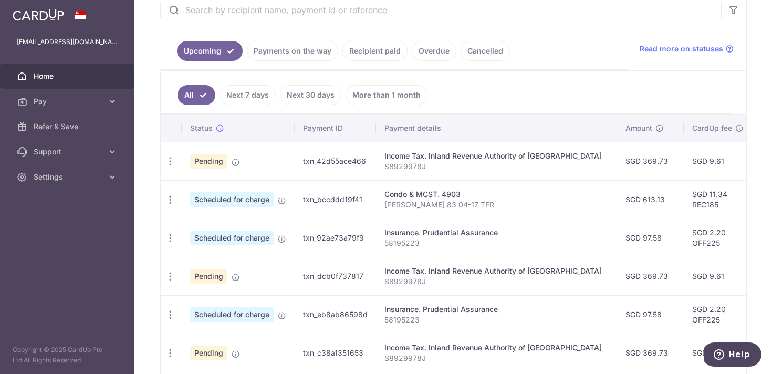
scroll to position [215, 0]
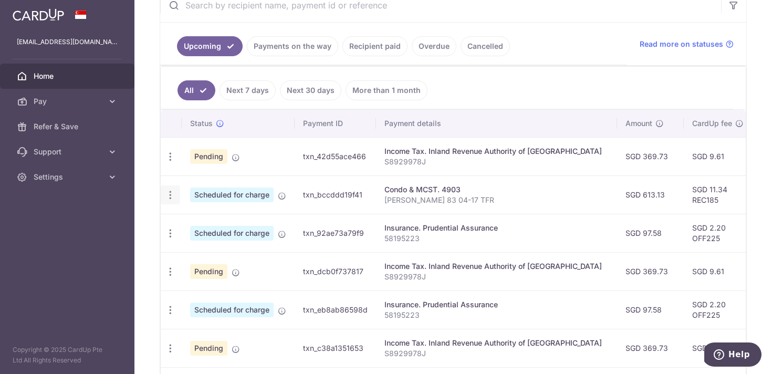
click at [169, 203] on div "Update payment Cancel payment" at bounding box center [170, 194] width 19 height 19
click at [170, 197] on icon "button" at bounding box center [170, 194] width 11 height 11
click at [180, 223] on icon at bounding box center [176, 223] width 13 height 13
radio input "true"
type input "613.13"
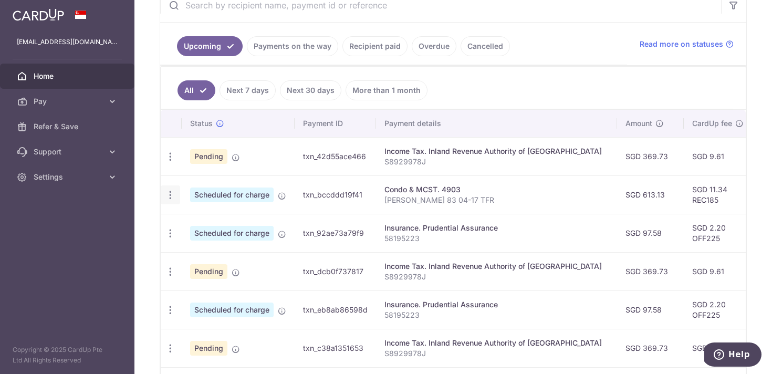
type input "[DATE]"
type input "[PERSON_NAME] 83 04-17 TFR"
type input "REC185"
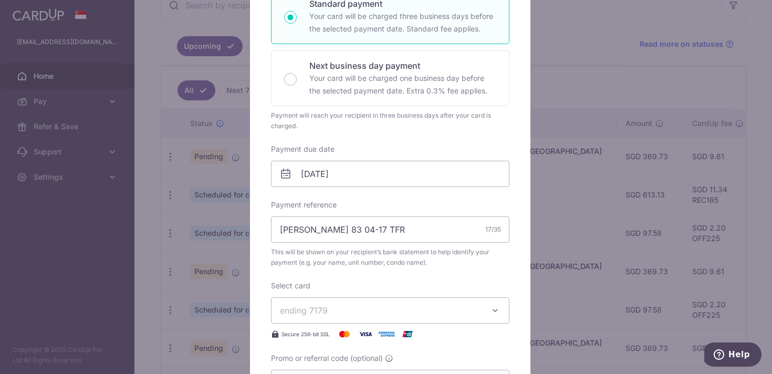
scroll to position [215, 0]
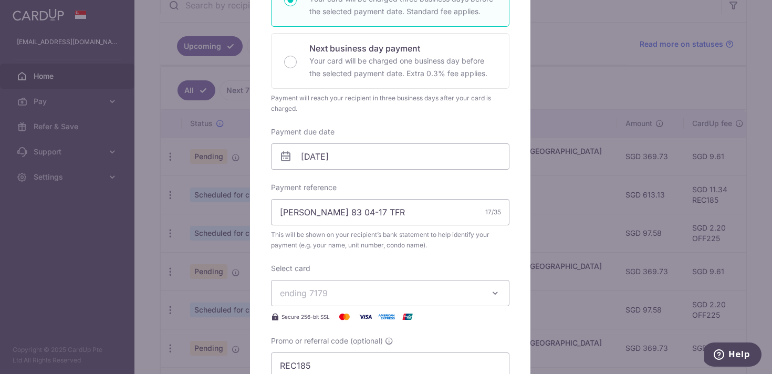
click at [423, 285] on button "ending 7179" at bounding box center [390, 293] width 238 height 26
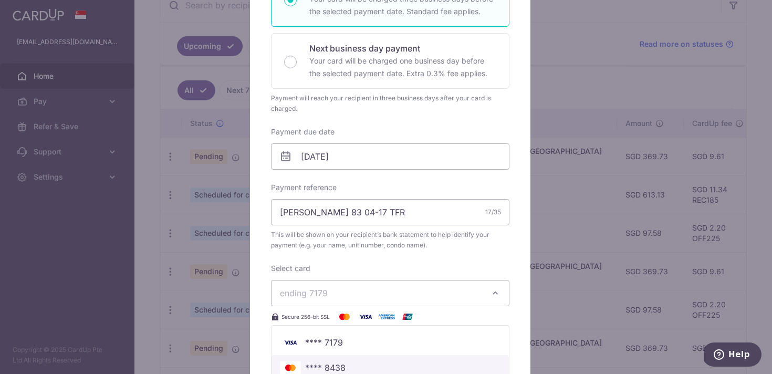
click at [327, 367] on span "**** 8438" at bounding box center [325, 367] width 40 height 13
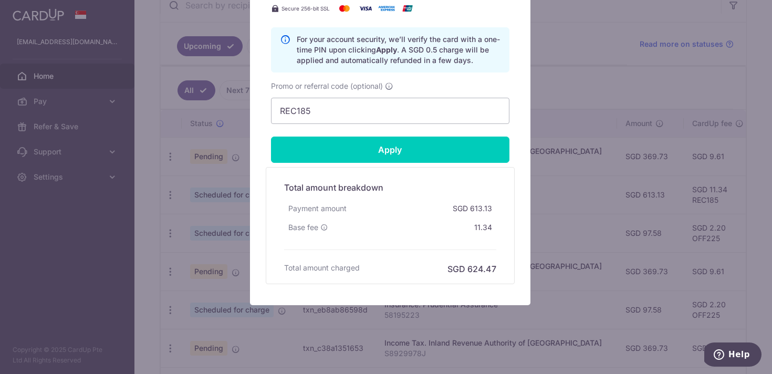
scroll to position [530, 0]
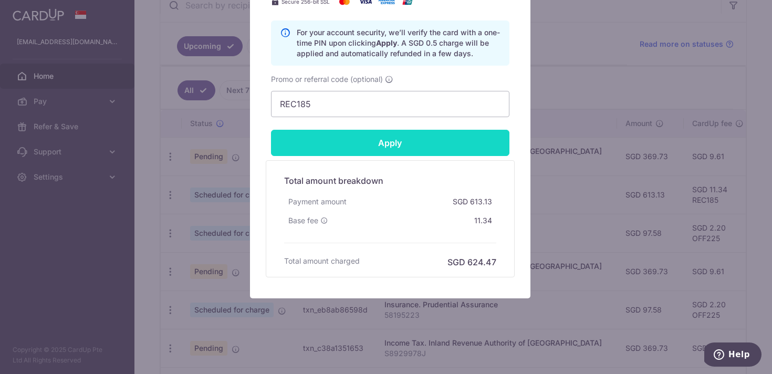
click at [385, 143] on input "Apply" at bounding box center [390, 143] width 238 height 26
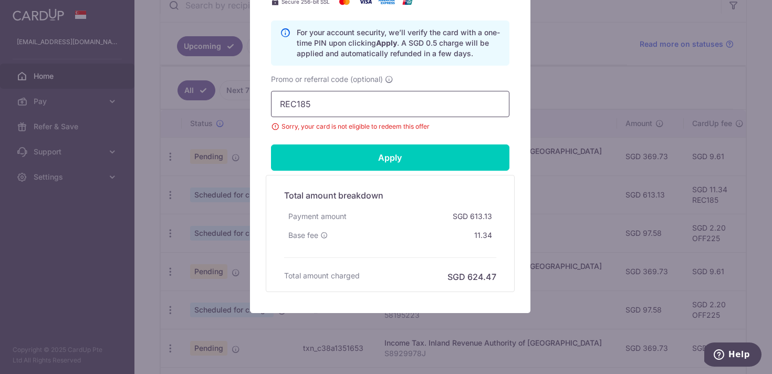
drag, startPoint x: 342, startPoint y: 108, endPoint x: 283, endPoint y: 97, distance: 59.8
click at [283, 97] on input "REC185" at bounding box center [390, 104] width 238 height 26
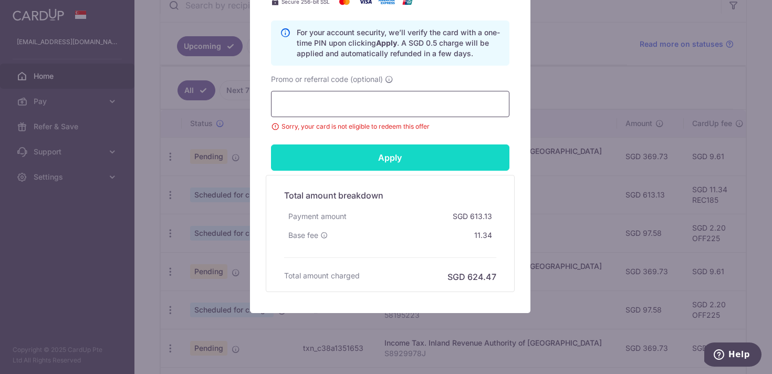
paste input "OFF225"
type input "OFF225"
click at [345, 155] on input "Apply" at bounding box center [390, 157] width 238 height 26
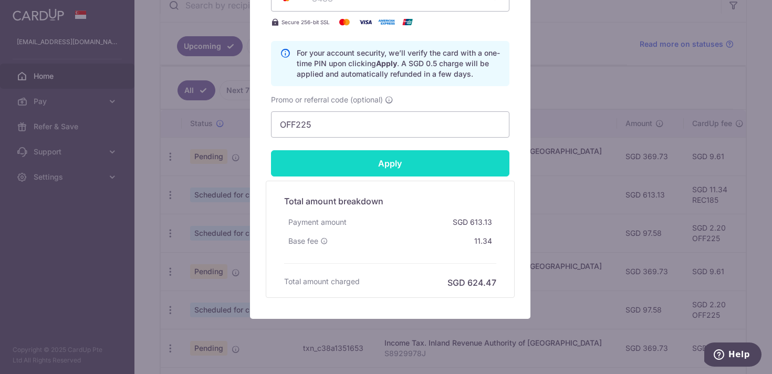
scroll to position [153, 0]
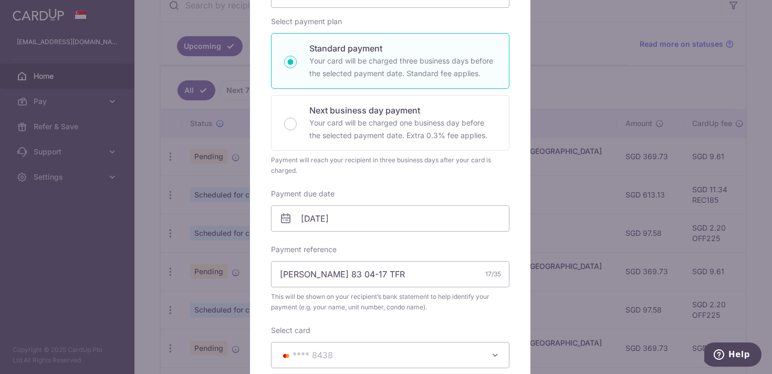
type input "Successfully Applied"
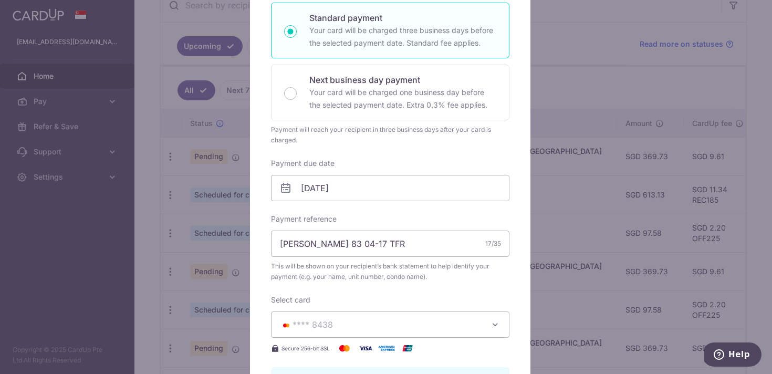
scroll to position [0, 0]
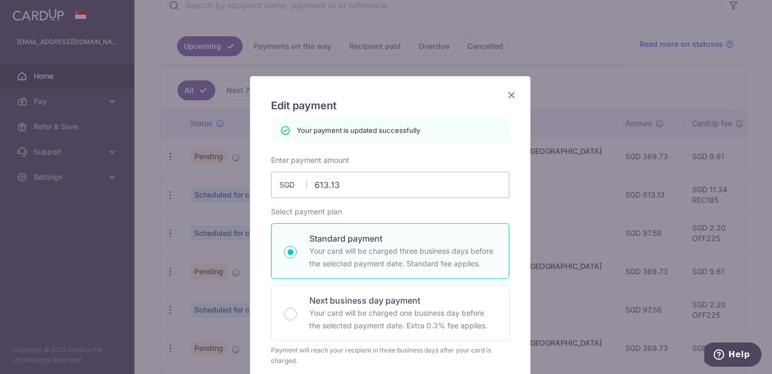
click at [505, 98] on icon "Close" at bounding box center [511, 94] width 13 height 13
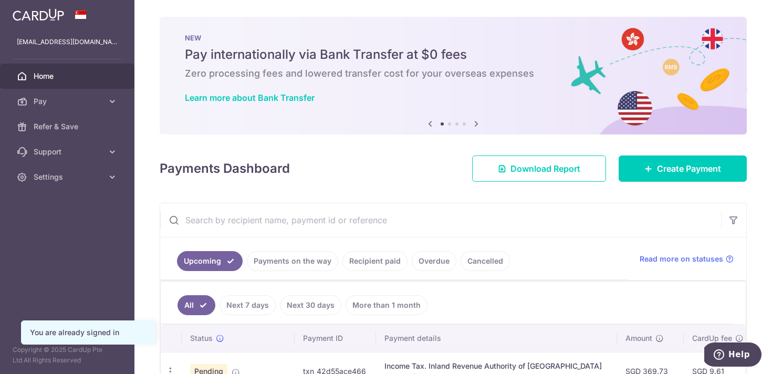
scroll to position [90, 0]
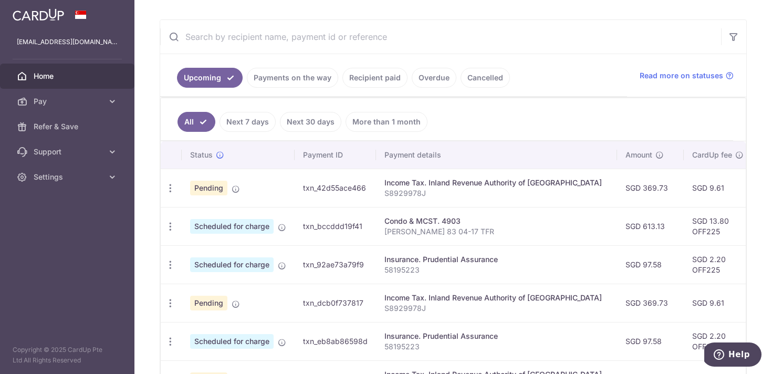
scroll to position [184, 0]
click at [174, 264] on icon "button" at bounding box center [170, 264] width 11 height 11
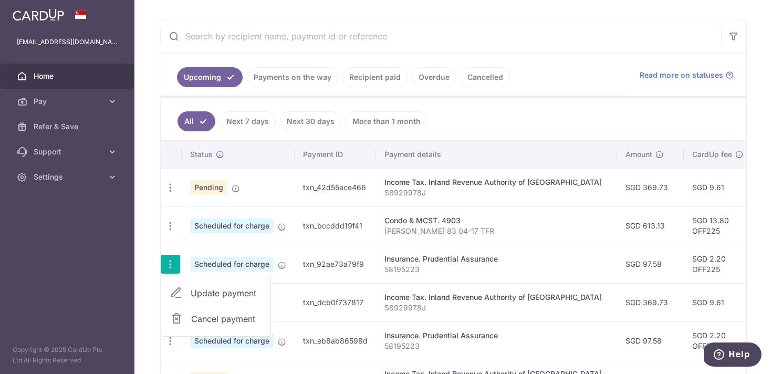
click at [184, 290] on link "Update payment" at bounding box center [215, 292] width 109 height 25
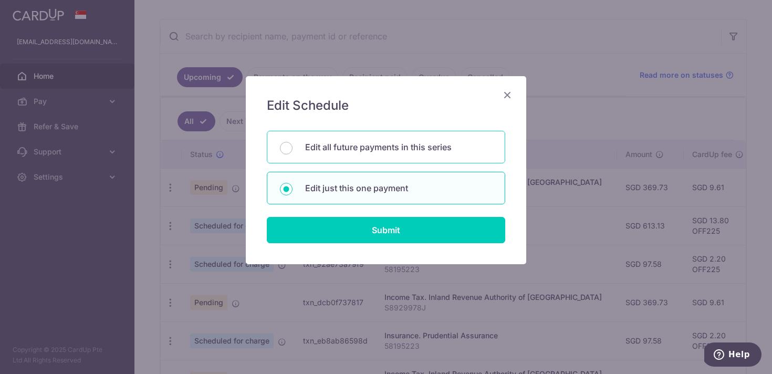
click at [393, 151] on p "Edit all future payments in this series" at bounding box center [398, 147] width 187 height 13
click at [292, 151] on input "Edit all future payments in this series" at bounding box center [286, 148] width 13 height 13
radio input "true"
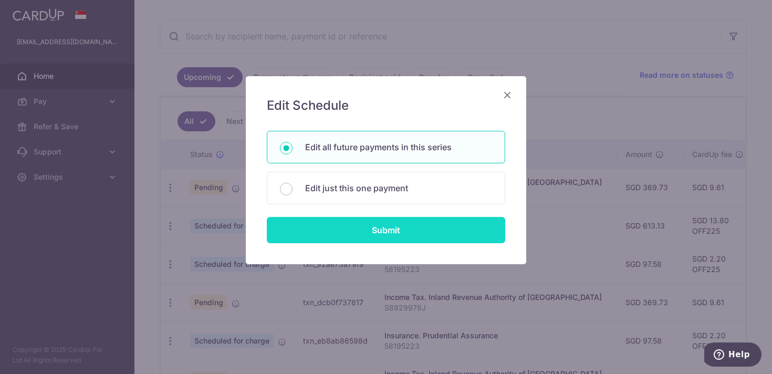
click at [405, 236] on input "Submit" at bounding box center [386, 230] width 238 height 26
radio input "true"
type input "97.58"
type input "58195223"
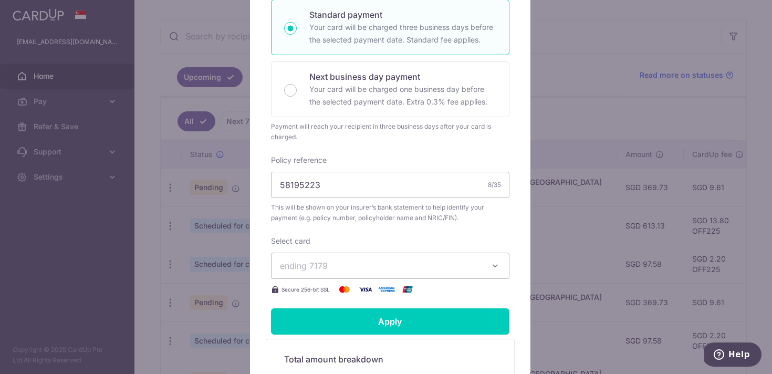
scroll to position [220, 0]
click at [413, 272] on button "ending 7179" at bounding box center [390, 265] width 238 height 26
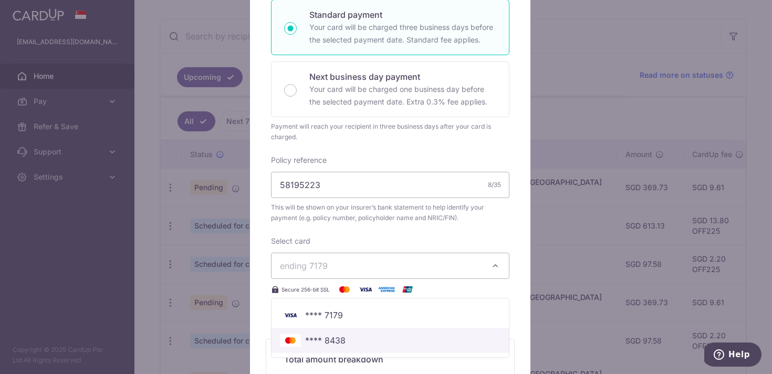
click at [333, 332] on link "**** 8438" at bounding box center [389, 340] width 237 height 25
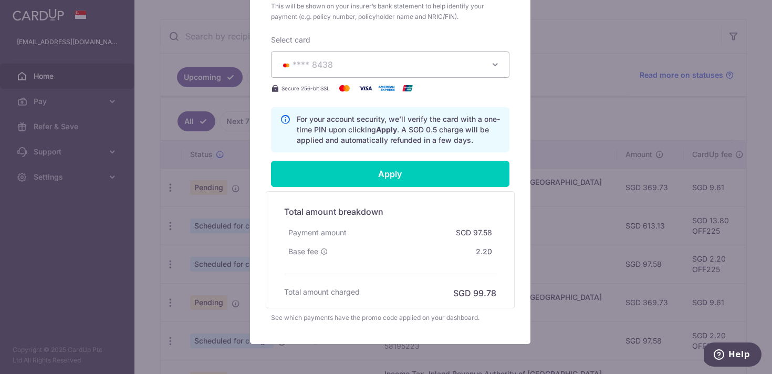
scroll to position [399, 0]
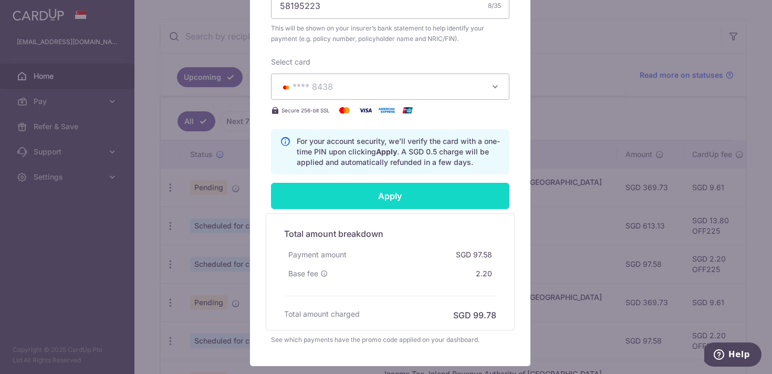
click at [389, 189] on input "Apply" at bounding box center [390, 196] width 238 height 26
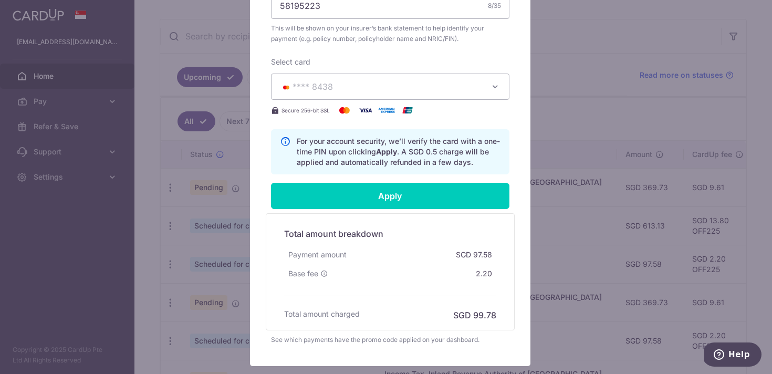
scroll to position [381, 0]
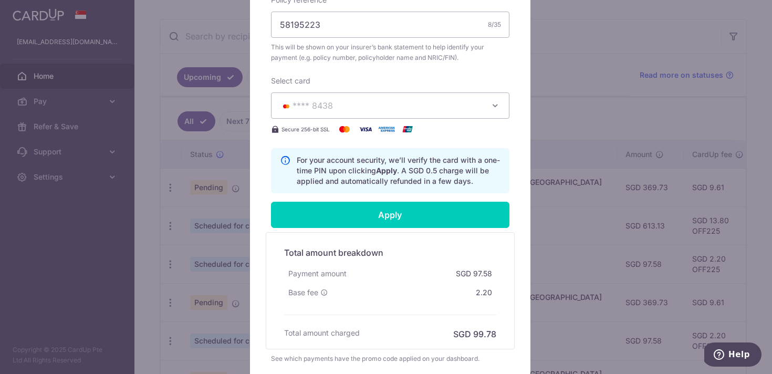
type input "Successfully Applied"
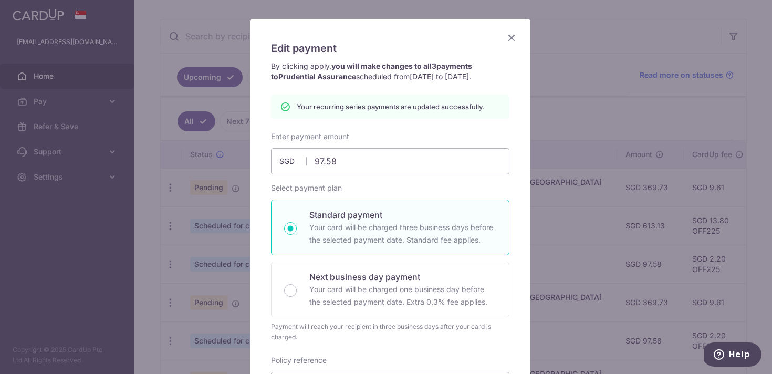
scroll to position [0, 0]
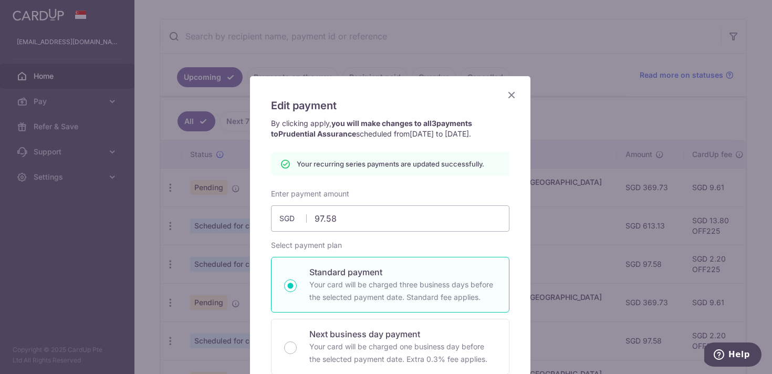
click at [510, 97] on icon "Close" at bounding box center [511, 94] width 13 height 13
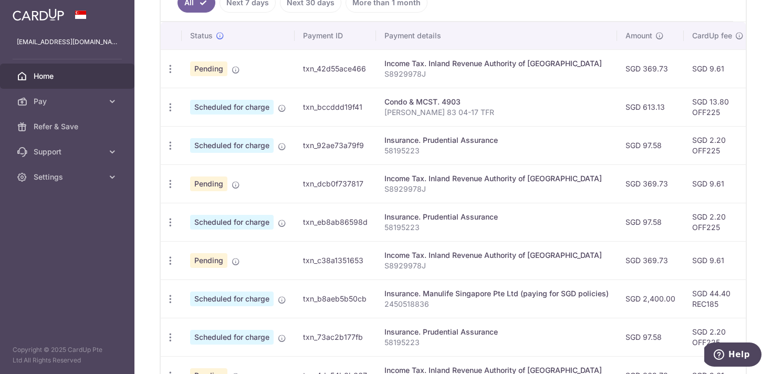
scroll to position [303, 0]
click at [169, 303] on div "Update payment Cancel payment" at bounding box center [170, 298] width 19 height 19
click at [169, 301] on icon "button" at bounding box center [170, 298] width 11 height 11
click at [183, 325] on link "Update payment" at bounding box center [215, 326] width 109 height 25
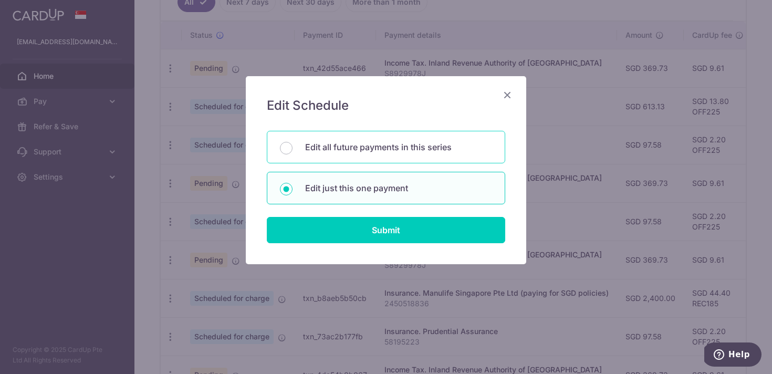
click at [396, 151] on p "Edit all future payments in this series" at bounding box center [398, 147] width 187 height 13
click at [292, 151] on input "Edit all future payments in this series" at bounding box center [286, 148] width 13 height 13
radio input "true"
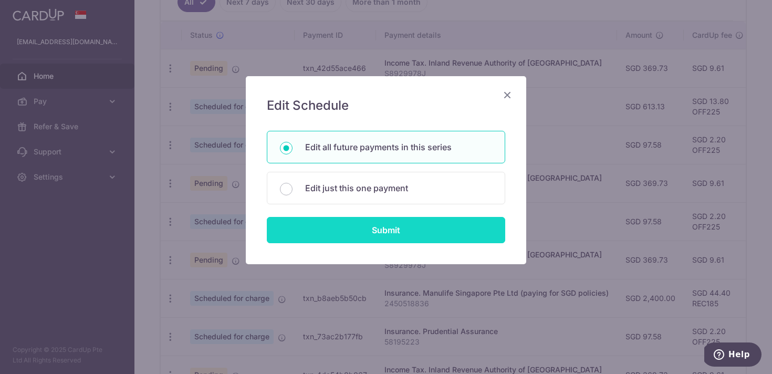
click at [389, 228] on input "Submit" at bounding box center [386, 230] width 238 height 26
radio input "true"
type input "2,400.00"
type input "2450518836"
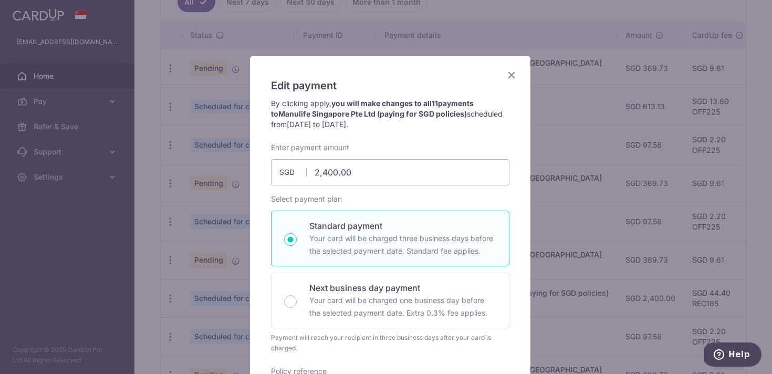
scroll to position [238, 0]
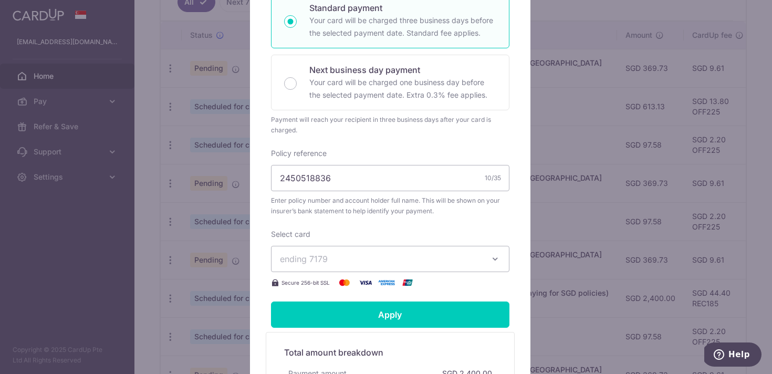
click at [469, 264] on span "ending 7179" at bounding box center [381, 258] width 202 height 13
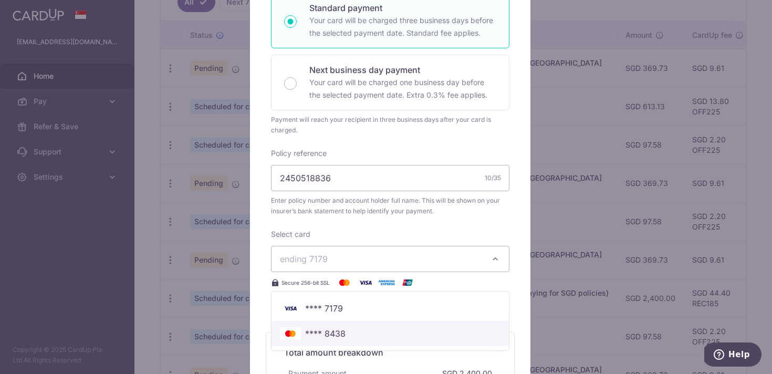
click at [339, 332] on span "**** 8438" at bounding box center [325, 333] width 40 height 13
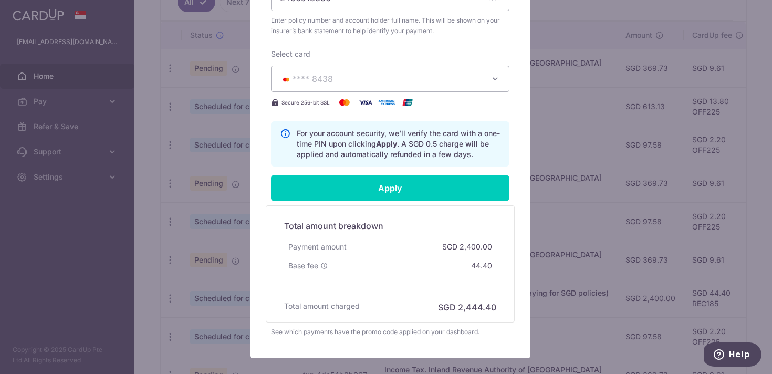
scroll to position [419, 0]
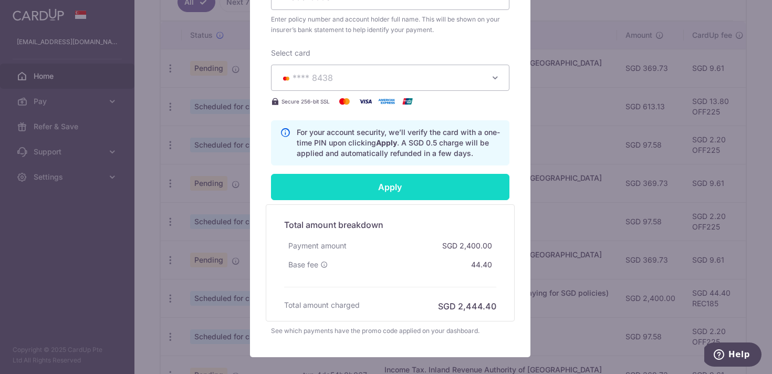
click at [386, 188] on input "Apply" at bounding box center [390, 187] width 238 height 26
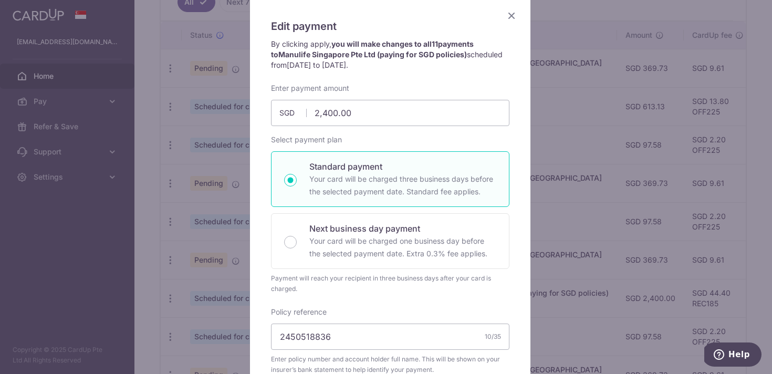
scroll to position [75, 0]
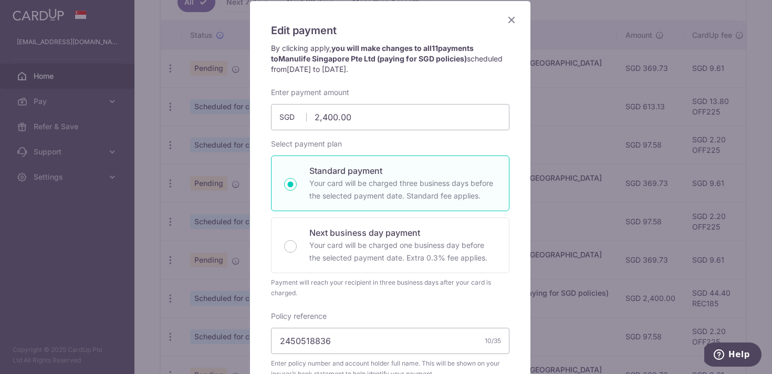
click at [504, 12] on div "Edit payment By clicking apply, you will make changes to all 11 payments to Man…" at bounding box center [390, 363] width 280 height 725
click at [507, 16] on icon "Close" at bounding box center [511, 19] width 13 height 13
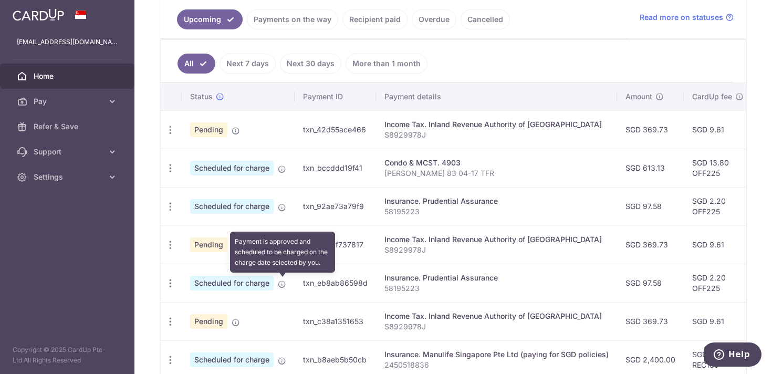
scroll to position [444, 0]
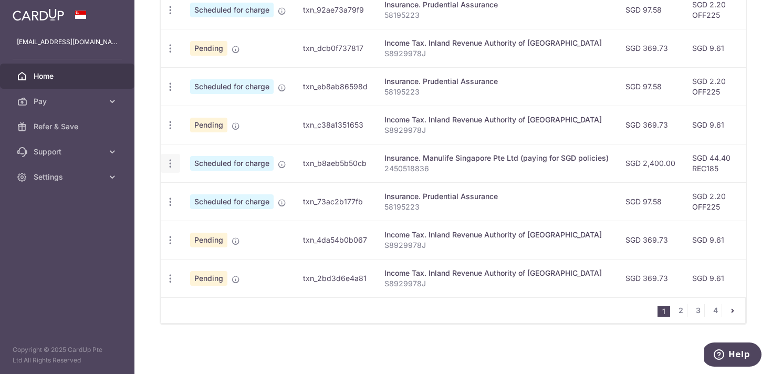
click at [170, 159] on icon "button" at bounding box center [170, 163] width 11 height 11
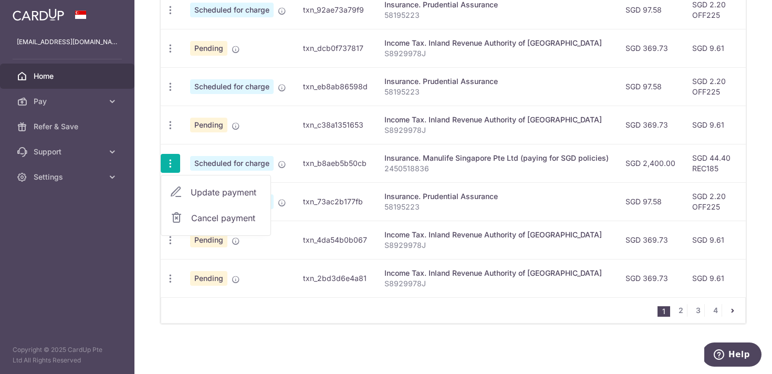
click at [198, 212] on span "Cancel payment" at bounding box center [226, 218] width 70 height 13
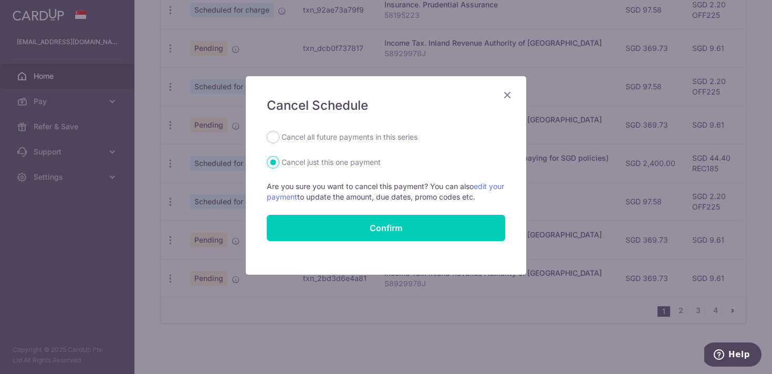
click at [364, 141] on label "Cancel all future payments in this series" at bounding box center [349, 137] width 136 height 13
click at [279, 141] on input "Cancel all future payments in this series" at bounding box center [273, 137] width 13 height 13
radio input "true"
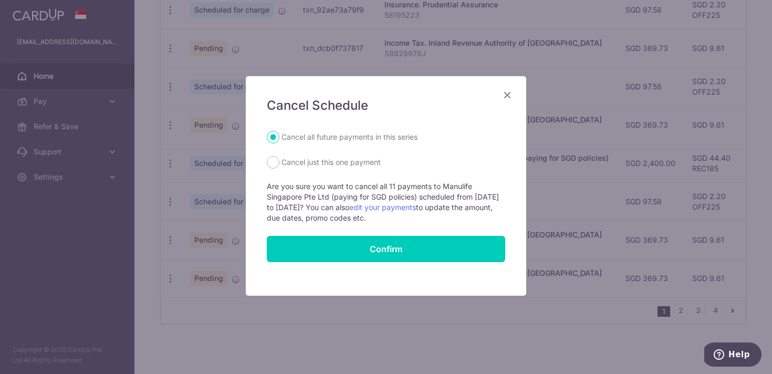
click at [512, 96] on icon "Close" at bounding box center [507, 94] width 13 height 13
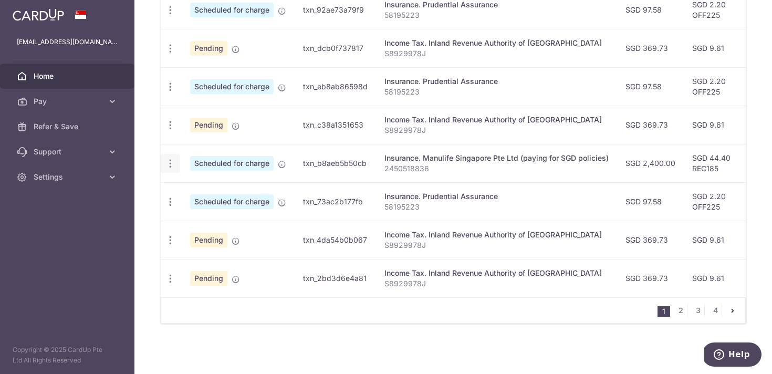
click at [176, 158] on div "Update payment Cancel payment" at bounding box center [170, 163] width 19 height 19
click at [174, 158] on icon "button" at bounding box center [170, 163] width 11 height 11
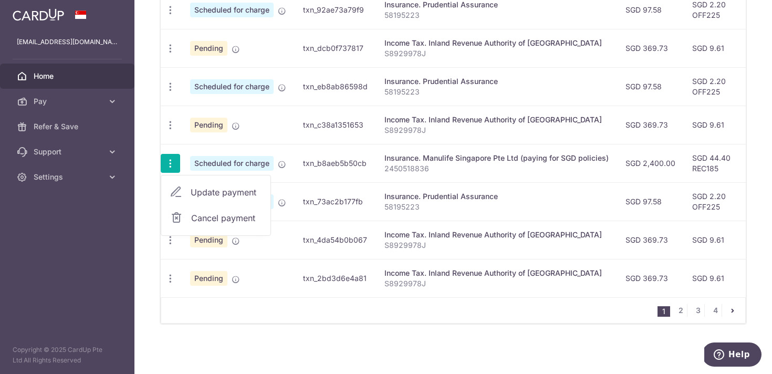
click at [176, 187] on icon at bounding box center [176, 192] width 13 height 13
radio input "true"
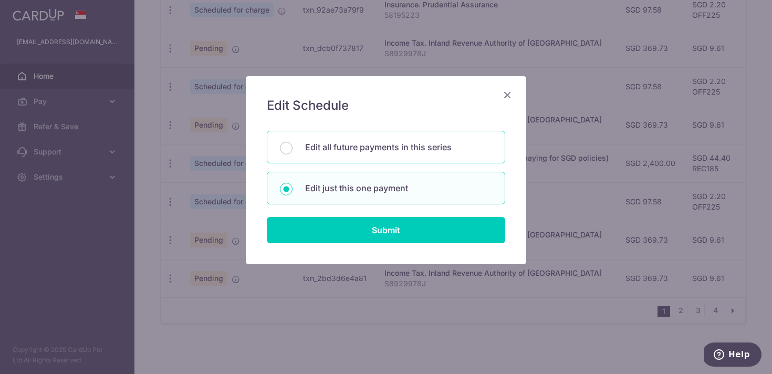
click at [352, 157] on div "Edit all future payments in this series" at bounding box center [386, 147] width 238 height 33
radio input "true"
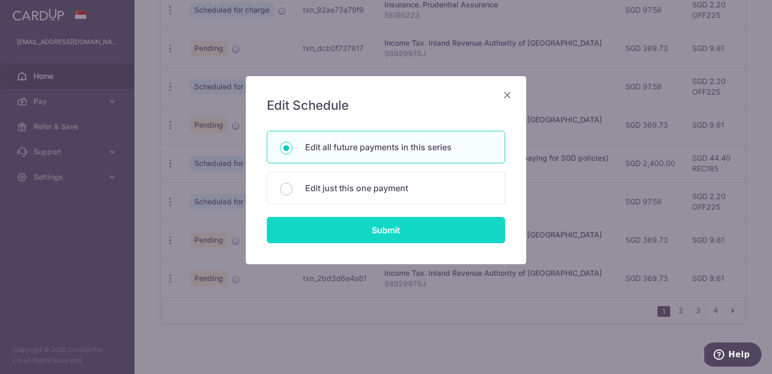
click at [365, 226] on input "Submit" at bounding box center [386, 230] width 238 height 26
radio input "true"
type input "2,400.00"
type input "2450518836"
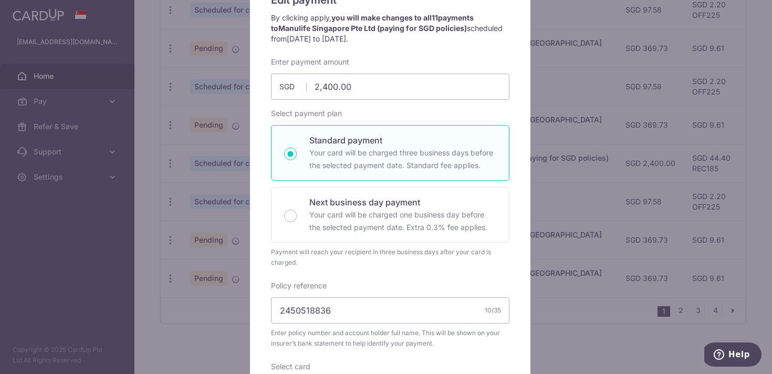
scroll to position [106, 0]
drag, startPoint x: 339, startPoint y: 315, endPoint x: 259, endPoint y: 302, distance: 80.8
click at [259, 302] on div "Edit payment By clicking apply, you will make changes to all 11 payments to Man…" at bounding box center [390, 293] width 280 height 646
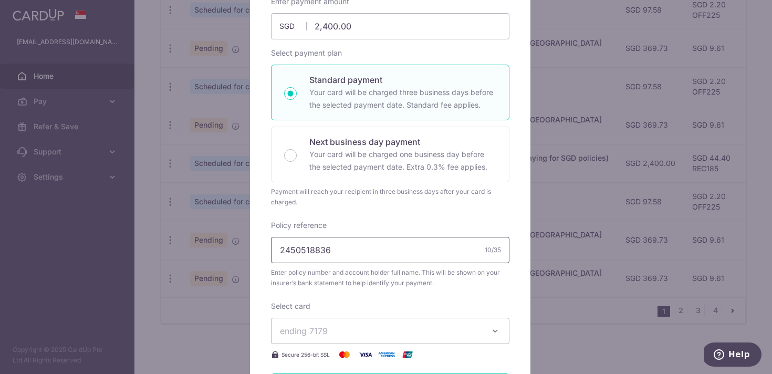
scroll to position [96, 0]
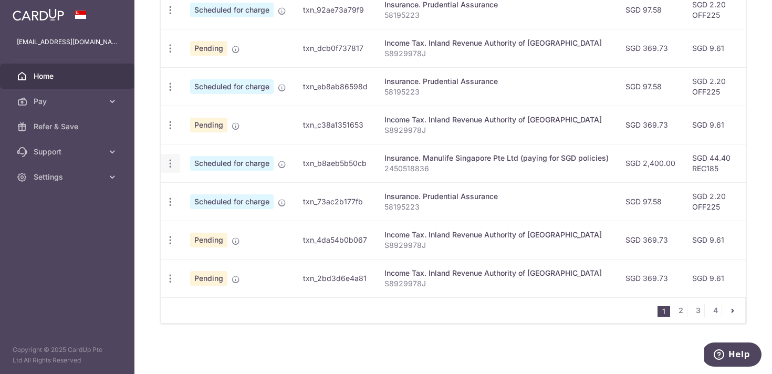
click at [176, 160] on div "Update payment Cancel payment" at bounding box center [170, 163] width 19 height 19
click at [173, 160] on icon "button" at bounding box center [170, 163] width 11 height 11
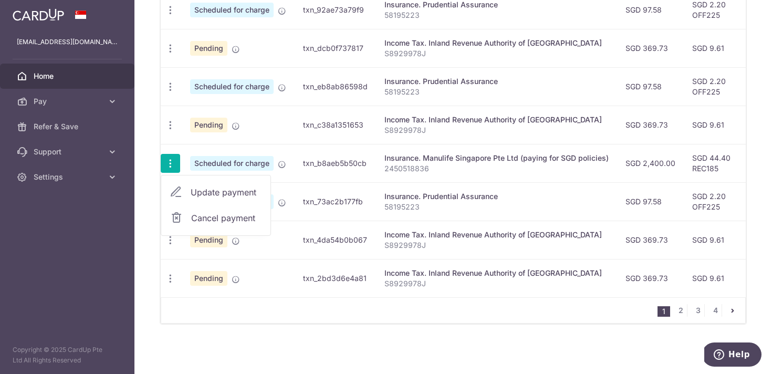
click at [183, 210] on link "Cancel payment" at bounding box center [215, 218] width 109 height 26
radio input "true"
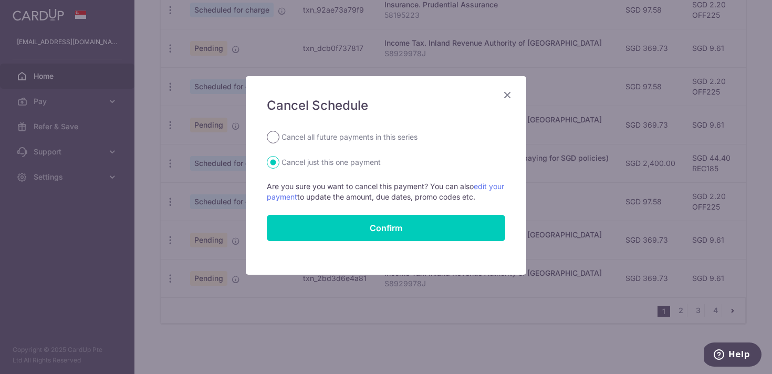
click at [275, 141] on input "Cancel all future payments in this series" at bounding box center [273, 137] width 13 height 13
radio input "true"
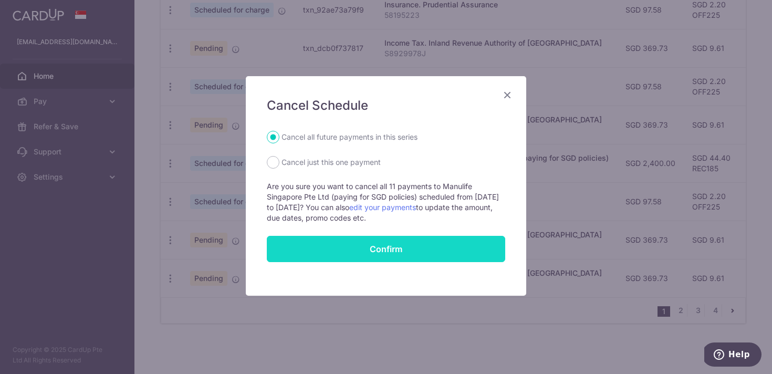
click at [336, 247] on button "Confirm" at bounding box center [386, 249] width 238 height 26
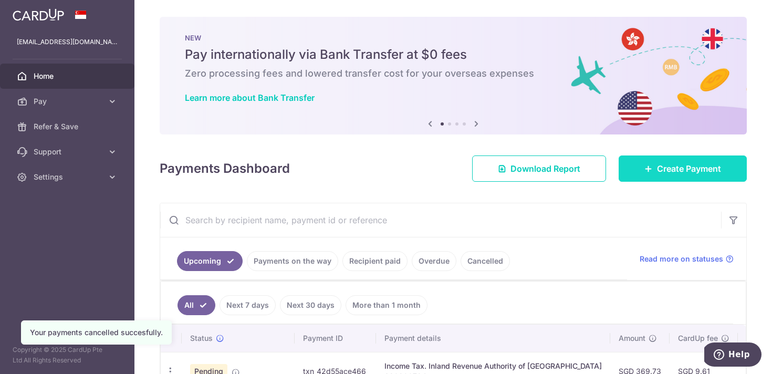
click at [680, 170] on span "Create Payment" at bounding box center [689, 168] width 64 height 13
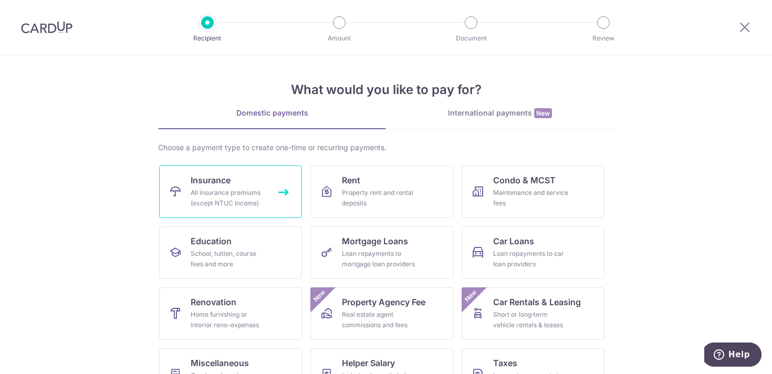
click at [248, 178] on link "Insurance All insurance premiums (except NTUC Income)" at bounding box center [230, 191] width 143 height 52
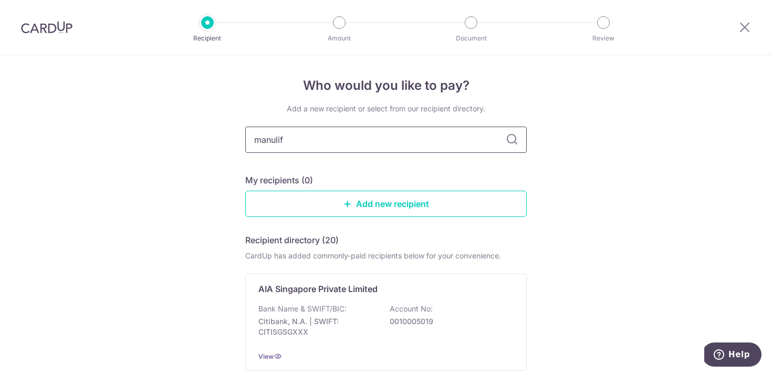
type input "manulife"
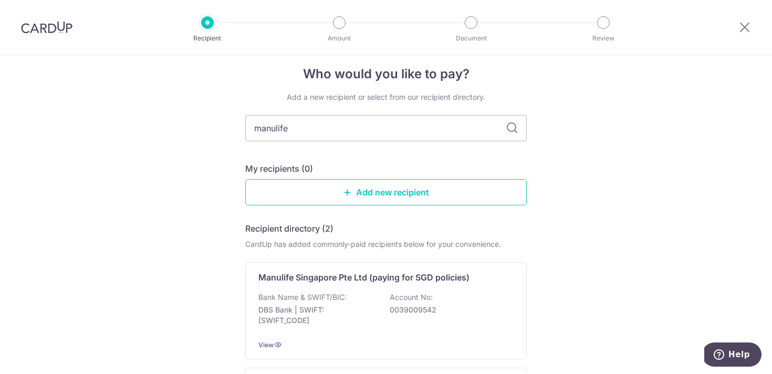
scroll to position [31, 0]
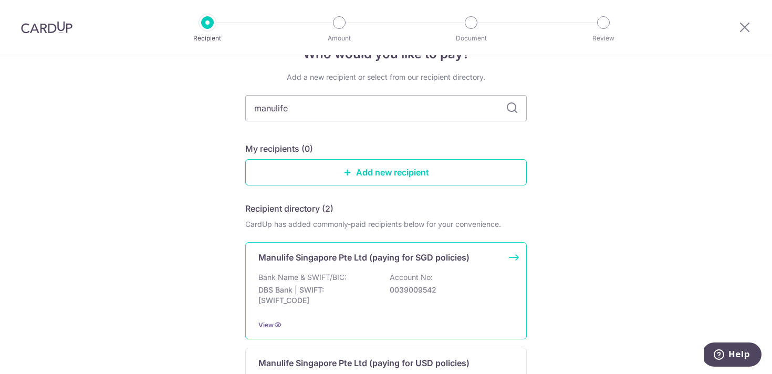
click at [381, 287] on div "Bank Name & SWIFT/BIC: DBS Bank | SWIFT: [SWIFT_CODE] Account No: 0039009542" at bounding box center [385, 291] width 255 height 39
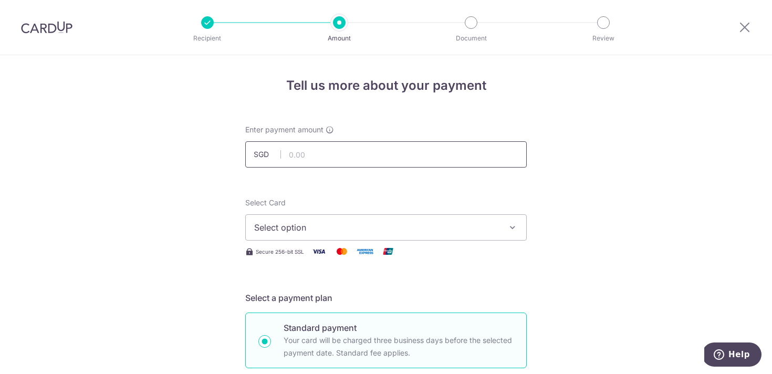
click at [351, 147] on input "text" at bounding box center [385, 154] width 281 height 26
type input "2,400.00"
click at [346, 217] on button "Select option" at bounding box center [385, 227] width 281 height 26
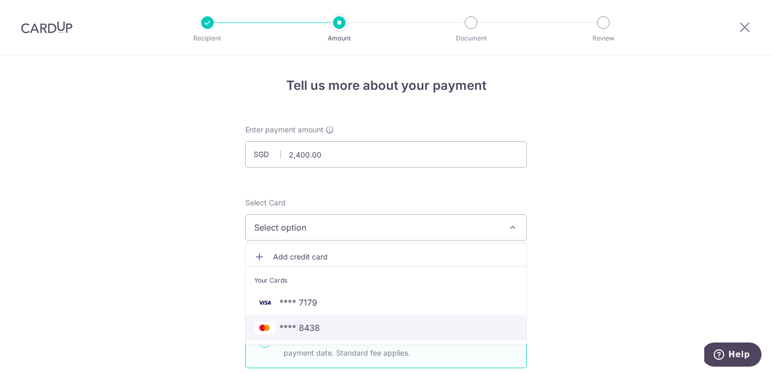
click at [314, 330] on span "**** 8438" at bounding box center [299, 327] width 40 height 13
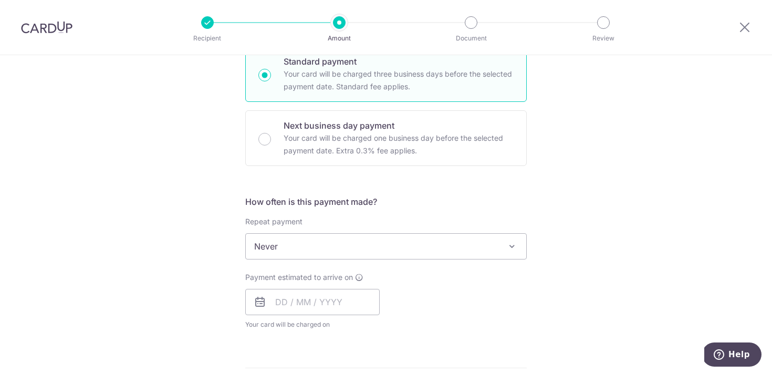
scroll to position [291, 0]
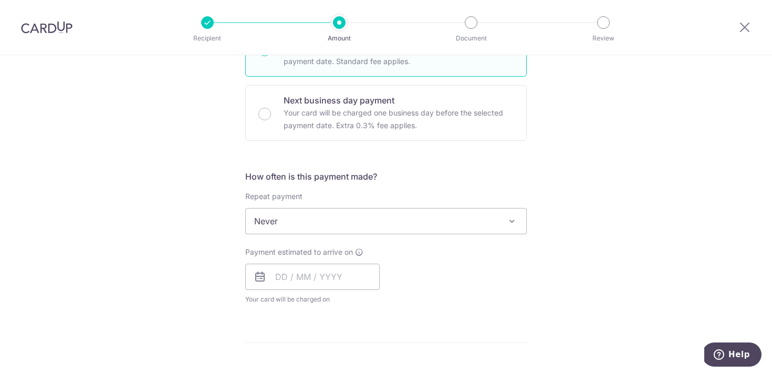
click at [332, 229] on span "Never" at bounding box center [386, 220] width 280 height 25
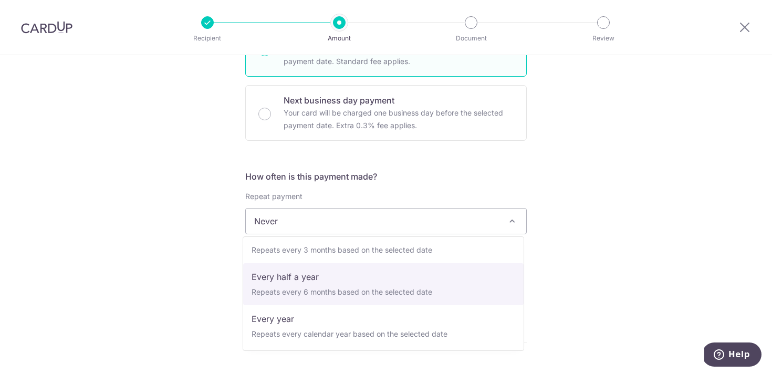
scroll to position [147, 0]
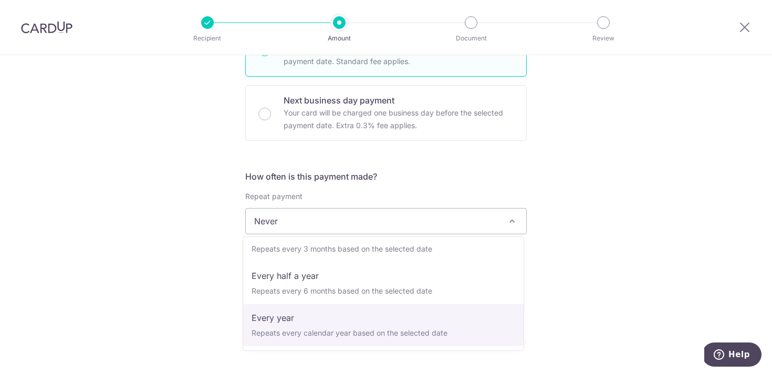
select select "6"
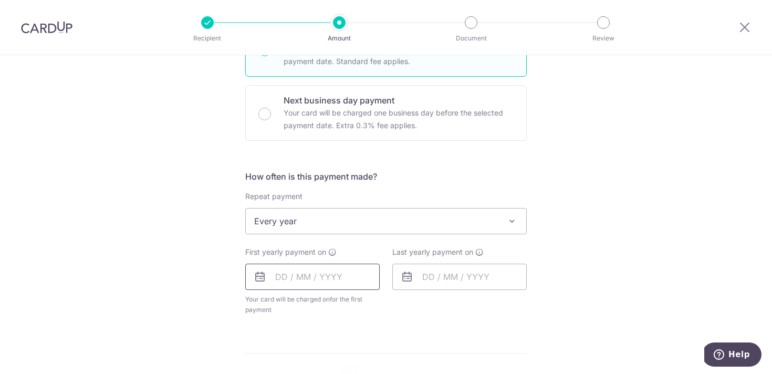
click at [306, 279] on input "text" at bounding box center [312, 277] width 134 height 26
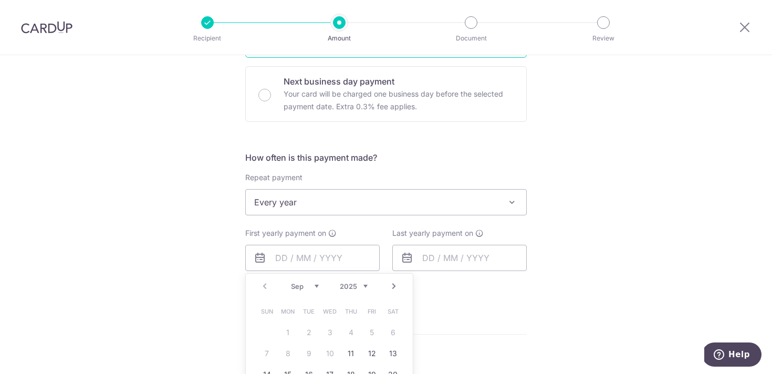
click at [391, 287] on link "Next" at bounding box center [393, 286] width 13 height 13
click at [287, 332] on link "1" at bounding box center [287, 332] width 17 height 17
type input "[DATE]"
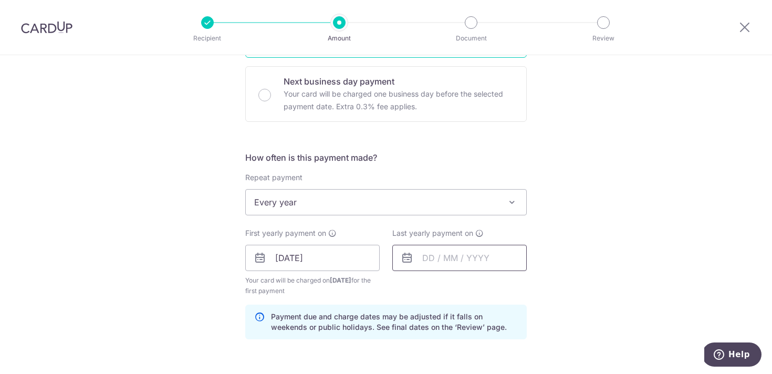
click at [490, 258] on input "text" at bounding box center [459, 258] width 134 height 26
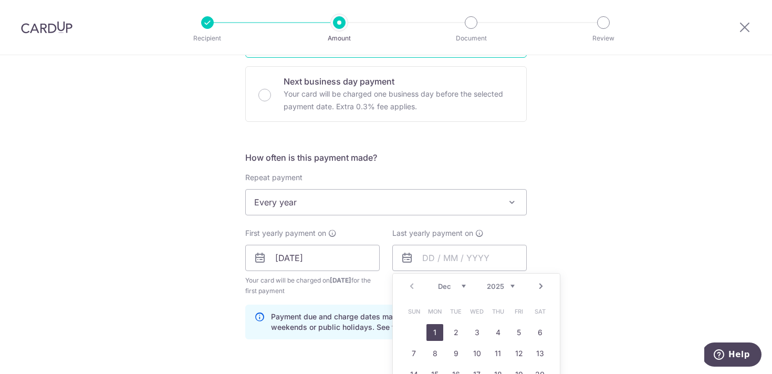
click at [502, 285] on select "2025 2026 2027 2028 2029 2030 2031 2032 2033 2034 2035" at bounding box center [501, 286] width 28 height 8
click at [546, 337] on td "1" at bounding box center [539, 332] width 21 height 21
type input "01/12/2035"
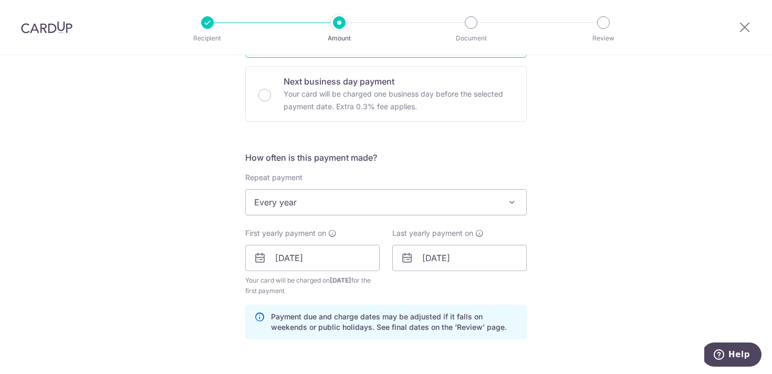
click at [583, 296] on div "Tell us more about your payment Enter payment amount SGD 2,400.00 2400.00 Selec…" at bounding box center [386, 246] width 772 height 1003
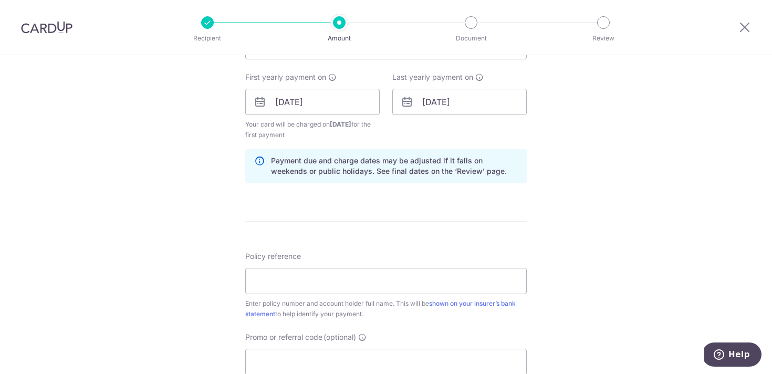
scroll to position [482, 0]
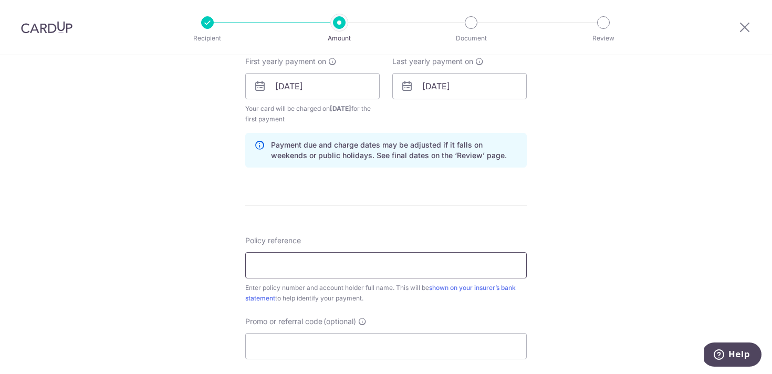
click at [439, 261] on input "Policy reference" at bounding box center [385, 265] width 281 height 26
paste input "2450518836"
type input "2450518836"
click at [311, 347] on input "Promo or referral code (optional)" at bounding box center [385, 346] width 281 height 26
paste input "OFF225"
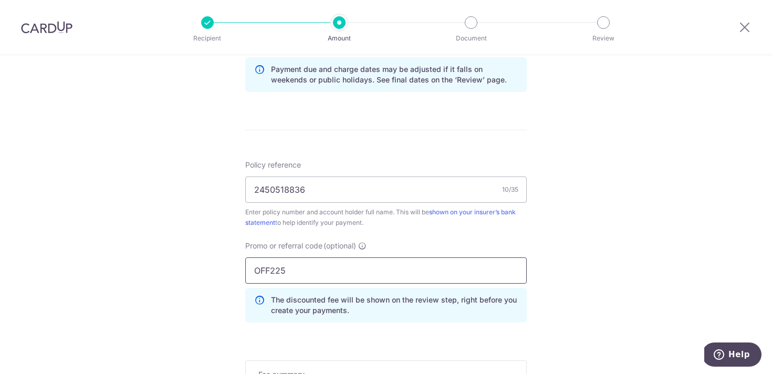
scroll to position [676, 0]
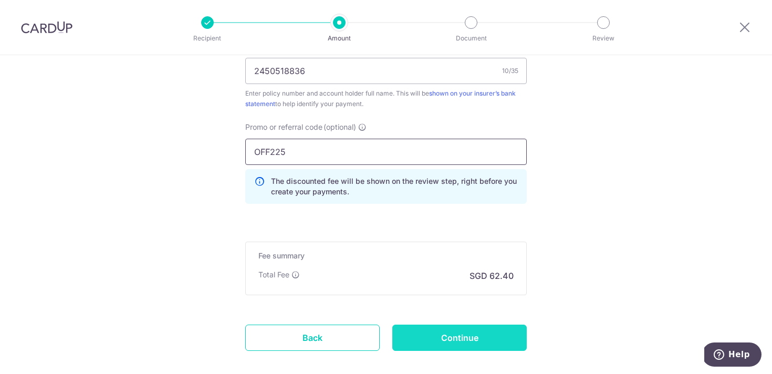
type input "OFF225"
click at [428, 338] on input "Continue" at bounding box center [459, 337] width 134 height 26
type input "Create Schedule"
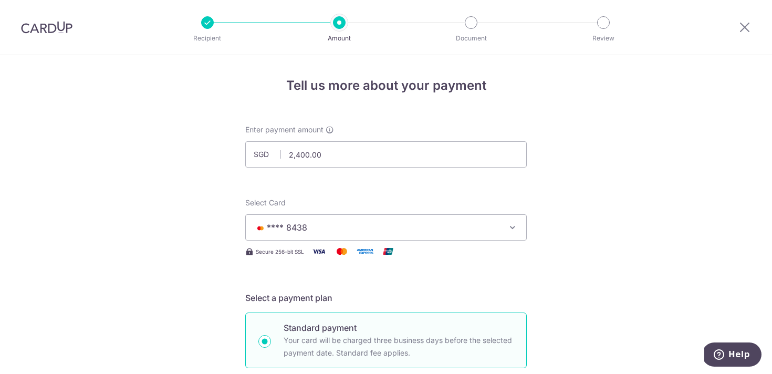
scroll to position [693, 0]
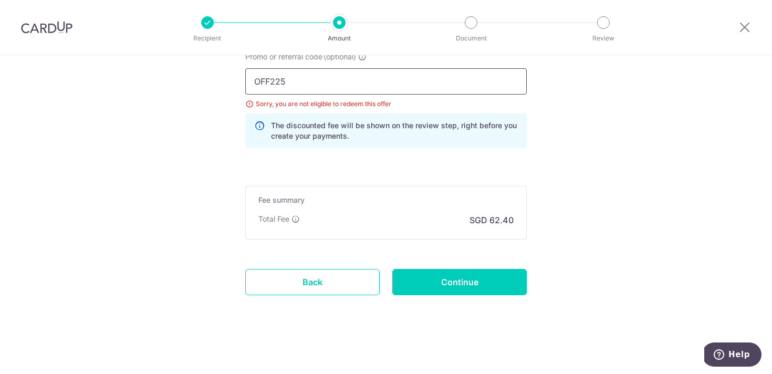
click at [325, 86] on input "OFF225" at bounding box center [385, 81] width 281 height 26
drag, startPoint x: 348, startPoint y: 71, endPoint x: 341, endPoint y: 79, distance: 10.0
click at [348, 71] on input "OFF225" at bounding box center [385, 81] width 281 height 26
drag, startPoint x: 336, startPoint y: 82, endPoint x: 235, endPoint y: 71, distance: 101.9
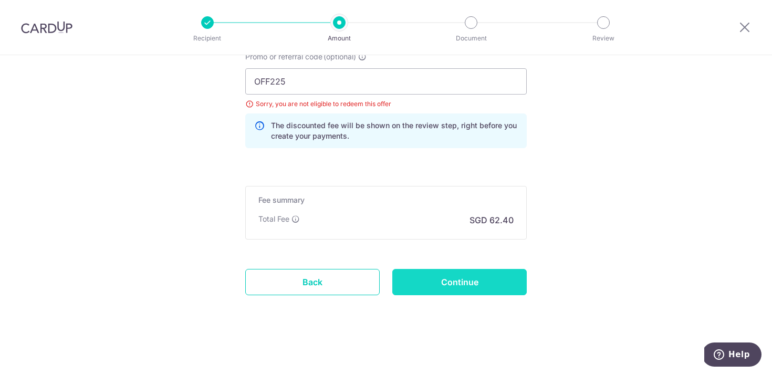
click at [428, 279] on input "Continue" at bounding box center [459, 282] width 134 height 26
type input "Update Schedule"
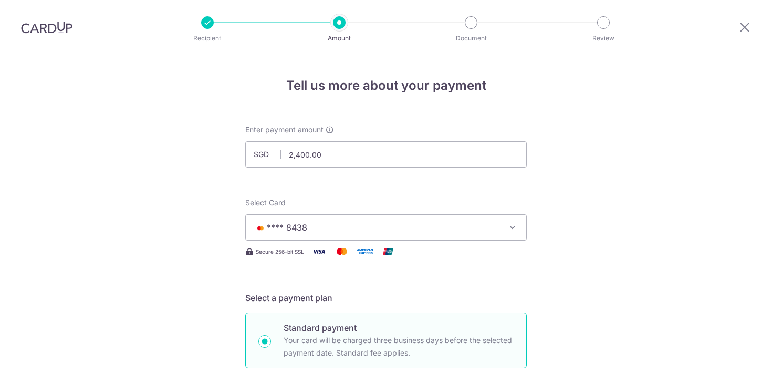
scroll to position [693, 0]
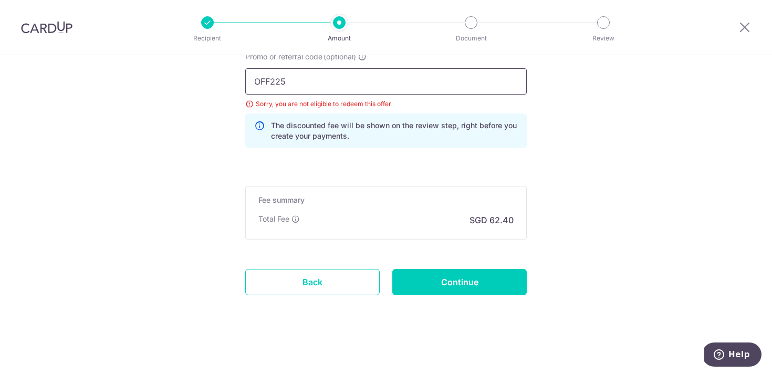
drag, startPoint x: 324, startPoint y: 80, endPoint x: 226, endPoint y: 72, distance: 99.0
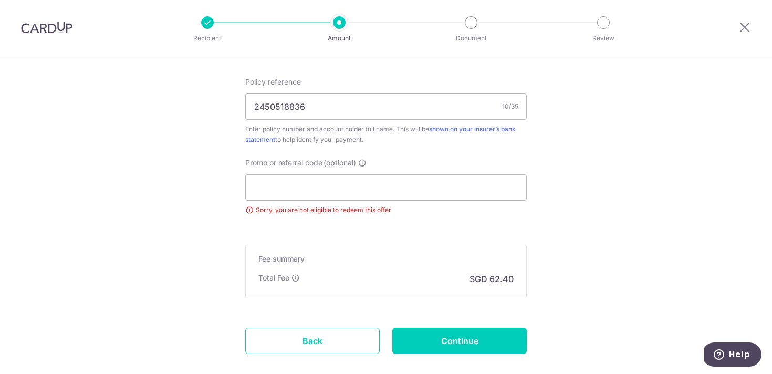
scroll to position [637, 0]
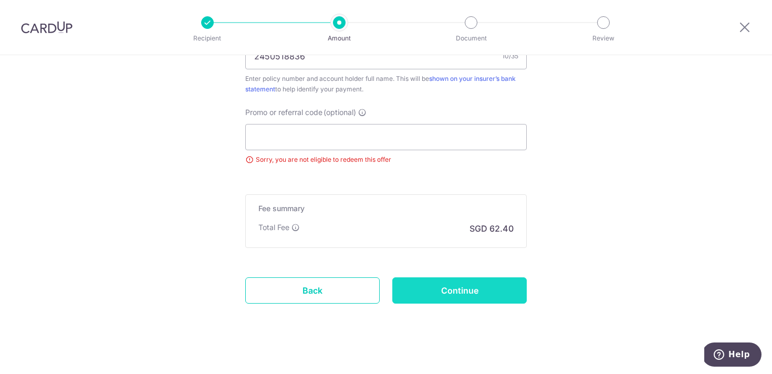
click at [421, 284] on input "Continue" at bounding box center [459, 290] width 134 height 26
type input "Update Schedule"
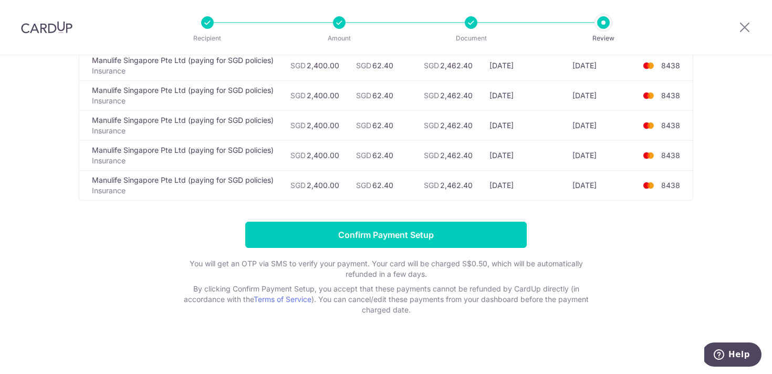
scroll to position [306, 0]
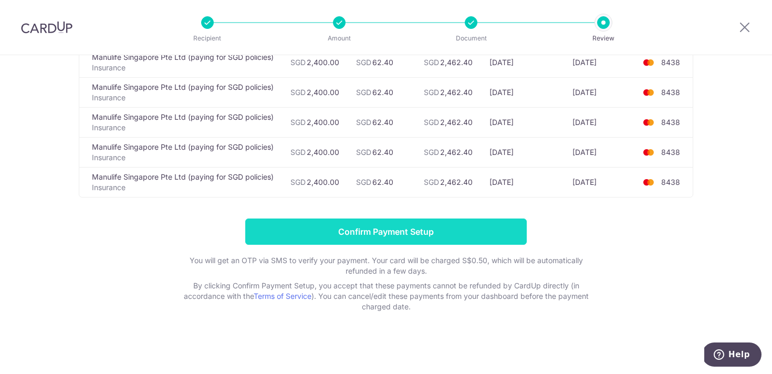
click at [465, 237] on input "Confirm Payment Setup" at bounding box center [385, 231] width 281 height 26
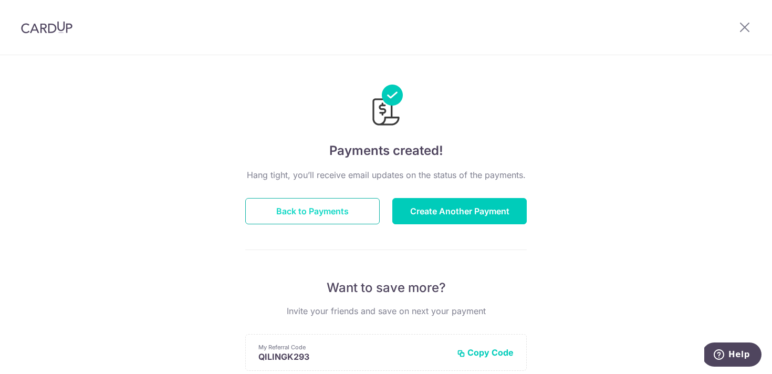
click at [313, 209] on button "Back to Payments" at bounding box center [312, 211] width 134 height 26
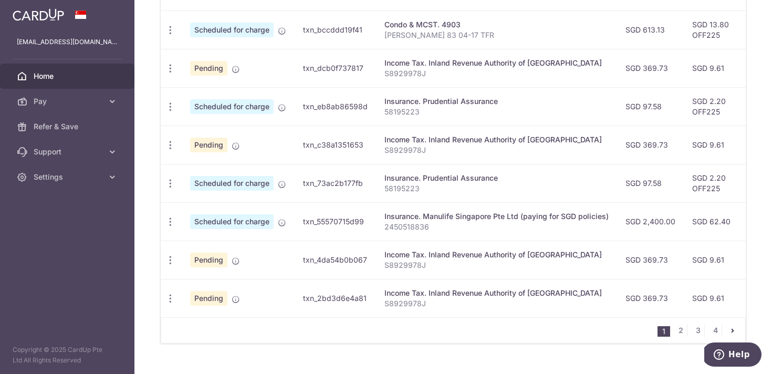
scroll to position [444, 0]
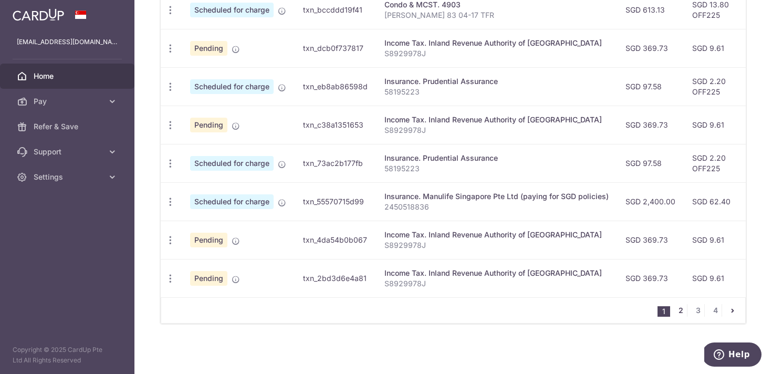
click at [678, 310] on link "2" at bounding box center [680, 310] width 13 height 13
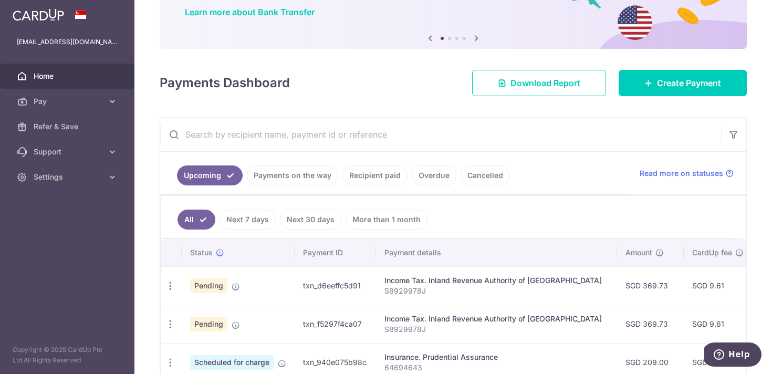
scroll to position [302, 0]
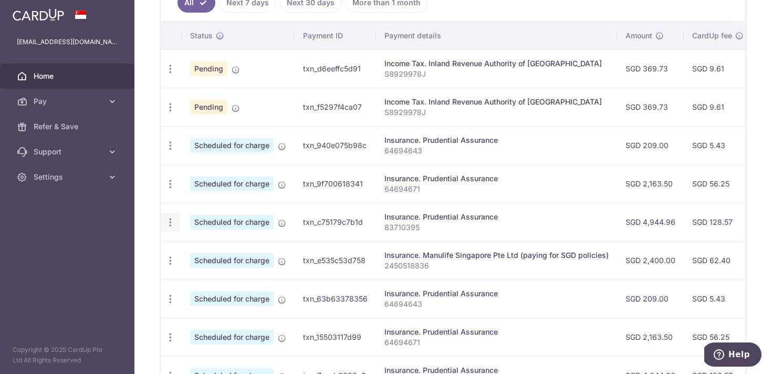
click at [175, 221] on div "Update payment Cancel payment" at bounding box center [170, 222] width 19 height 19
click at [169, 145] on icon "button" at bounding box center [170, 145] width 11 height 11
click at [188, 175] on link "Update payment" at bounding box center [215, 174] width 109 height 25
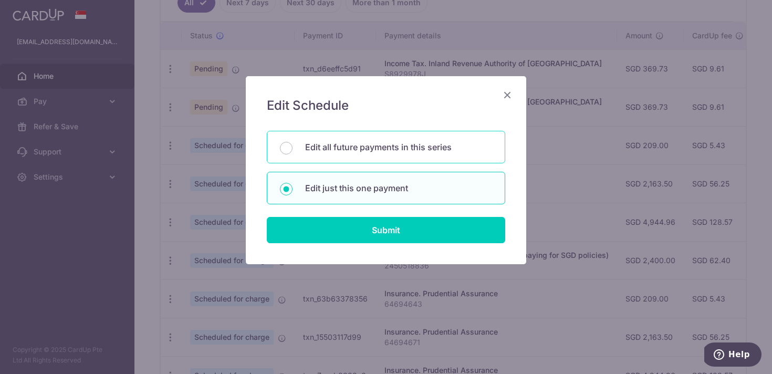
click at [345, 159] on div "Edit all future payments in this series" at bounding box center [386, 147] width 238 height 33
radio input "true"
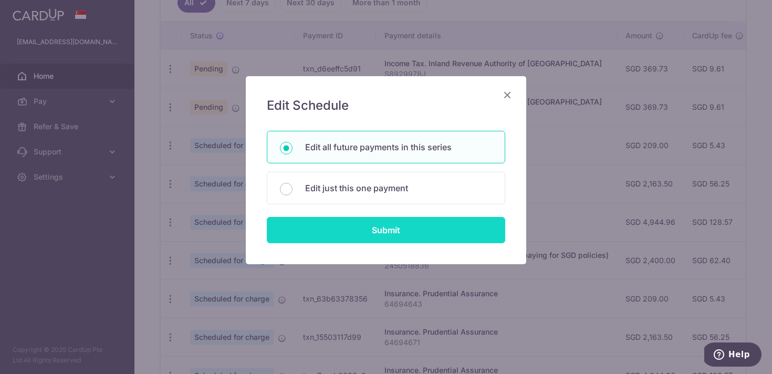
click at [364, 231] on input "Submit" at bounding box center [386, 230] width 238 height 26
radio input "true"
type input "209.00"
type input "64694643"
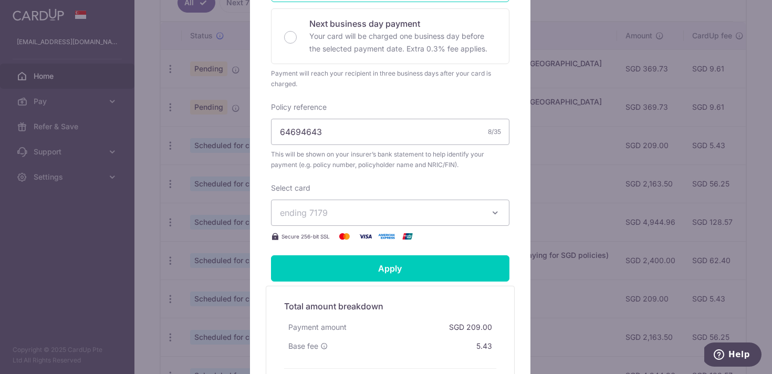
scroll to position [278, 0]
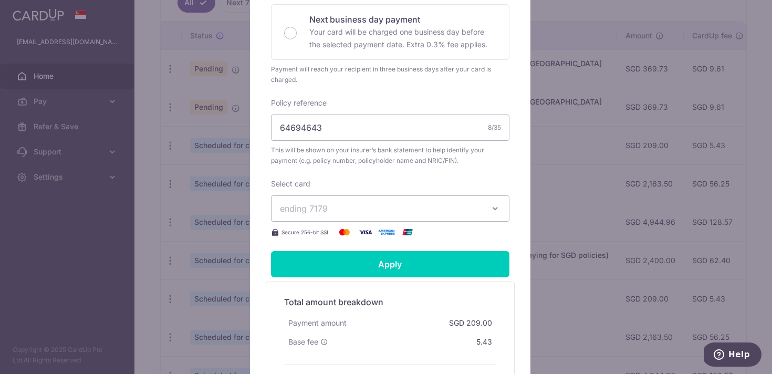
click at [360, 202] on span "ending 7179" at bounding box center [381, 208] width 202 height 13
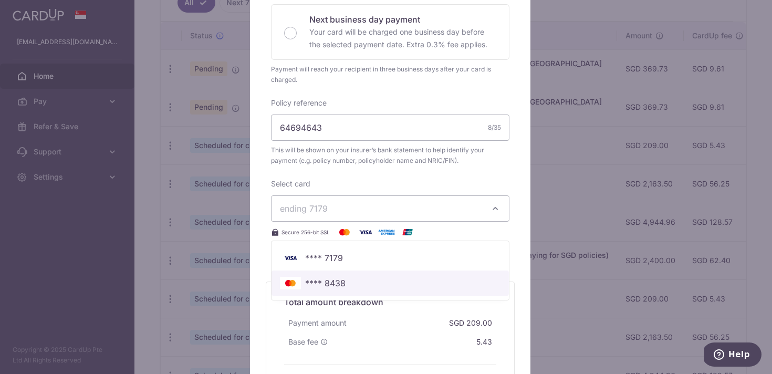
click at [340, 287] on span "**** 8438" at bounding box center [325, 283] width 40 height 13
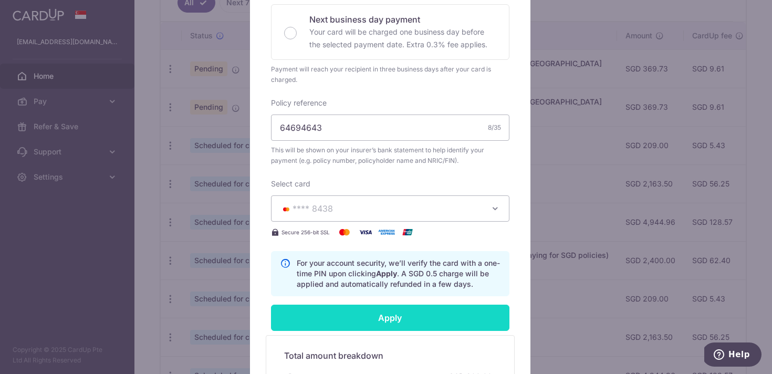
click at [337, 322] on input "Apply" at bounding box center [390, 317] width 238 height 26
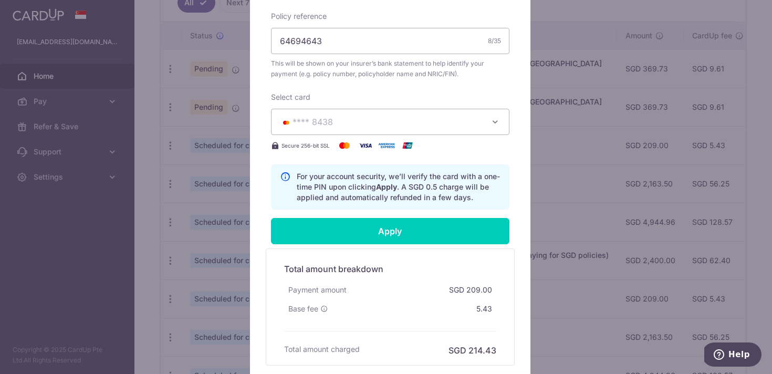
scroll to position [453, 0]
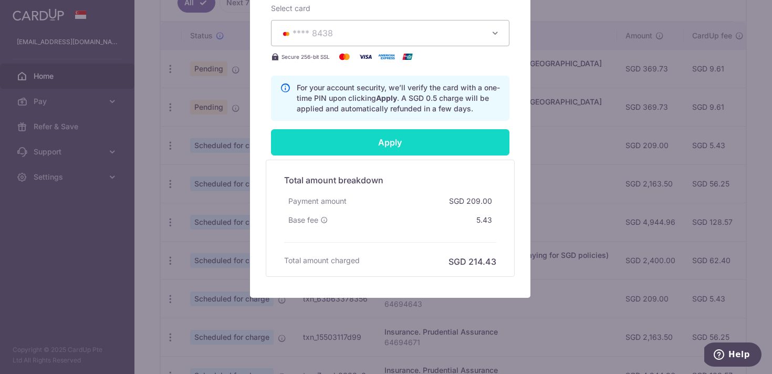
click at [409, 142] on input "Apply" at bounding box center [390, 142] width 238 height 26
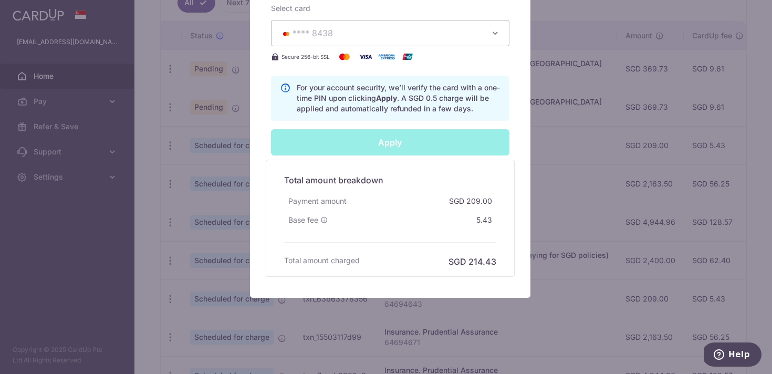
type input "Successfully Applied"
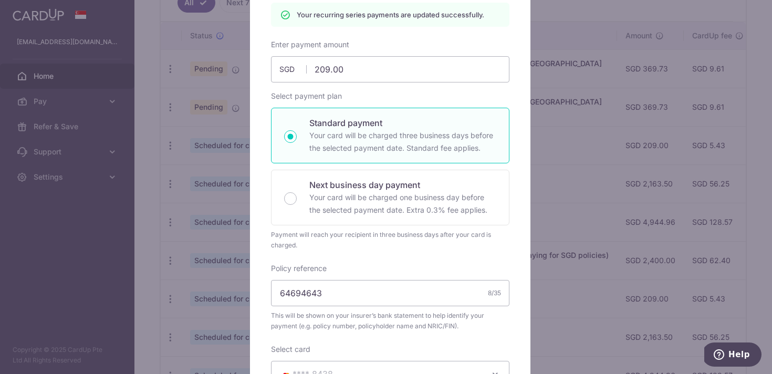
scroll to position [0, 0]
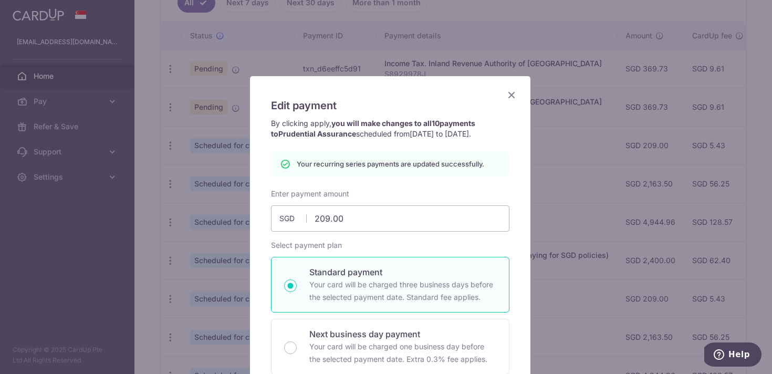
click at [505, 98] on icon "Close" at bounding box center [511, 94] width 13 height 13
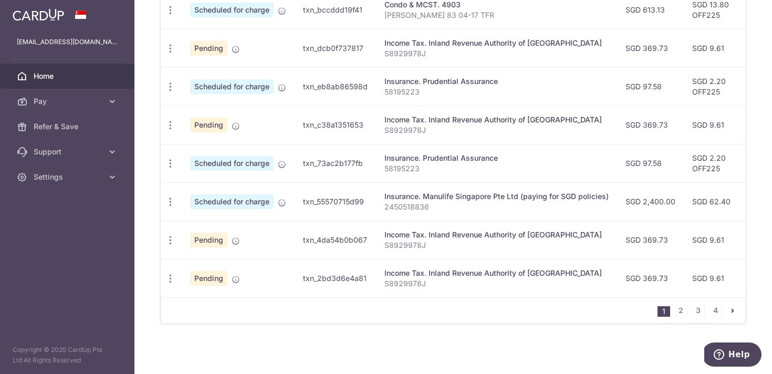
scroll to position [419, 0]
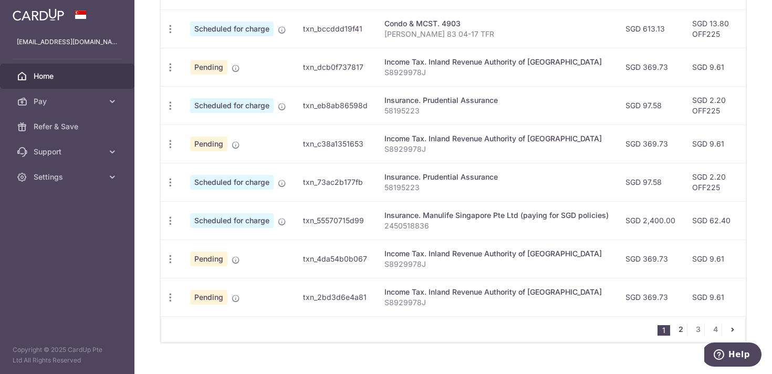
click at [678, 335] on link "2" at bounding box center [680, 329] width 13 height 13
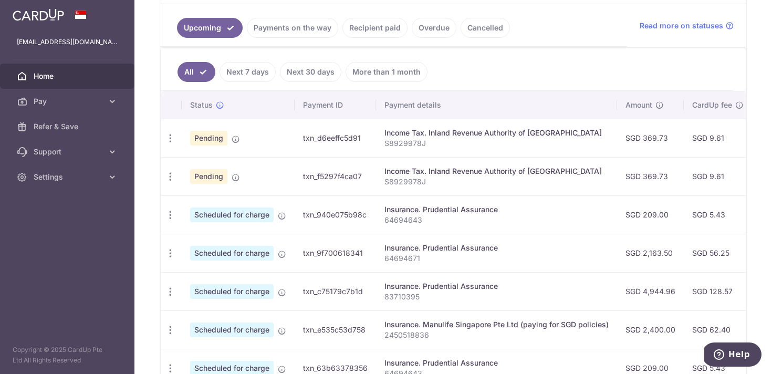
scroll to position [314, 0]
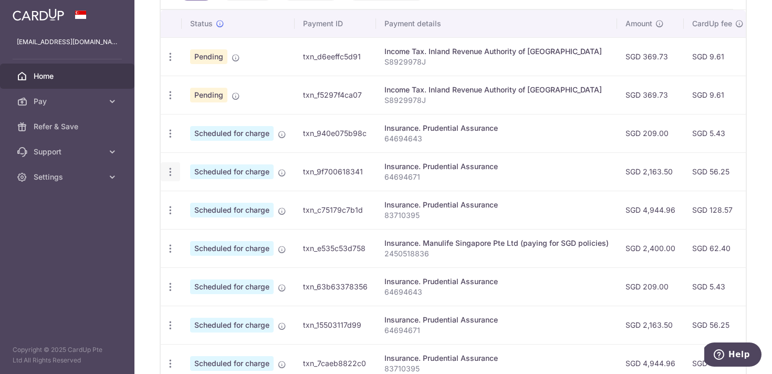
click at [170, 171] on icon "button" at bounding box center [170, 171] width 11 height 11
click at [173, 194] on icon at bounding box center [176, 200] width 13 height 13
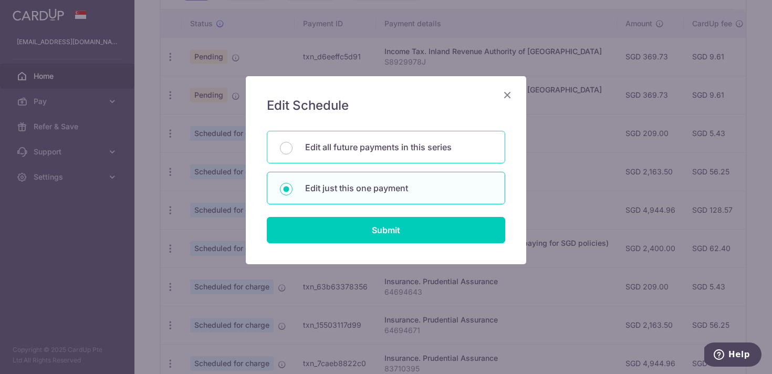
click at [363, 156] on div "Edit all future payments in this series" at bounding box center [386, 147] width 238 height 33
radio input "true"
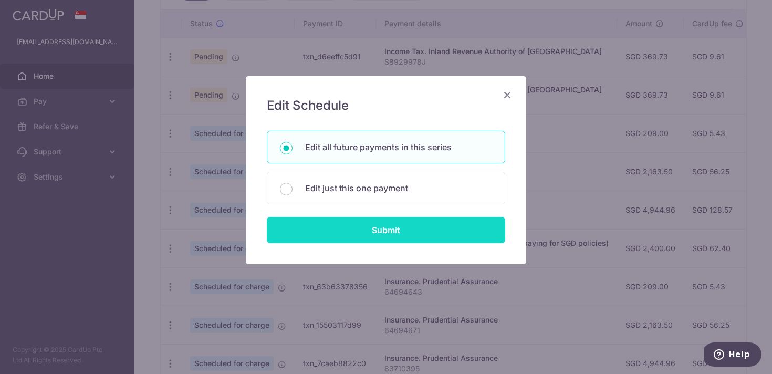
click at [382, 238] on input "Submit" at bounding box center [386, 230] width 238 height 26
radio input "true"
type input "2,163.50"
type input "64694671"
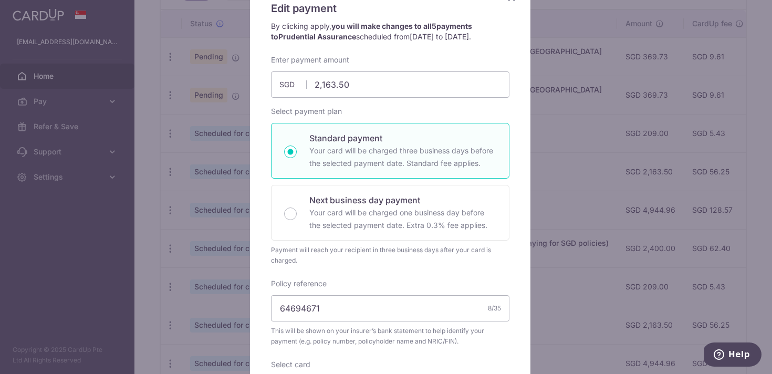
scroll to position [343, 0]
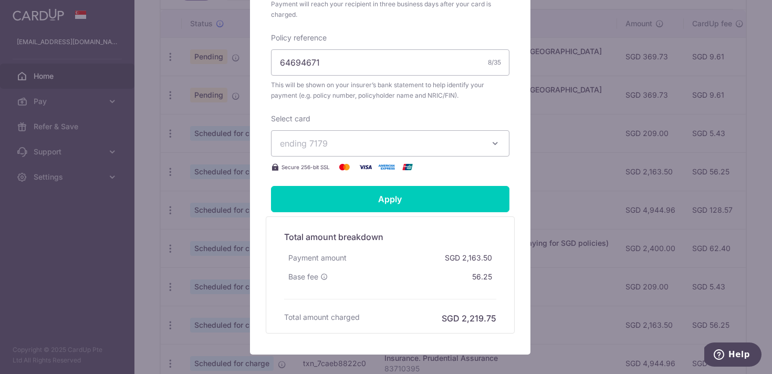
click at [378, 144] on span "ending 7179" at bounding box center [381, 143] width 202 height 13
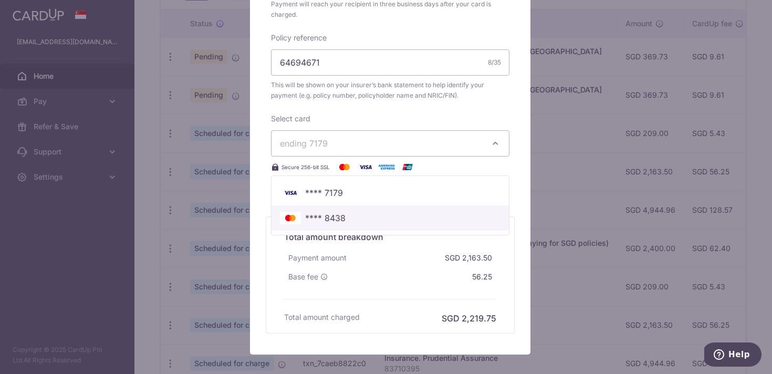
click at [333, 216] on span "**** 8438" at bounding box center [325, 218] width 40 height 13
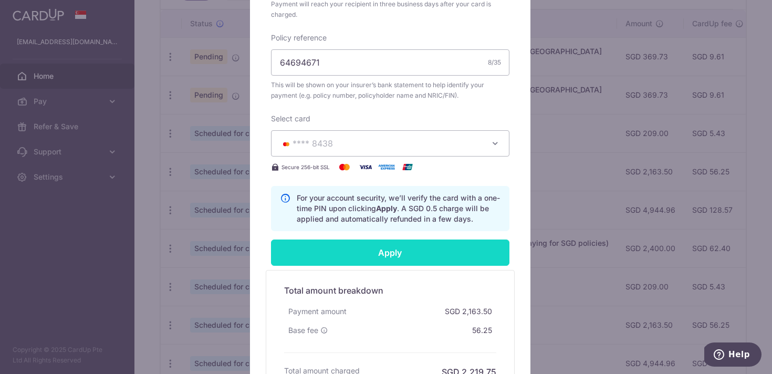
click at [342, 248] on input "Apply" at bounding box center [390, 252] width 238 height 26
type input "Successfully Applied"
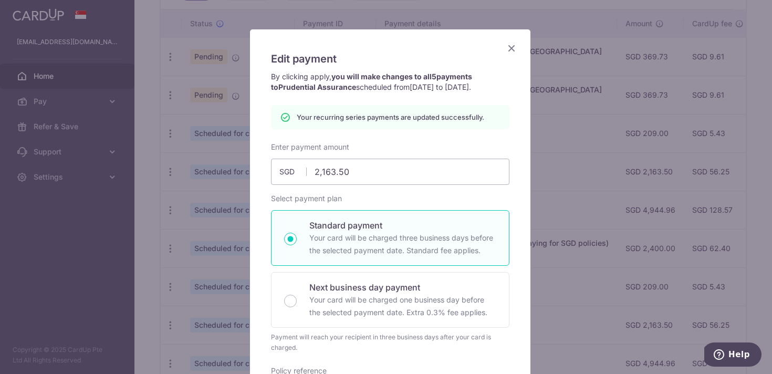
scroll to position [0, 0]
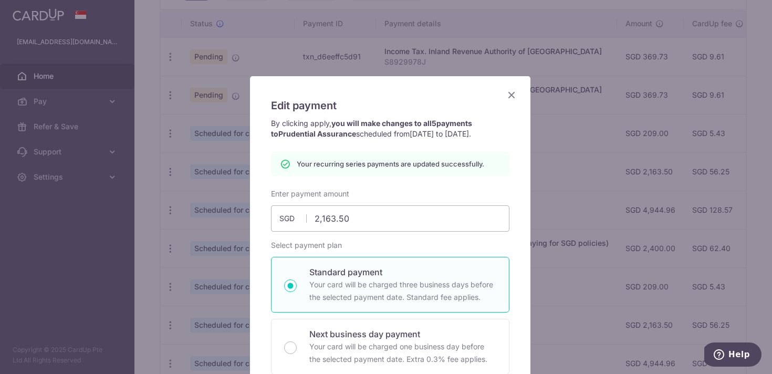
click at [509, 99] on icon "Close" at bounding box center [511, 94] width 13 height 13
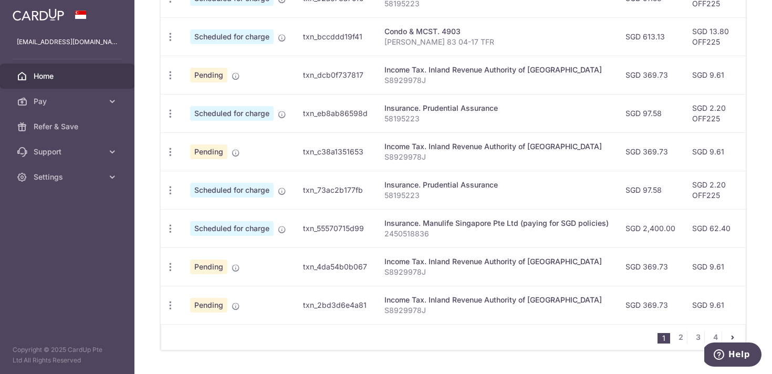
scroll to position [444, 0]
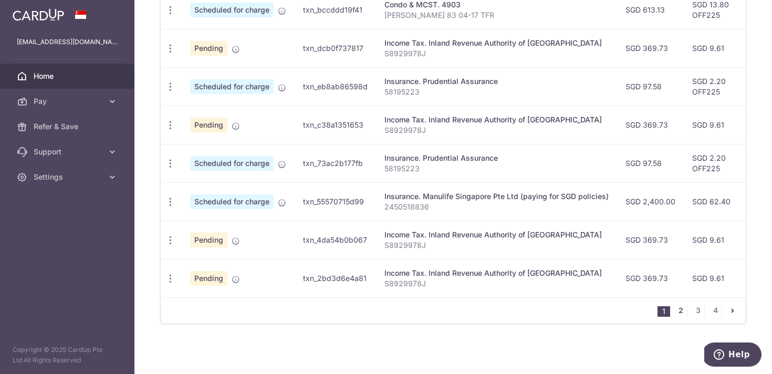
click at [674, 311] on link "2" at bounding box center [680, 310] width 13 height 13
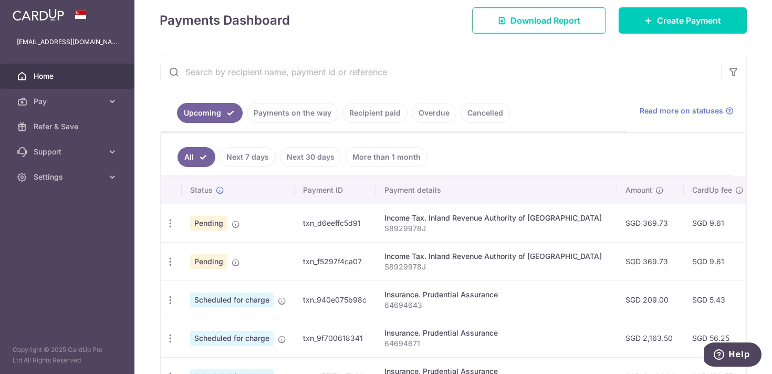
scroll to position [249, 0]
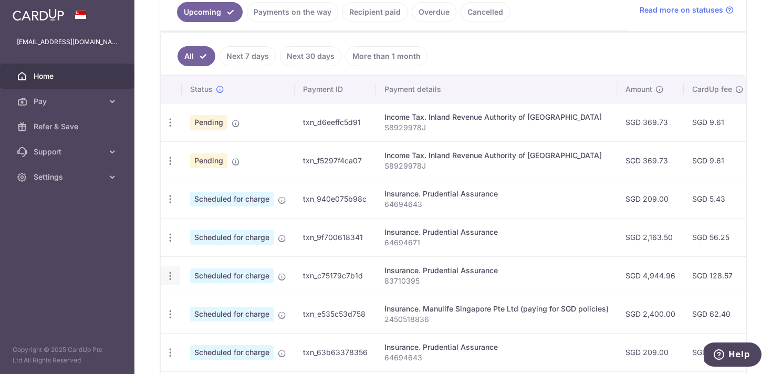
click at [166, 278] on icon "button" at bounding box center [170, 275] width 11 height 11
click at [203, 300] on span "Update payment" at bounding box center [226, 304] width 71 height 13
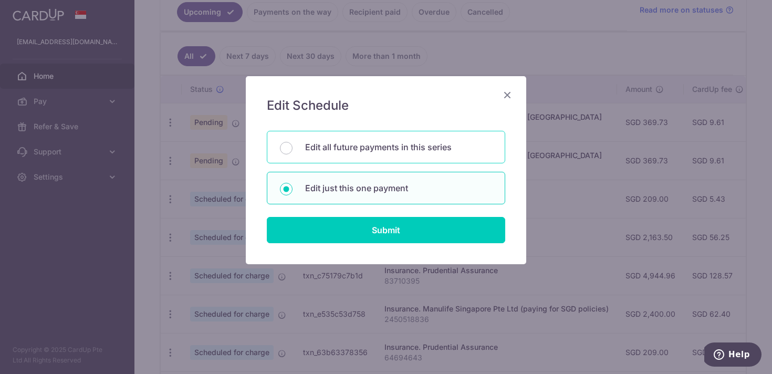
click at [364, 151] on p "Edit all future payments in this series" at bounding box center [398, 147] width 187 height 13
click at [292, 151] on input "Edit all future payments in this series" at bounding box center [286, 148] width 13 height 13
radio input "true"
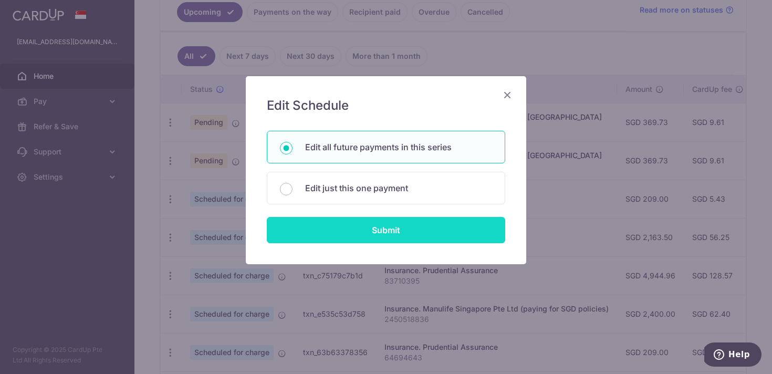
click at [366, 231] on input "Submit" at bounding box center [386, 230] width 238 height 26
radio input "true"
type input "4,944.96"
type input "83710395"
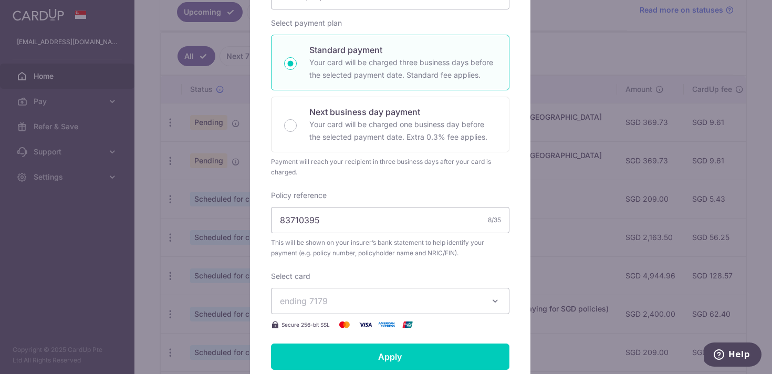
scroll to position [186, 0]
click at [341, 298] on span "ending 7179" at bounding box center [381, 300] width 202 height 13
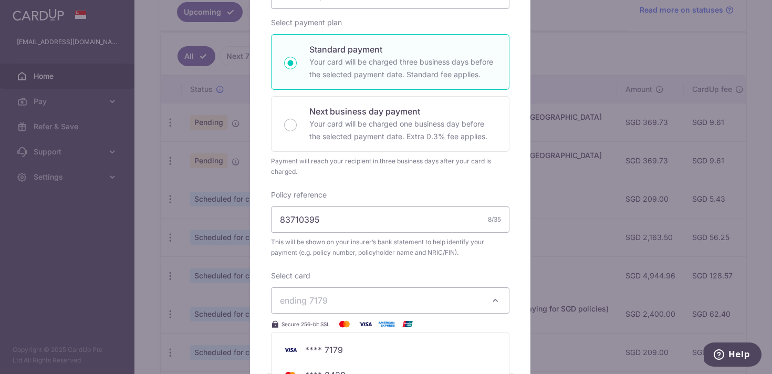
scroll to position [268, 0]
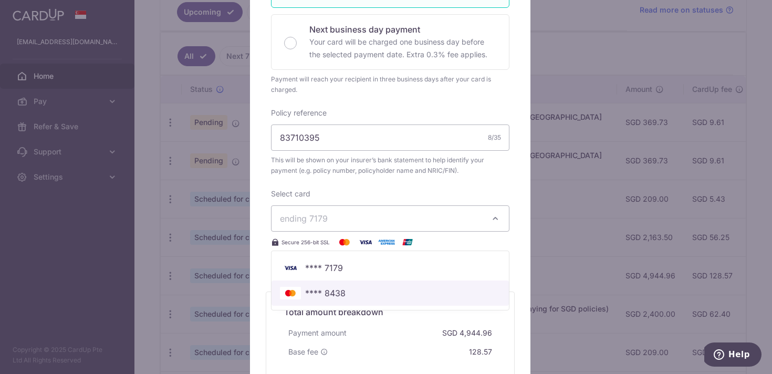
click at [340, 297] on span "**** 8438" at bounding box center [325, 293] width 40 height 13
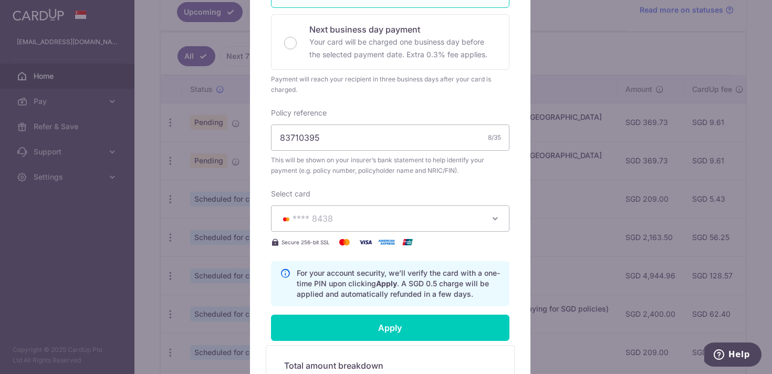
click at [335, 181] on div "Enter payment amount 4,944.96 4944.96 SGD To change the payment amount, please …" at bounding box center [390, 95] width 238 height 422
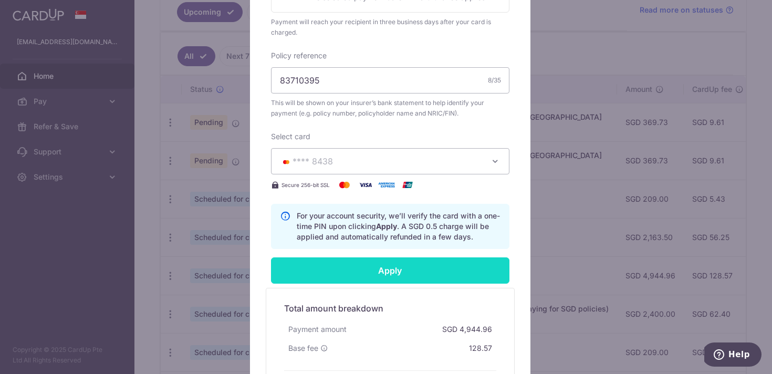
scroll to position [414, 0]
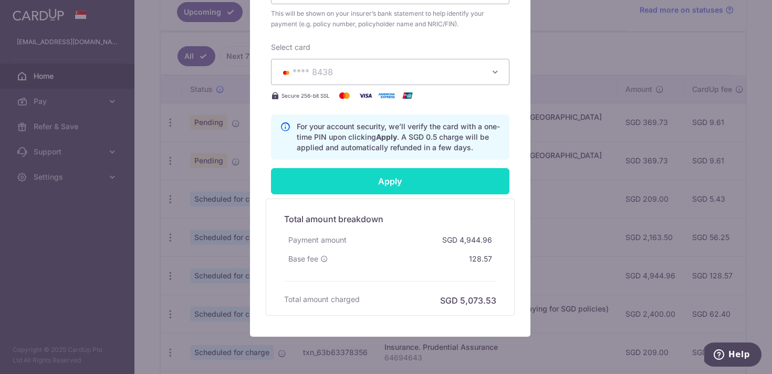
click at [366, 189] on input "Apply" at bounding box center [390, 181] width 238 height 26
type input "Successfully Applied"
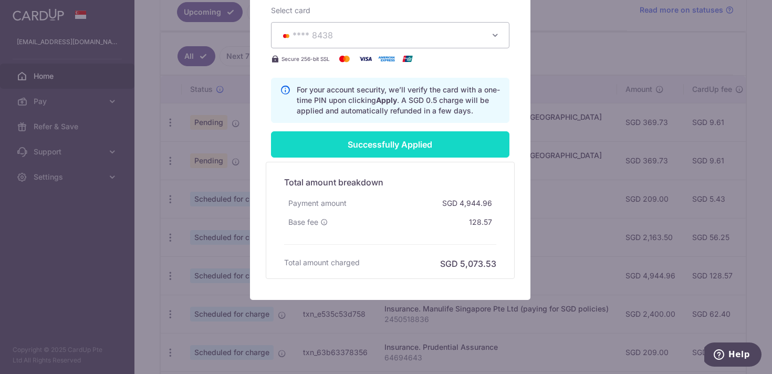
click at [366, 157] on div "Successfully Applied" at bounding box center [390, 144] width 251 height 26
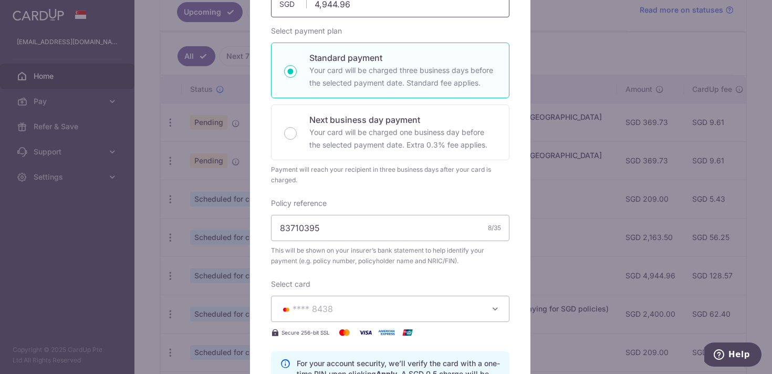
scroll to position [0, 0]
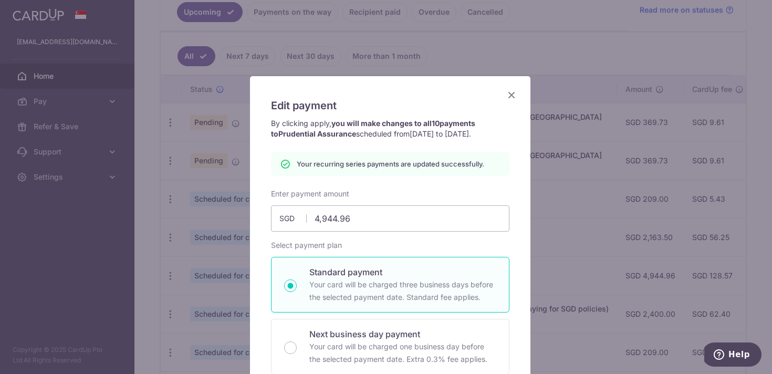
click at [511, 94] on icon "Close" at bounding box center [511, 94] width 13 height 13
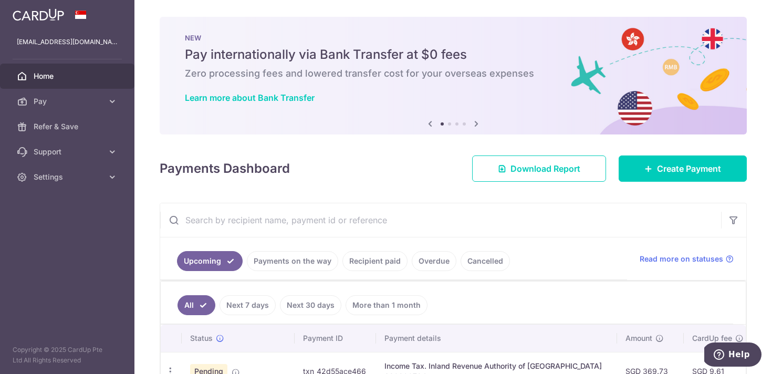
click at [497, 220] on input "text" at bounding box center [440, 220] width 561 height 34
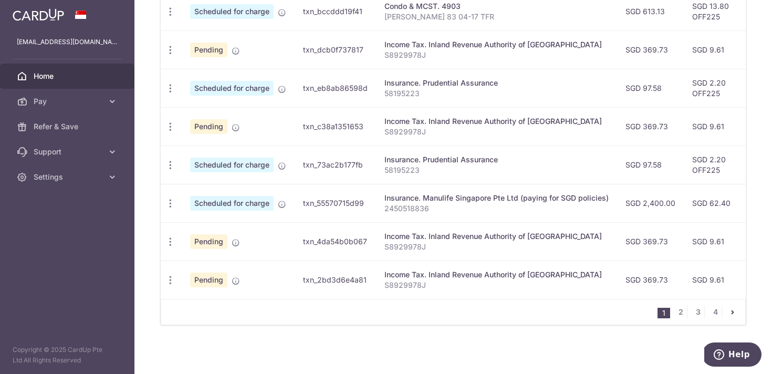
scroll to position [444, 0]
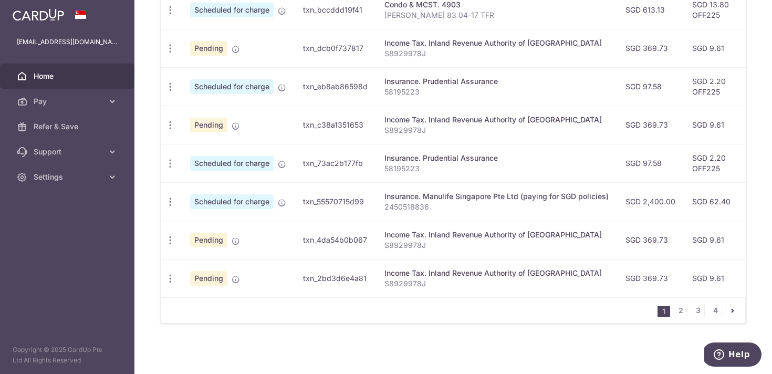
click at [682, 314] on ul "1 2 3 4" at bounding box center [701, 310] width 88 height 13
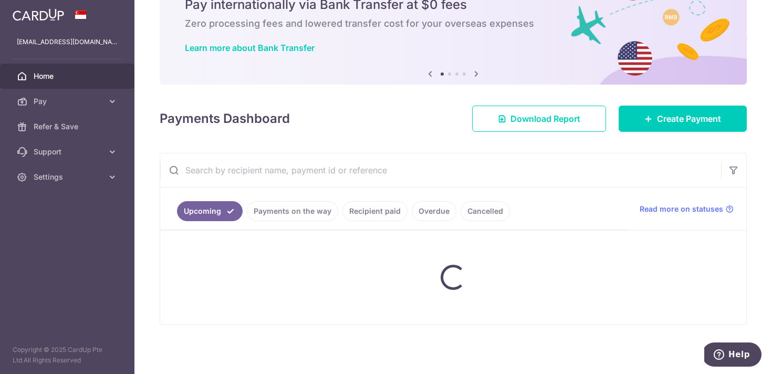
scroll to position [60, 0]
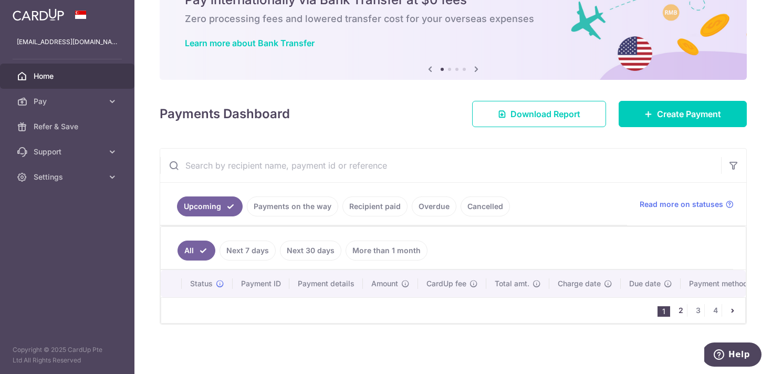
click at [675, 312] on link "2" at bounding box center [680, 310] width 13 height 13
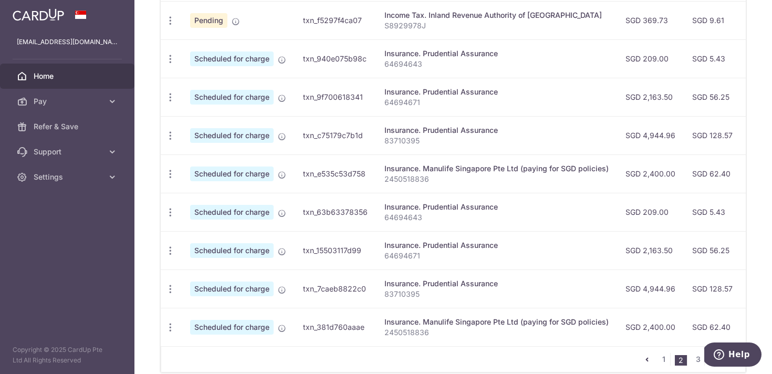
scroll to position [444, 0]
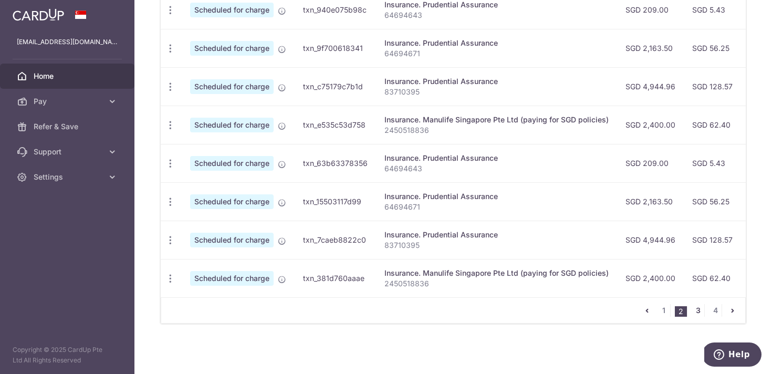
click at [694, 313] on link "3" at bounding box center [697, 310] width 13 height 13
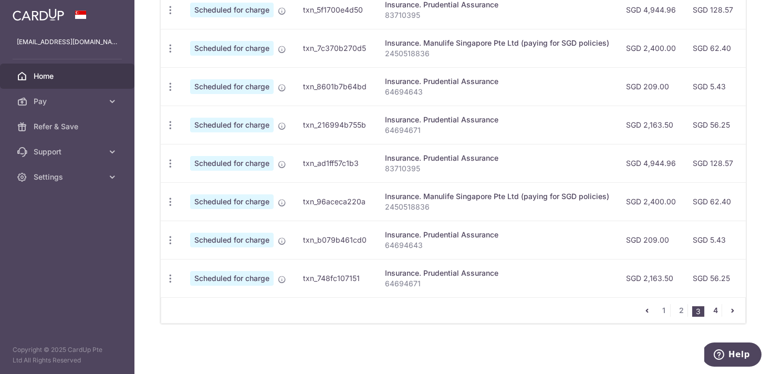
click at [711, 313] on link "4" at bounding box center [715, 310] width 13 height 13
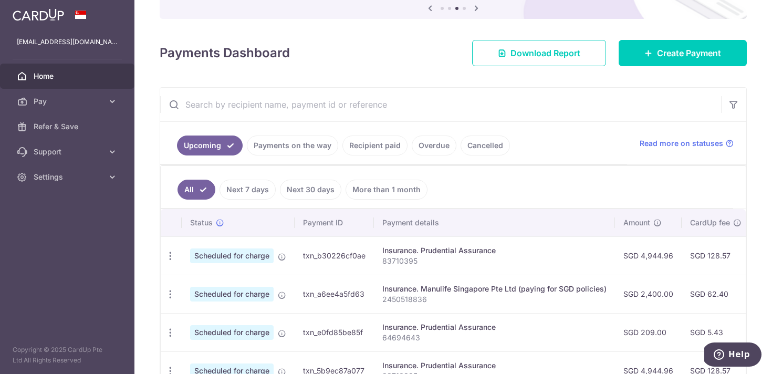
scroll to position [114, 0]
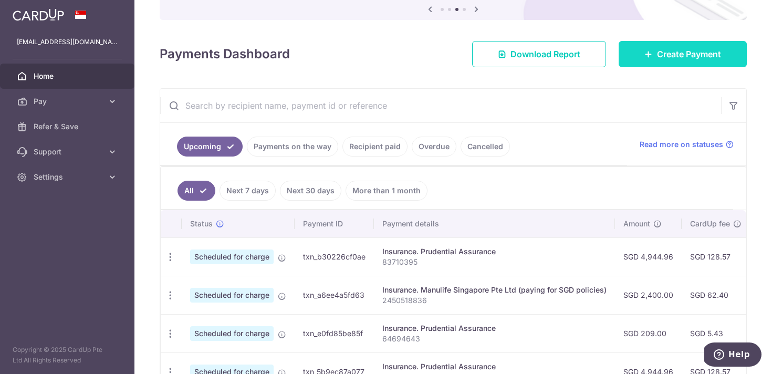
click at [686, 57] on span "Create Payment" at bounding box center [689, 54] width 64 height 13
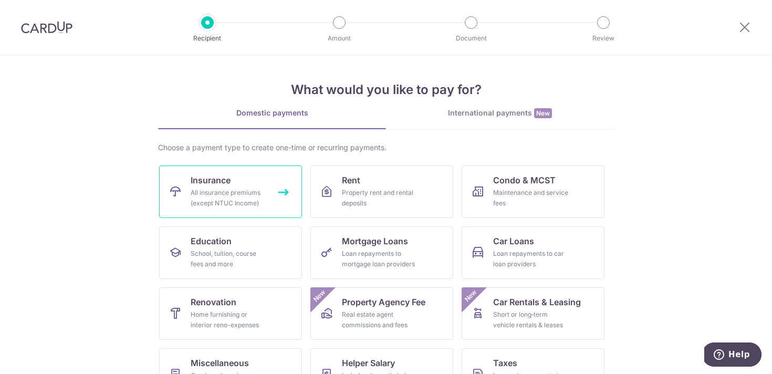
click at [268, 198] on link "Insurance All insurance premiums (except NTUC Income)" at bounding box center [230, 191] width 143 height 52
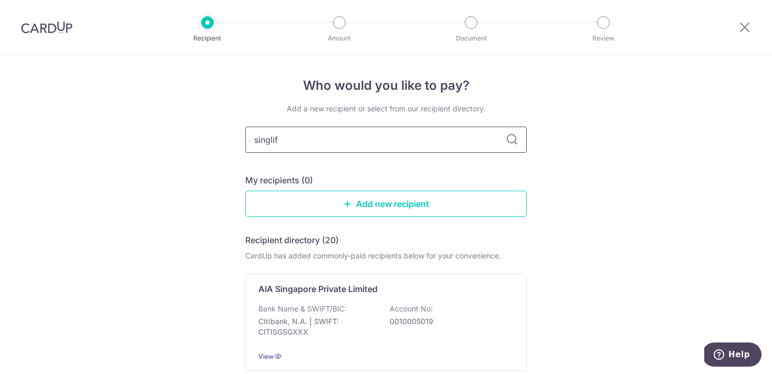
type input "singlife"
click at [518, 142] on input "singlife" at bounding box center [385, 140] width 281 height 26
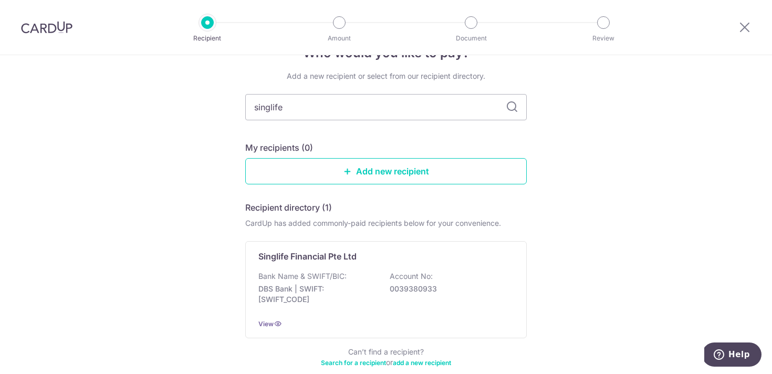
scroll to position [88, 0]
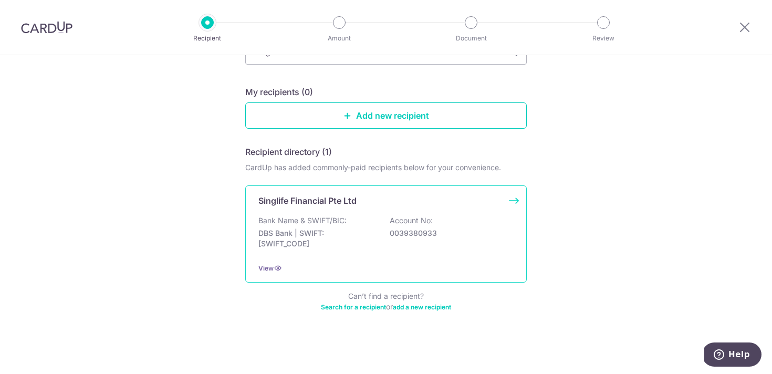
click at [336, 246] on p "DBS Bank | SWIFT: [SWIFT_CODE]" at bounding box center [317, 238] width 118 height 21
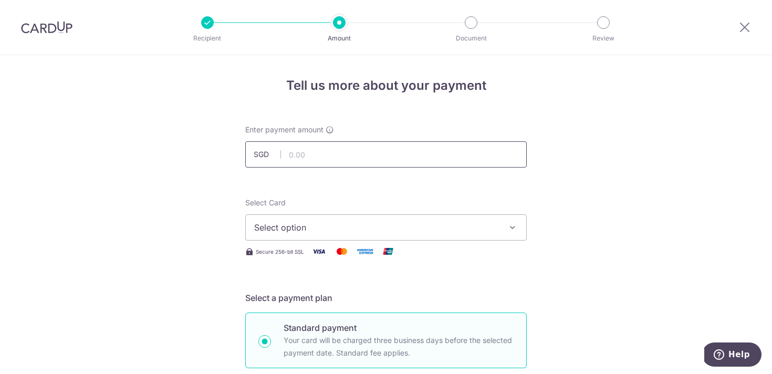
click at [311, 148] on input "text" at bounding box center [385, 154] width 281 height 26
type input "1,505.70"
click at [346, 227] on span "Select option" at bounding box center [376, 227] width 245 height 13
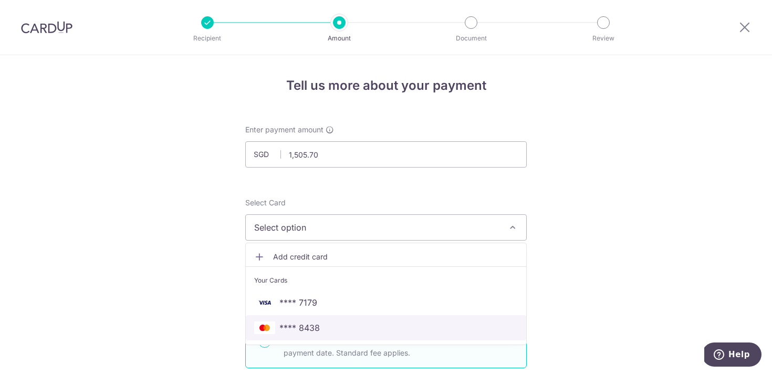
click at [307, 323] on span "**** 8438" at bounding box center [299, 327] width 40 height 13
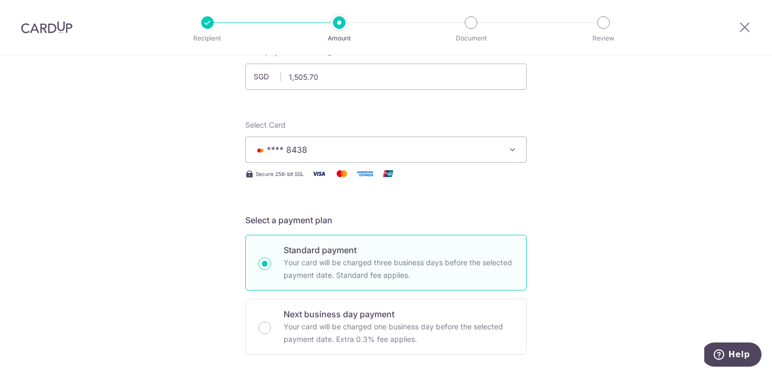
scroll to position [78, 0]
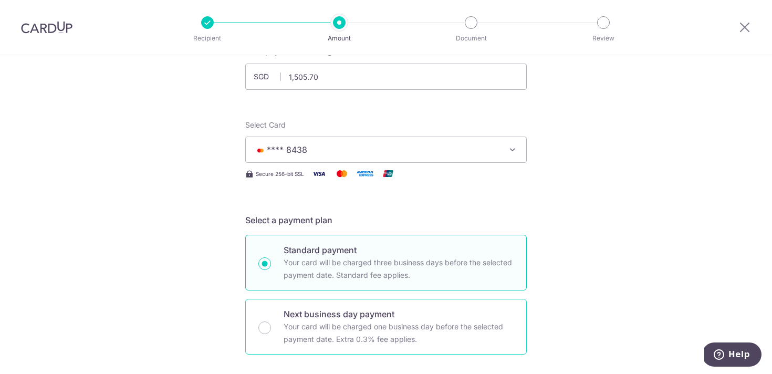
click at [307, 322] on p "Your card will be charged one business day before the selected payment date. Ex…" at bounding box center [398, 332] width 230 height 25
click at [271, 322] on input "Next business day payment Your card will be charged one business day before the…" at bounding box center [264, 327] width 13 height 13
radio input "false"
radio input "true"
click at [324, 263] on p "Your card will be charged three business days before the selected payment date.…" at bounding box center [398, 268] width 230 height 25
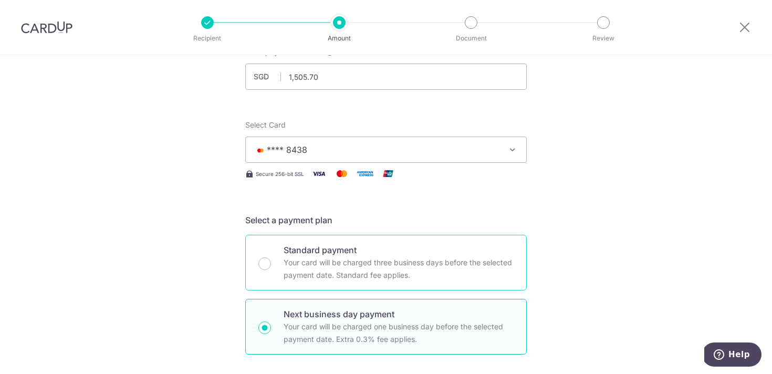
click at [271, 263] on input "Standard payment Your card will be charged three business days before the selec…" at bounding box center [264, 263] width 13 height 13
radio input "true"
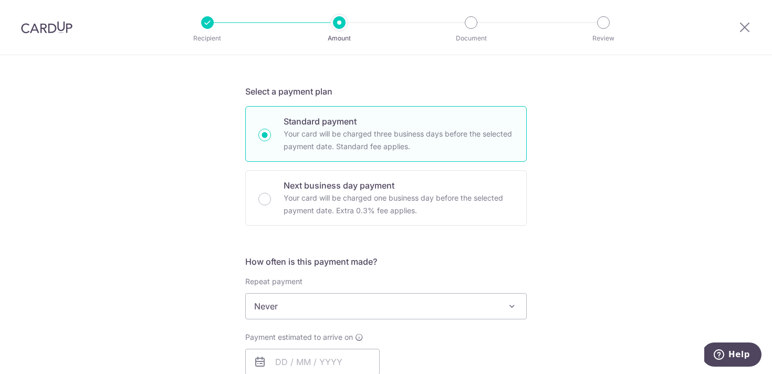
scroll to position [266, 0]
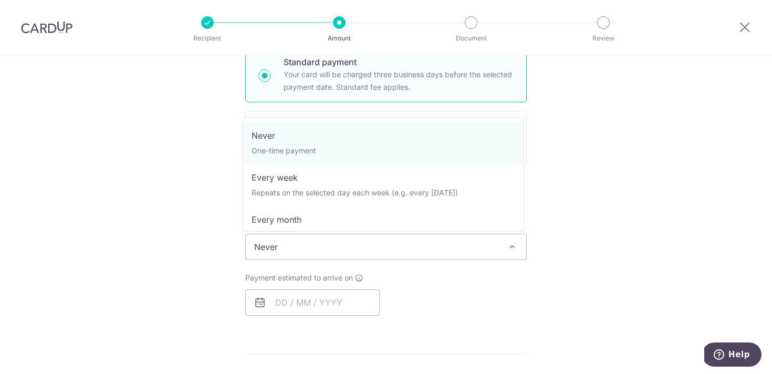
click at [325, 255] on span "Never" at bounding box center [386, 246] width 280 height 25
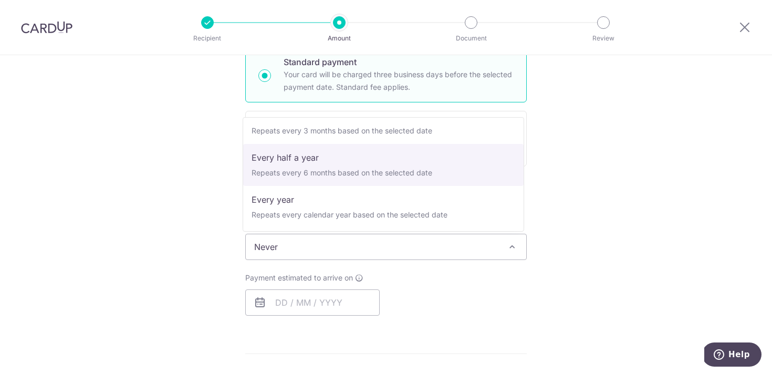
scroll to position [147, 0]
select select "6"
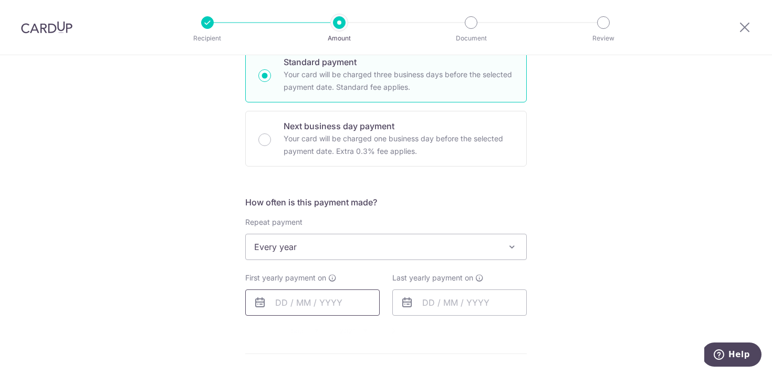
click at [319, 301] on input "text" at bounding box center [312, 302] width 134 height 26
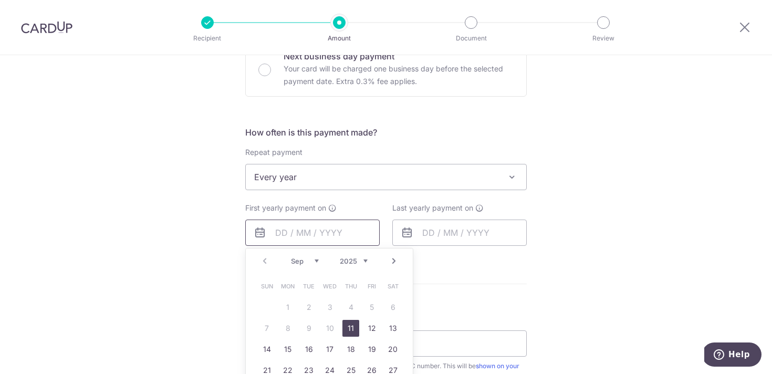
scroll to position [357, 0]
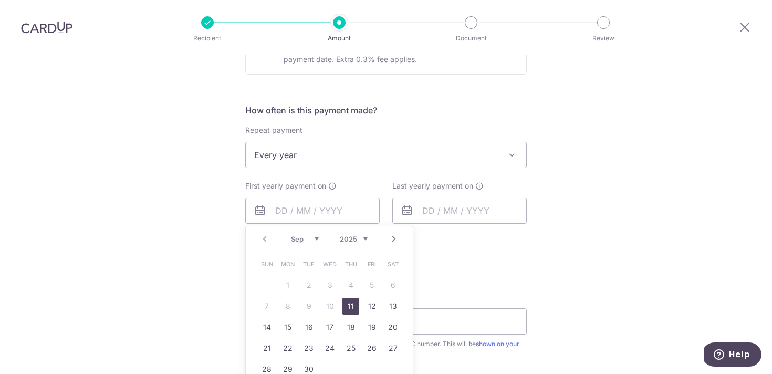
click at [363, 237] on select "2025 2026 2027 2028 2029 2030 2031 2032 2033 2034 2035" at bounding box center [354, 239] width 28 height 8
click at [303, 240] on select "Jan Feb Mar Apr May Jun Jul Aug Sep Oct Nov Dec" at bounding box center [305, 239] width 28 height 8
click at [365, 324] on link "15" at bounding box center [371, 327] width 17 height 17
type input "15/05/2026"
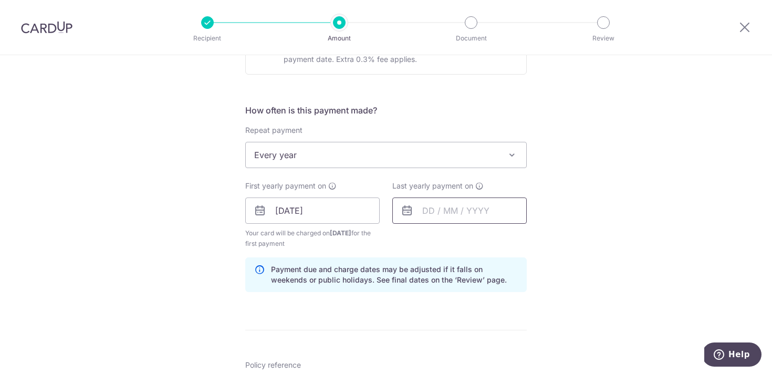
click at [451, 215] on input "text" at bounding box center [459, 210] width 134 height 26
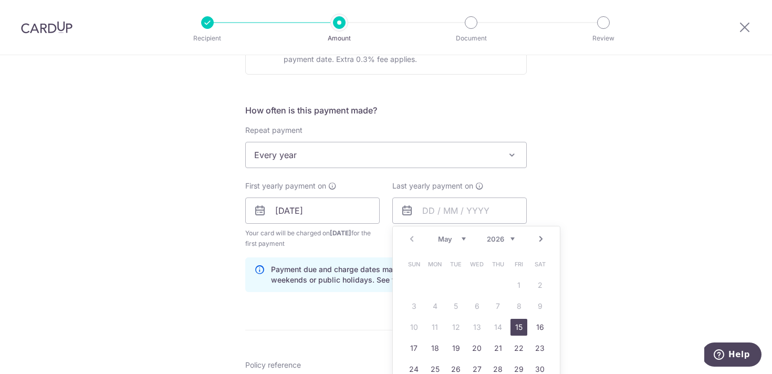
click at [505, 238] on select "2026 2027 2028 2029 2030 2031 2032 2033 2034 2035" at bounding box center [501, 239] width 28 height 8
click at [456, 325] on link "15" at bounding box center [455, 327] width 17 height 17
type input "15/05/2035"
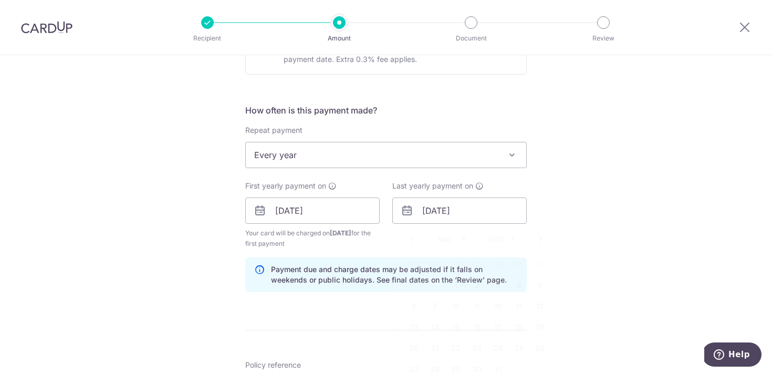
click at [570, 266] on div "Tell us more about your payment Enter payment amount SGD 1,505.70 1505.70 Selec…" at bounding box center [386, 199] width 772 height 1003
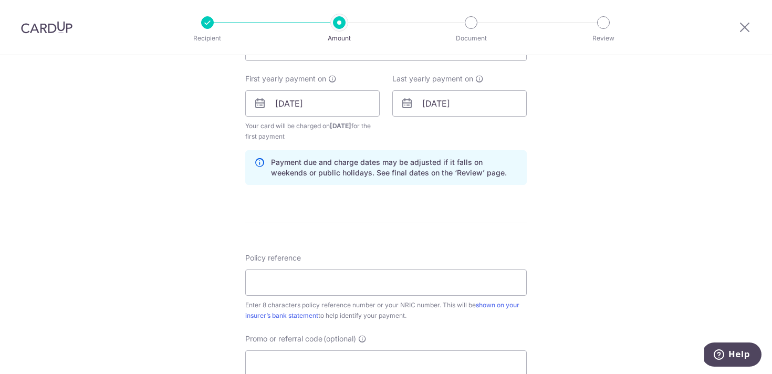
scroll to position [480, 0]
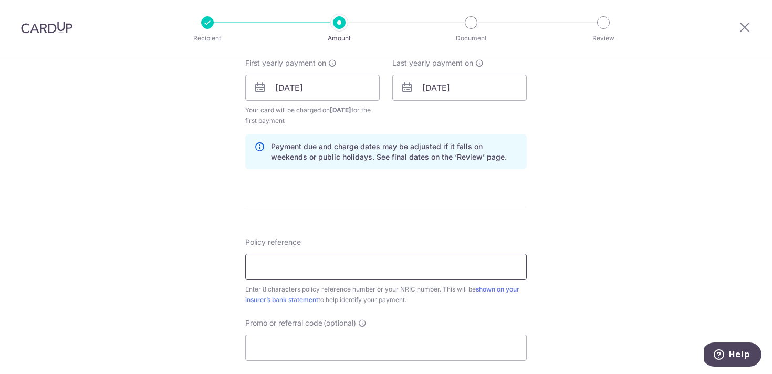
click at [426, 270] on input "Policy reference" at bounding box center [385, 267] width 281 height 26
paste input "83590741"
type input "83590741"
click at [311, 350] on input "Promo or referral code (optional)" at bounding box center [385, 347] width 281 height 26
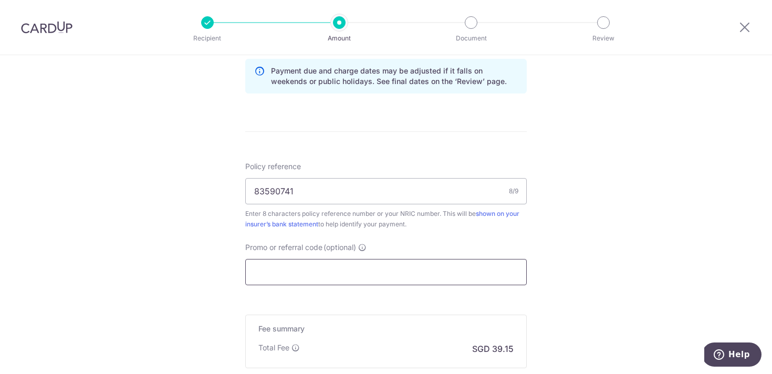
scroll to position [685, 0]
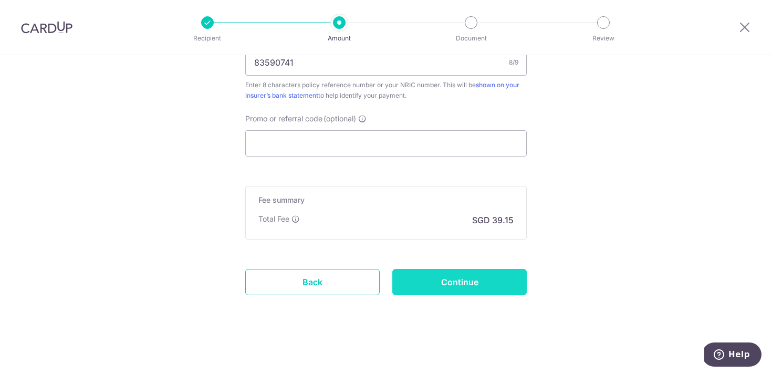
click at [471, 285] on input "Continue" at bounding box center [459, 282] width 134 height 26
type input "Create Schedule"
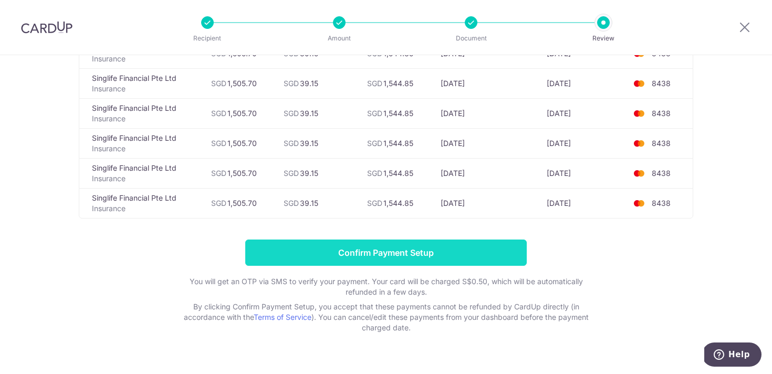
click at [435, 244] on input "Confirm Payment Setup" at bounding box center [385, 252] width 281 height 26
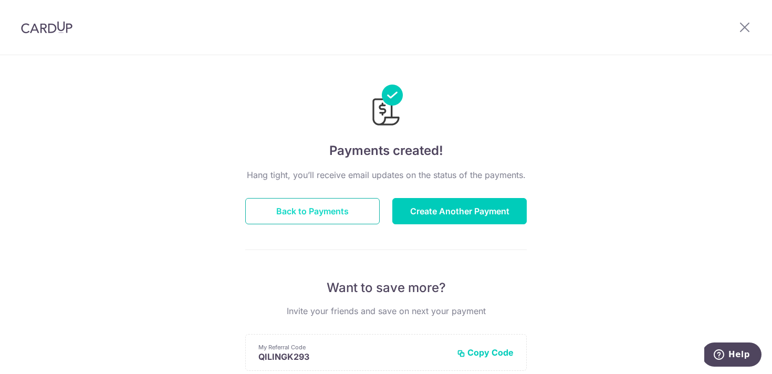
click at [303, 203] on button "Back to Payments" at bounding box center [312, 211] width 134 height 26
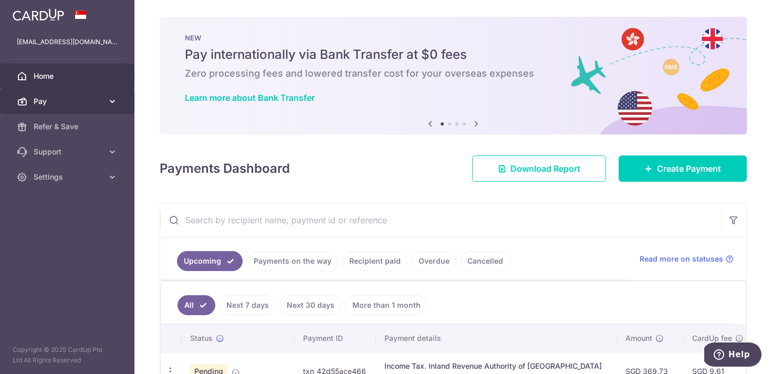
click at [98, 104] on span "Pay" at bounding box center [68, 101] width 69 height 10
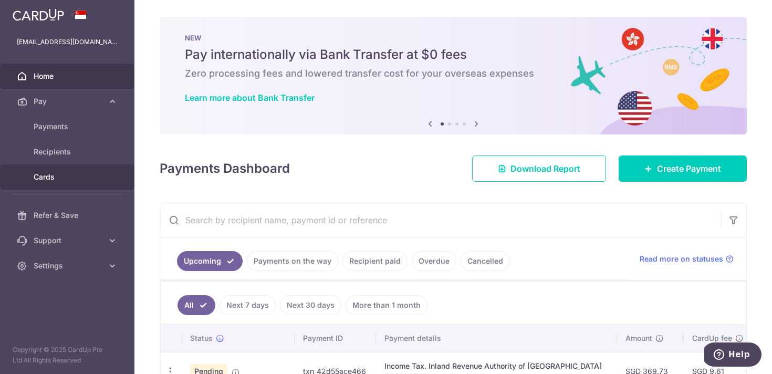
click at [29, 186] on link "Cards" at bounding box center [67, 176] width 134 height 25
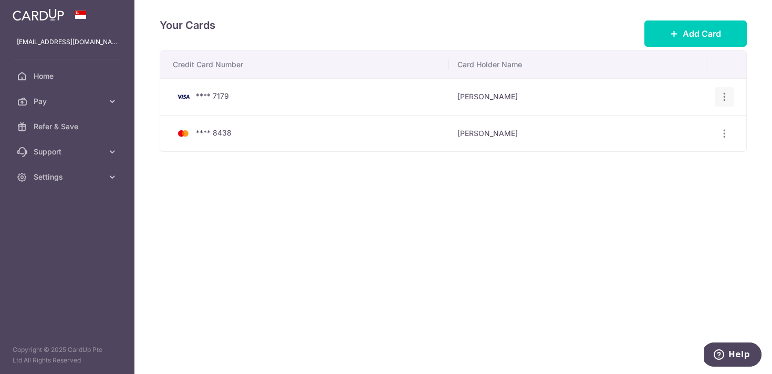
click at [724, 100] on icon "button" at bounding box center [724, 96] width 11 height 11
click at [641, 158] on link "Delete" at bounding box center [678, 151] width 109 height 25
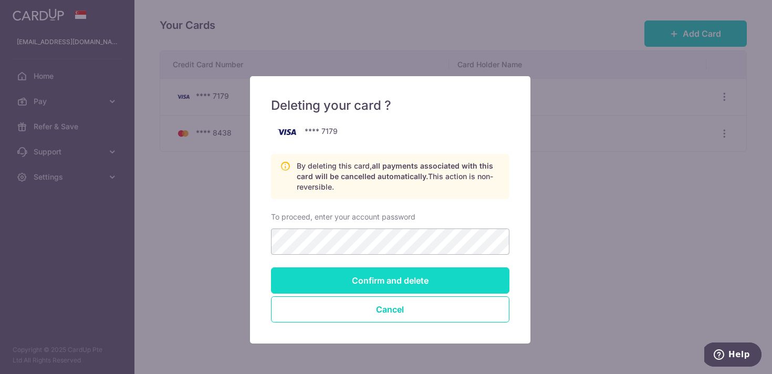
click at [439, 287] on input "Confirm and delete" at bounding box center [390, 280] width 238 height 26
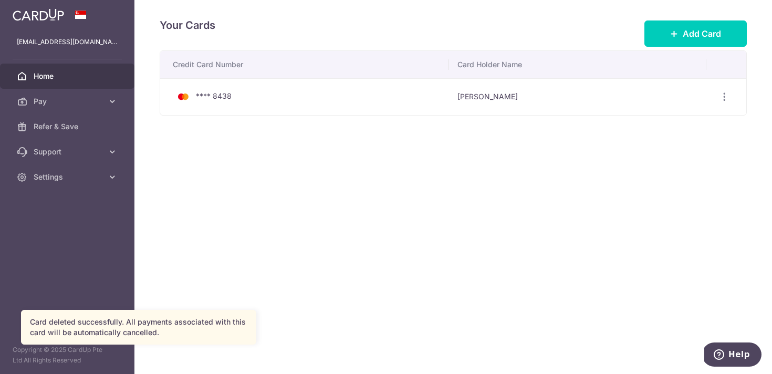
click at [33, 75] on link "Home" at bounding box center [67, 76] width 134 height 25
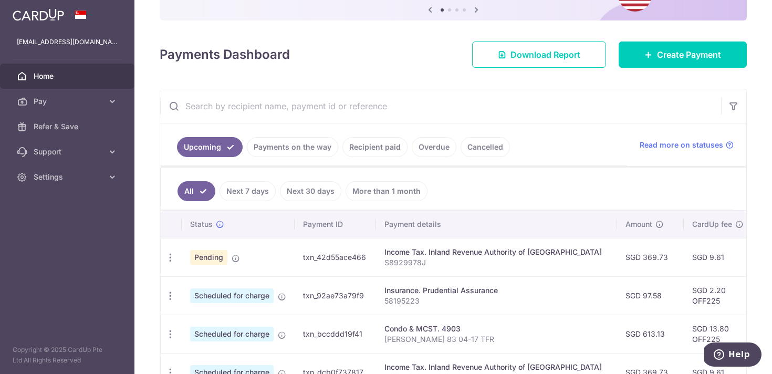
scroll to position [124, 0]
